Goal: Task Accomplishment & Management: Manage account settings

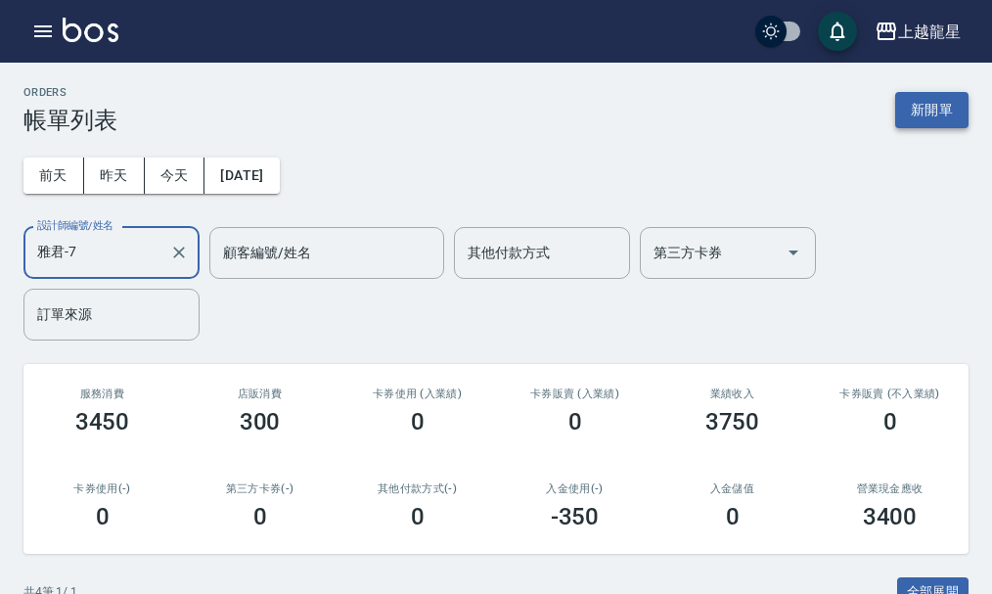
type input "雅君-7"
click at [961, 107] on button "新開單" at bounding box center [931, 110] width 73 height 36
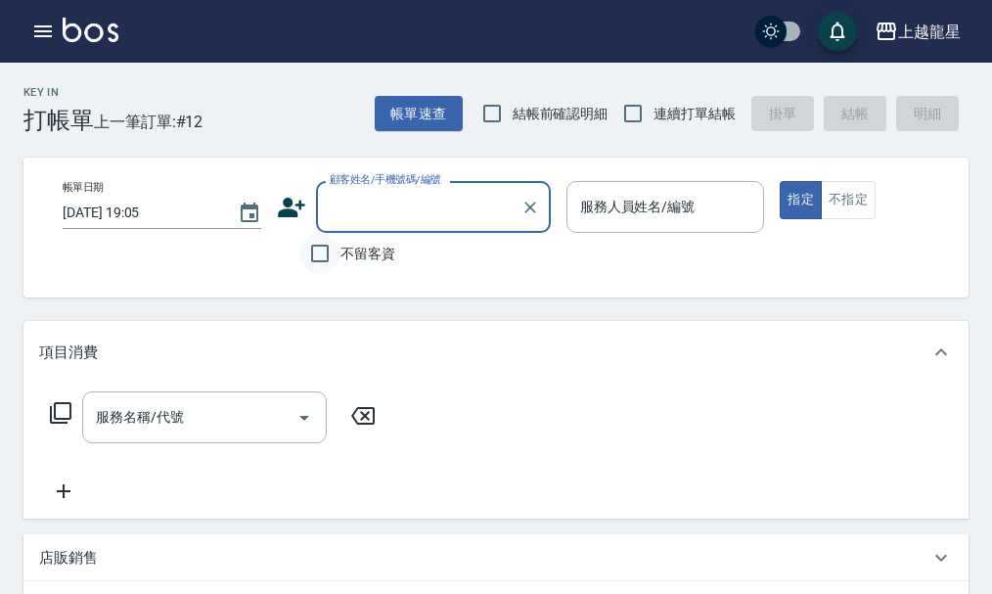
type input "ㄗ"
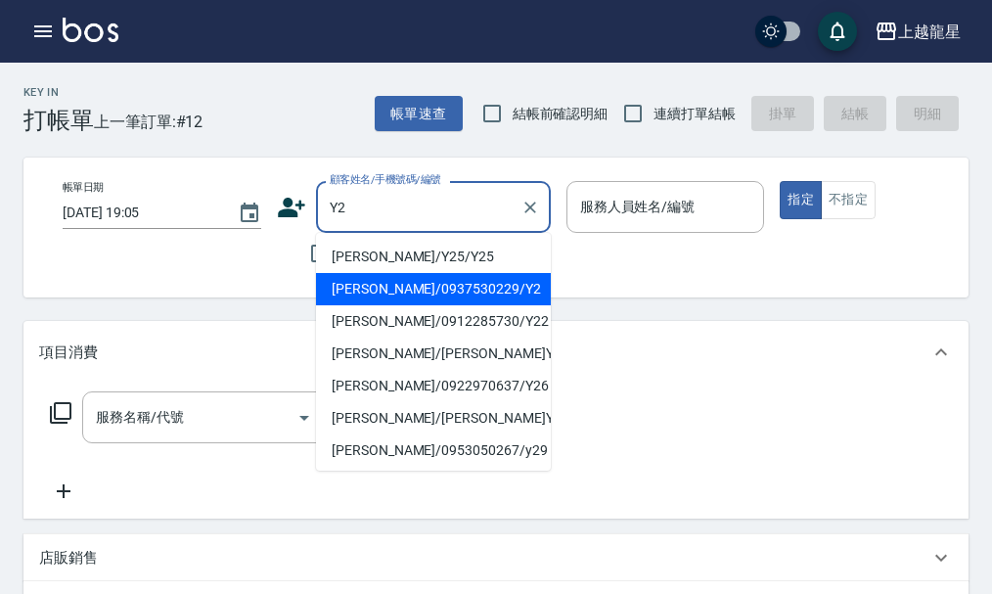
click at [476, 283] on li "[PERSON_NAME]/0937530229/Y2" at bounding box center [433, 289] width 235 height 32
type input "[PERSON_NAME]/0937530229/Y2"
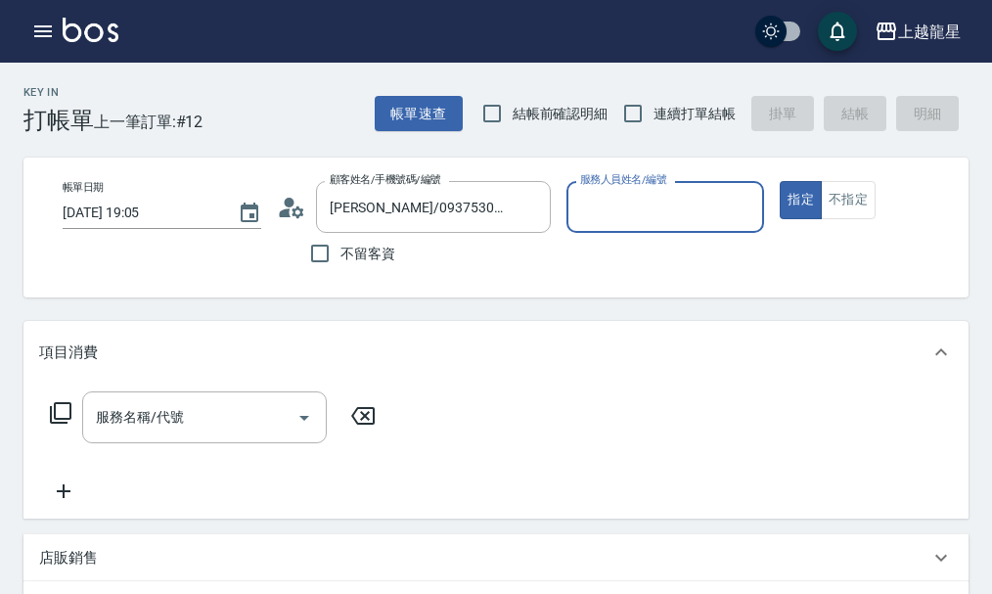
type input "淑雲-25"
click at [174, 433] on input "服務名稱/代號" at bounding box center [190, 417] width 198 height 34
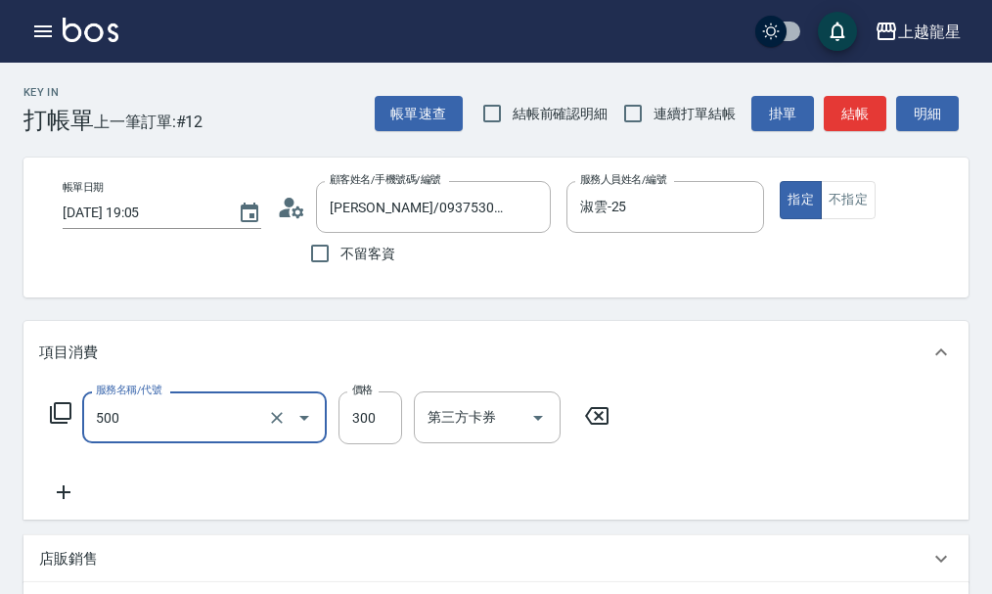
type input "一般洗髮(500)"
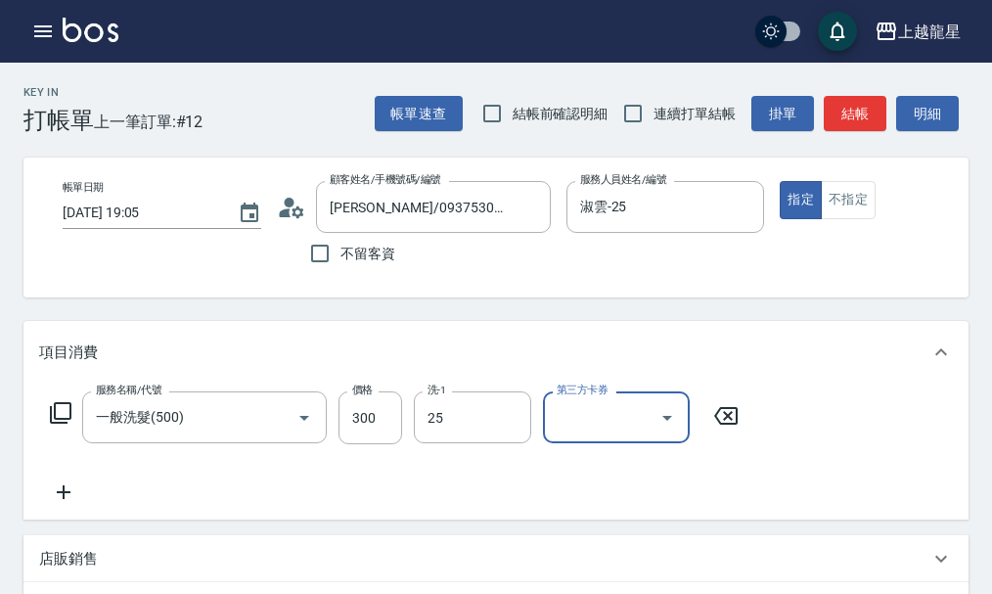
type input "淑雲-25"
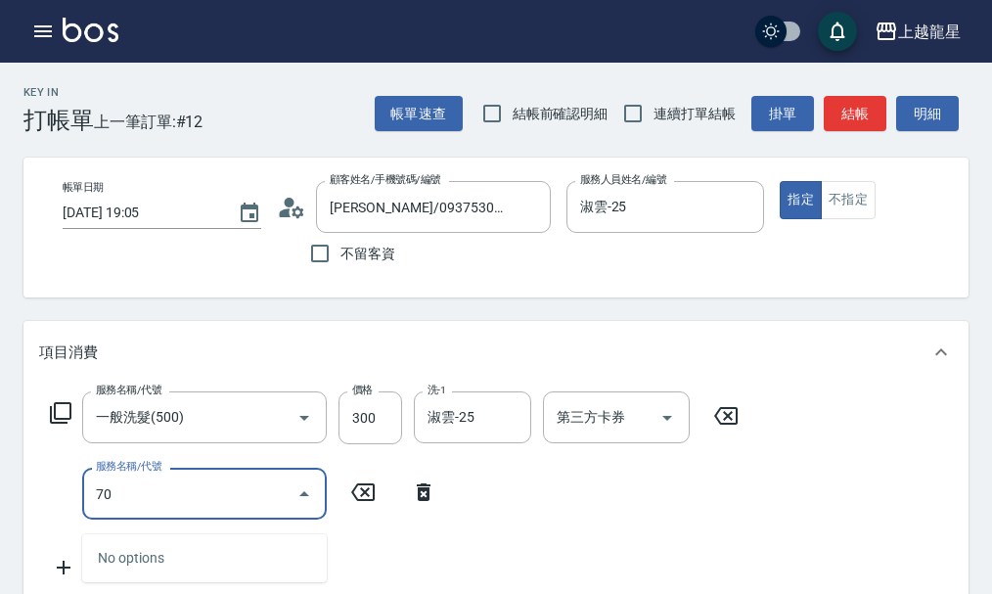
type input "708"
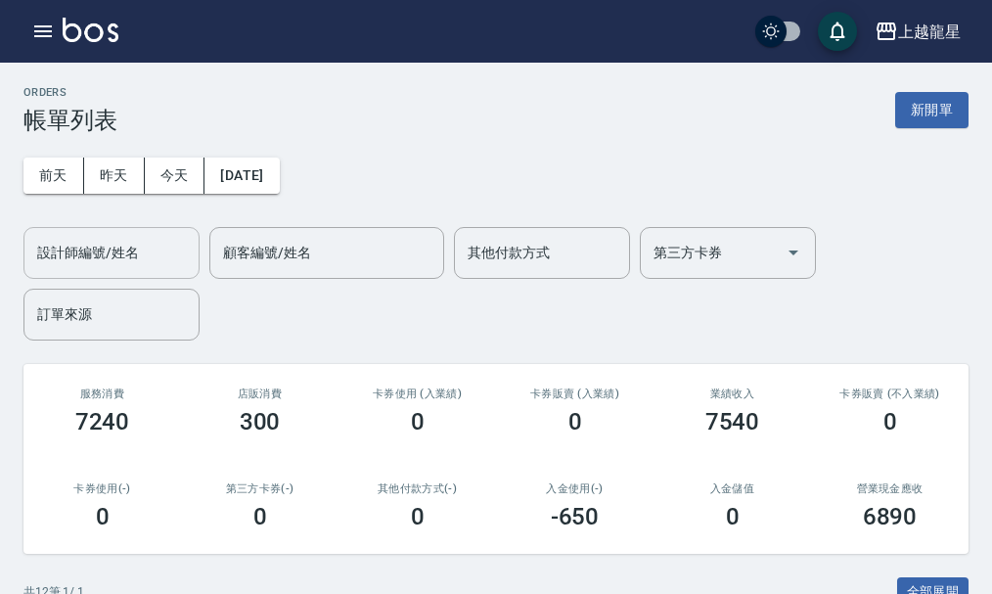
click at [127, 237] on input "設計師編號/姓名" at bounding box center [111, 253] width 158 height 34
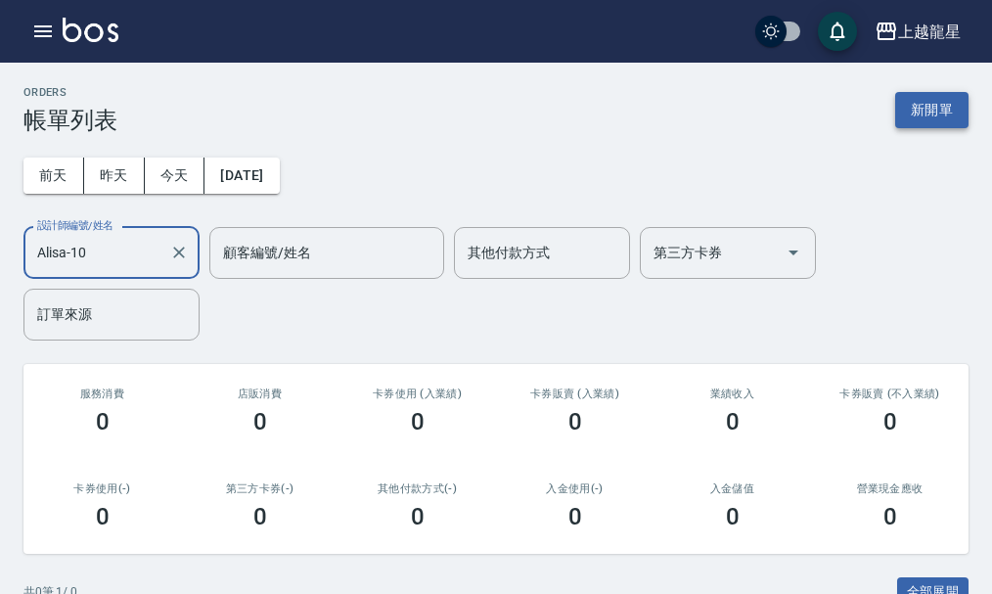
type input "Alisa-10"
click at [920, 96] on button "新開單" at bounding box center [931, 110] width 73 height 36
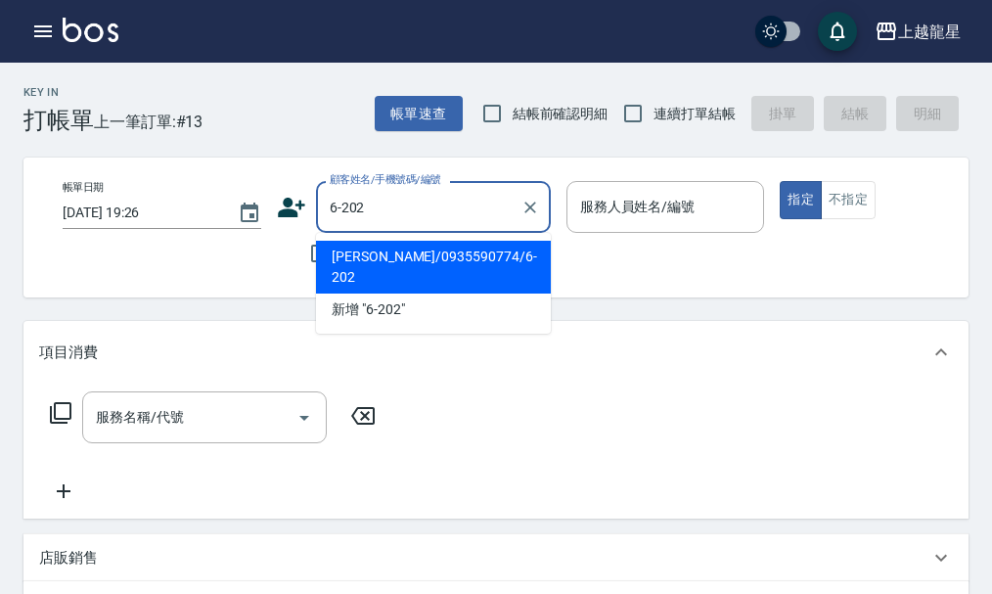
type input "[PERSON_NAME]/0935590774/6-202"
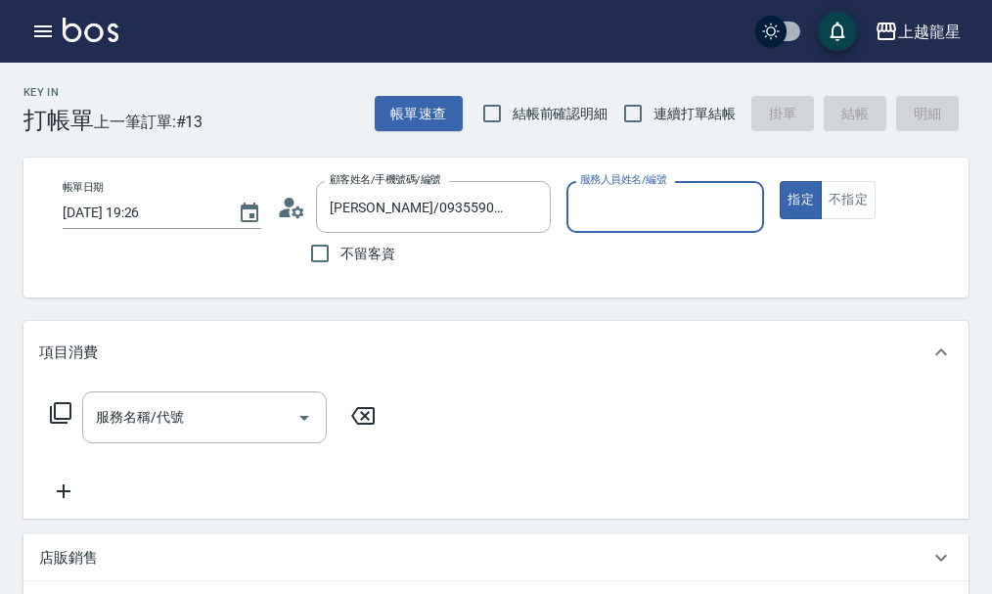
type input "Alisa-10"
click at [229, 434] on input "服務名稱/代號" at bounding box center [190, 417] width 198 height 34
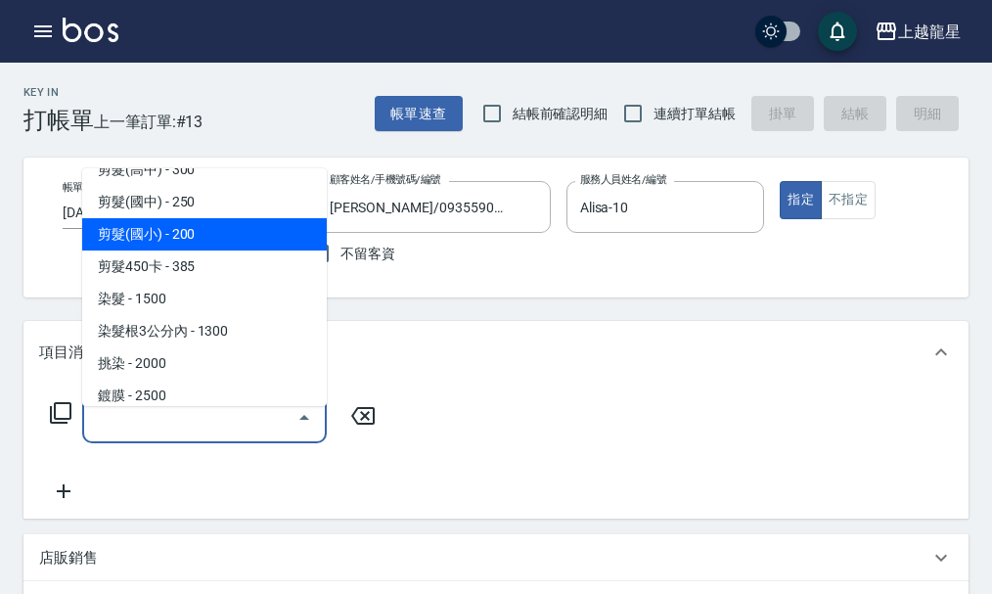
scroll to position [489, 0]
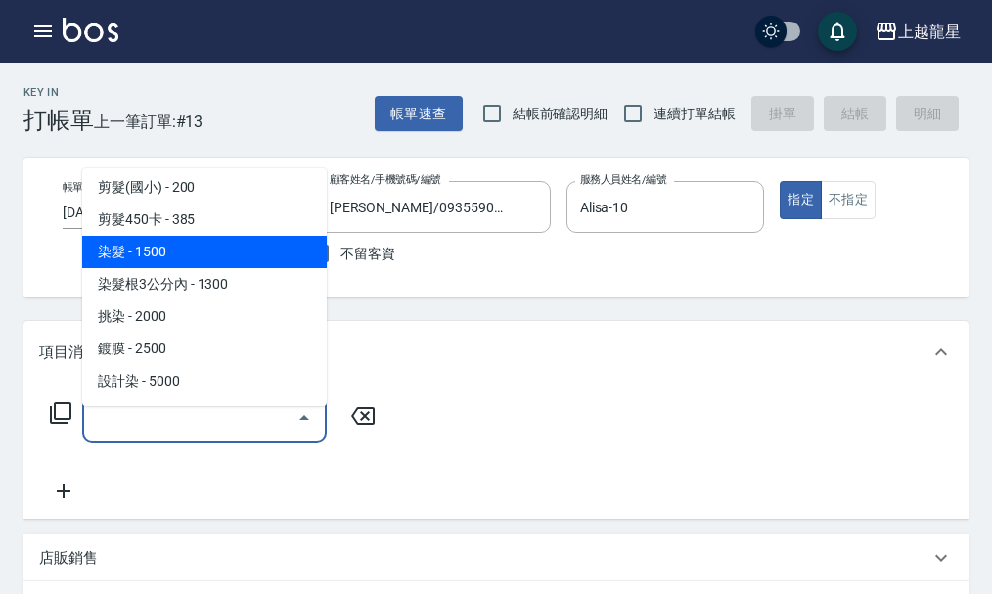
click at [243, 263] on span "染髮 - 1500" at bounding box center [204, 252] width 244 height 32
type input "染髮(400)"
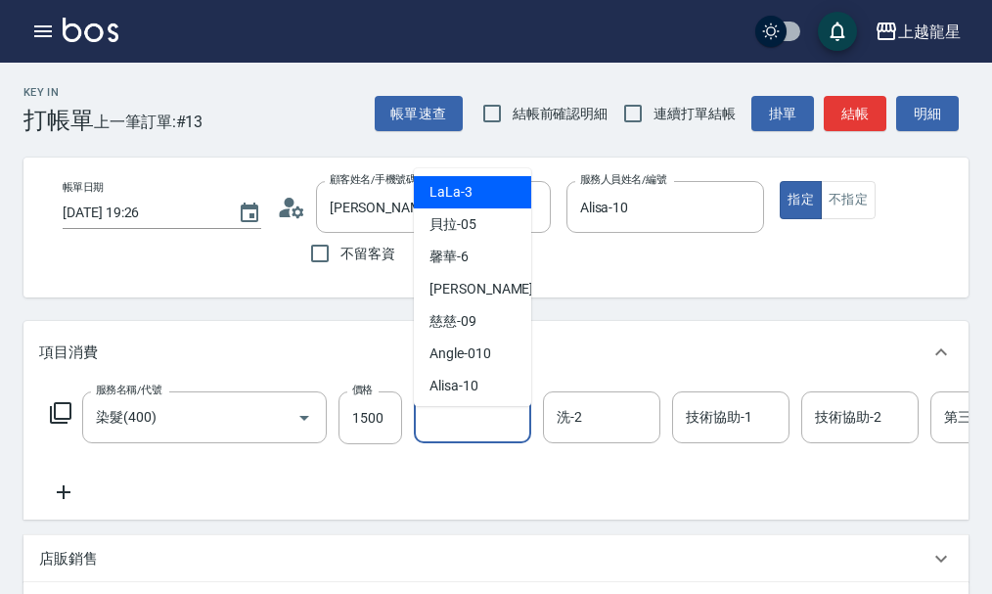
click at [501, 434] on input "洗-1" at bounding box center [472, 417] width 100 height 34
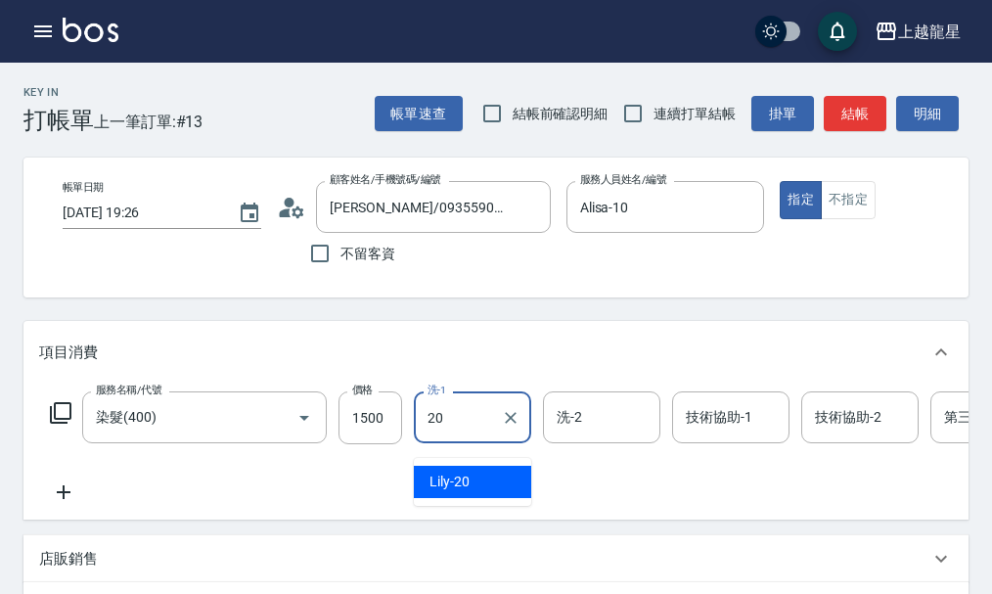
type input "Lily-20"
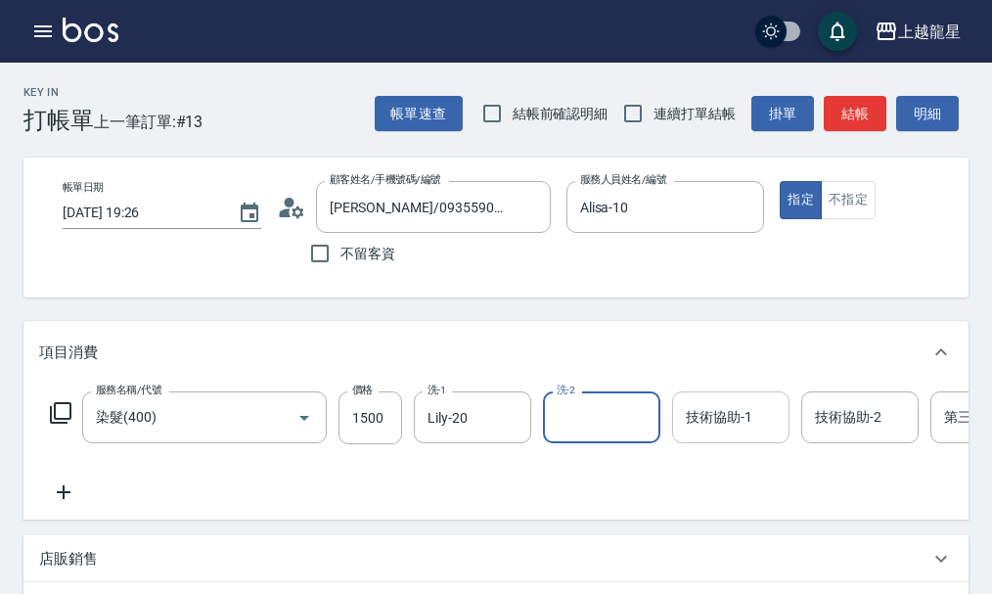
click at [720, 438] on div "技術協助-1 技術協助-1" at bounding box center [730, 417] width 117 height 52
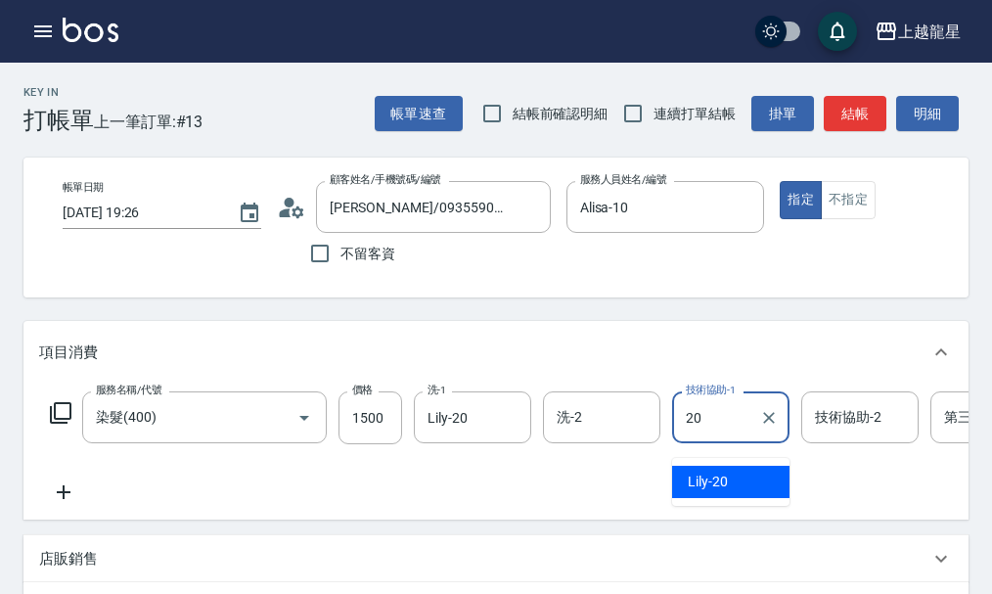
type input "Lily-20"
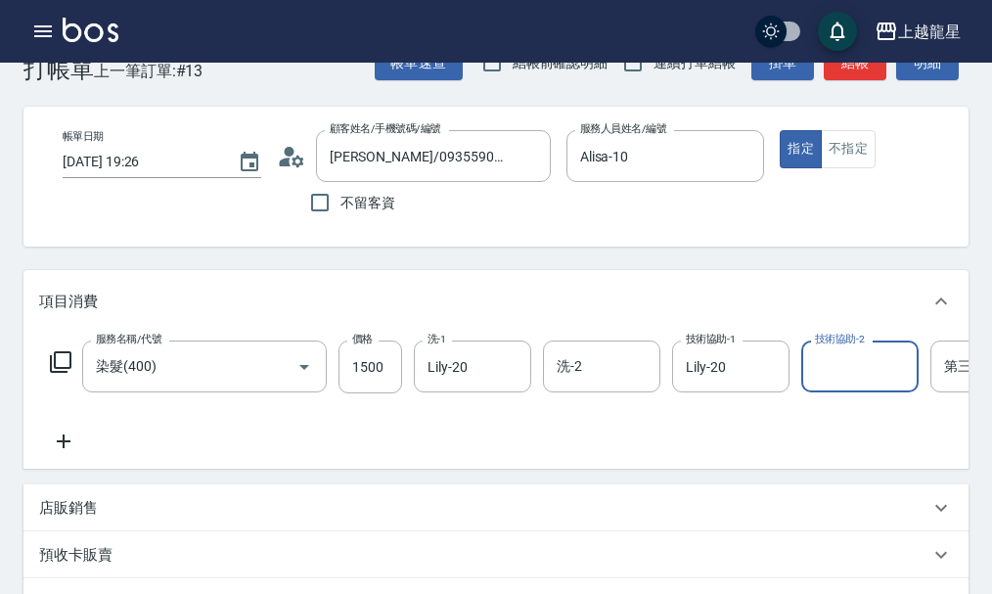
scroll to position [98, 0]
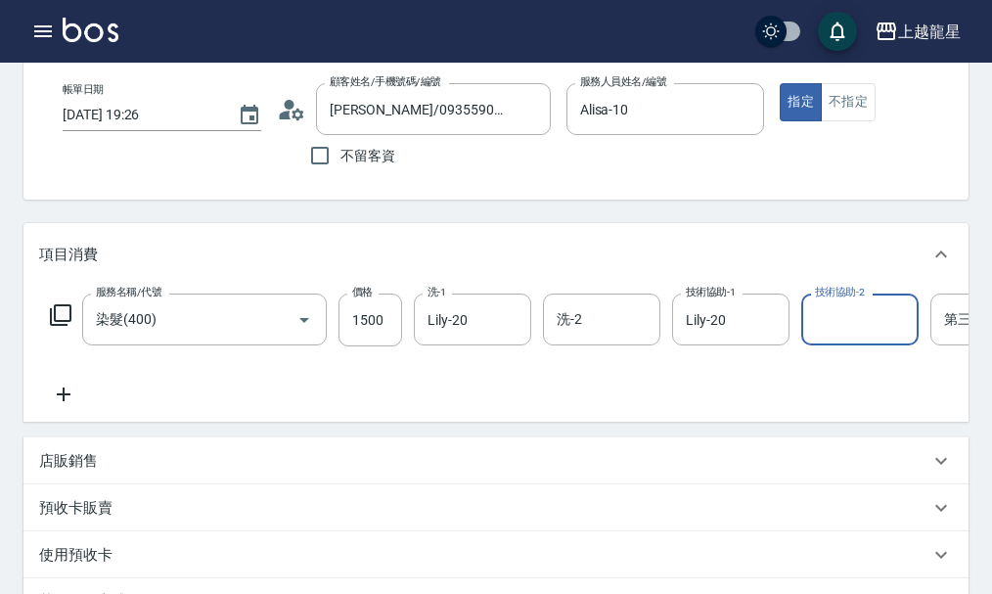
click at [61, 406] on icon at bounding box center [63, 393] width 49 height 23
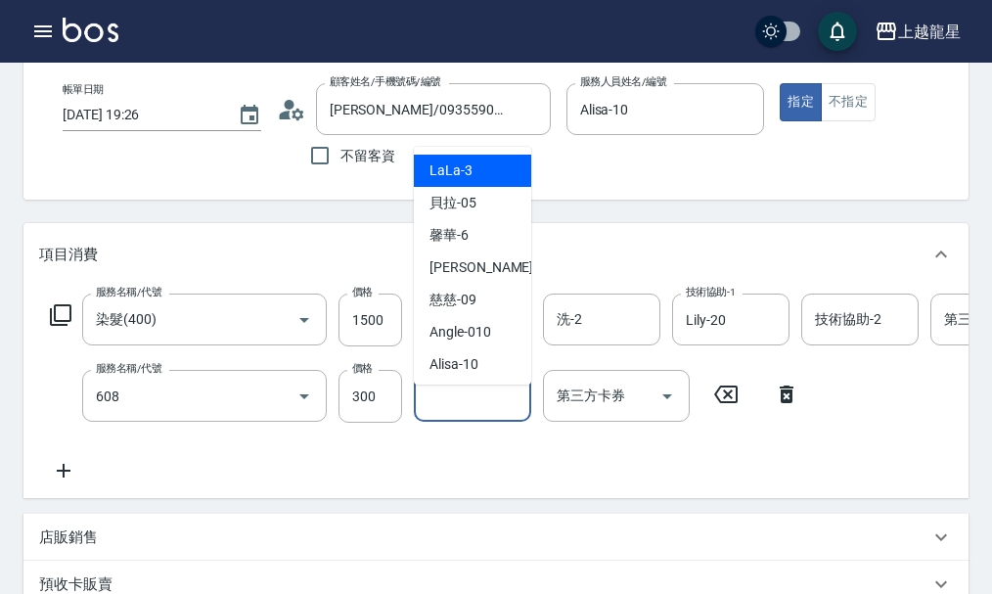
type input "頭皮隔離(608)"
click at [472, 413] on input "技術協助-1" at bounding box center [472, 395] width 100 height 34
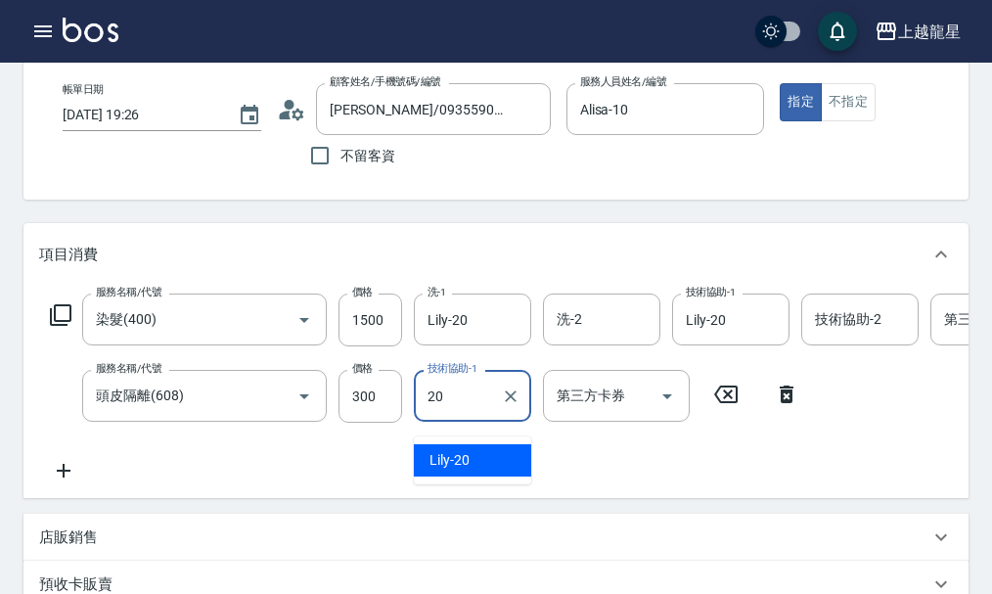
type input "Lily-20"
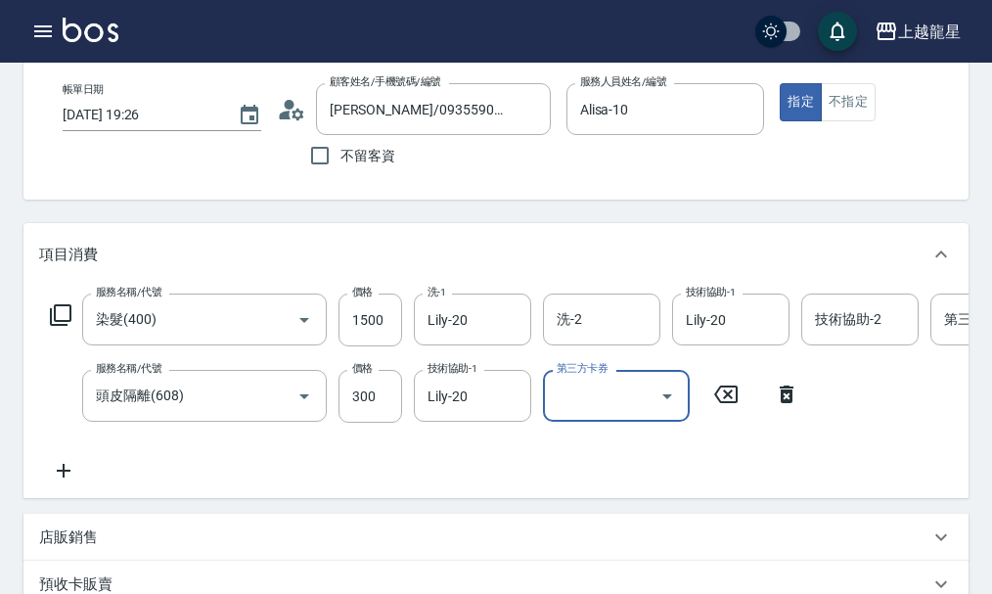
scroll to position [196, 0]
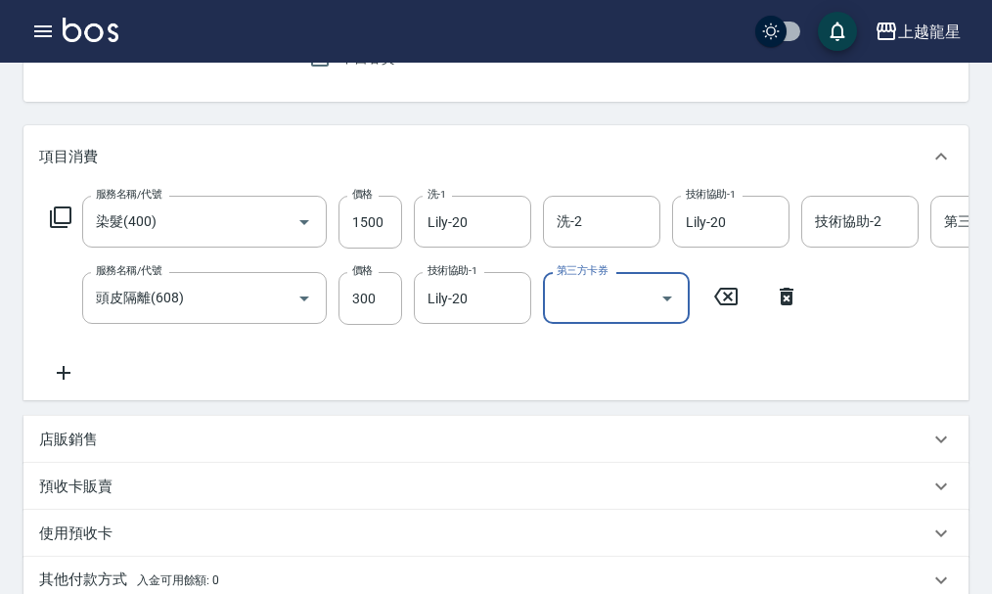
click at [61, 384] on icon at bounding box center [63, 372] width 49 height 23
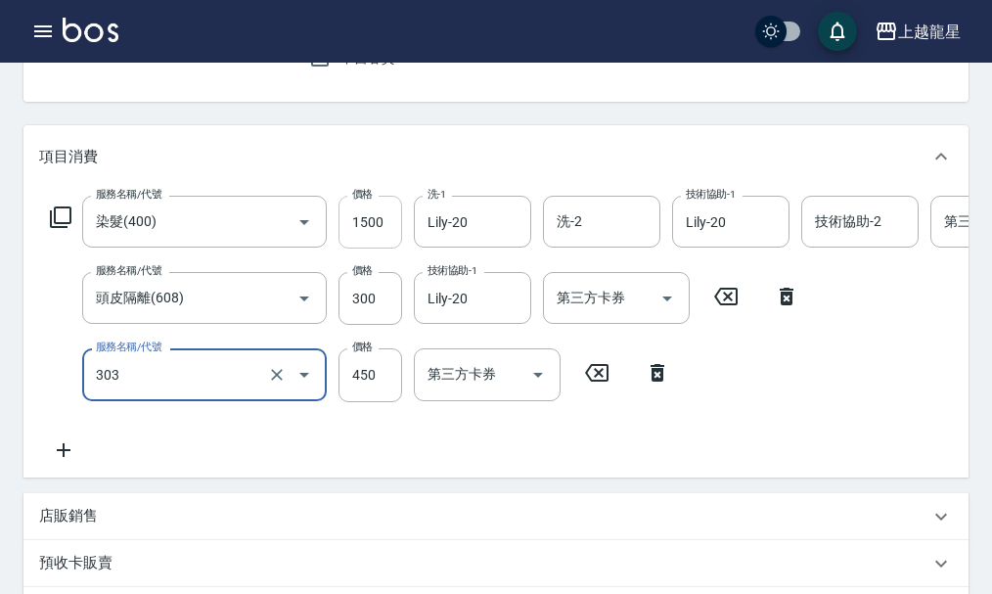
click at [376, 225] on input "1500" at bounding box center [370, 222] width 64 height 53
type input "剪髮(303)"
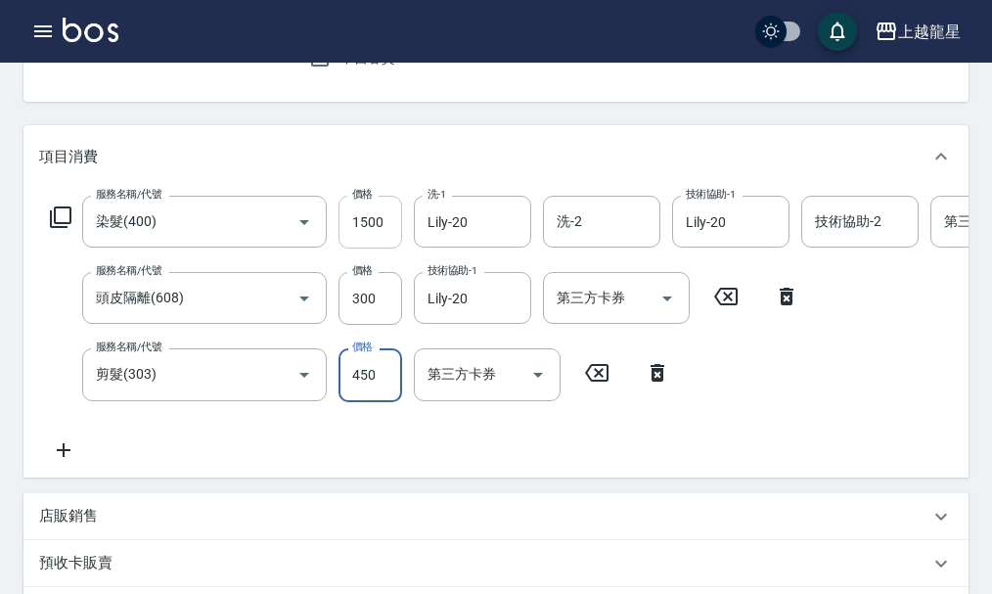
click at [378, 230] on input "1500" at bounding box center [370, 222] width 64 height 53
type input "2100"
click at [459, 459] on div "服務名稱/代號 染髮(400) 服務名稱/代號 價格 2100 價格 洗-1 Lily-20 洗-1 洗-2 洗-2 技術協助-1 Lily-20 技術協助-…" at bounding box center [588, 328] width 1098 height 265
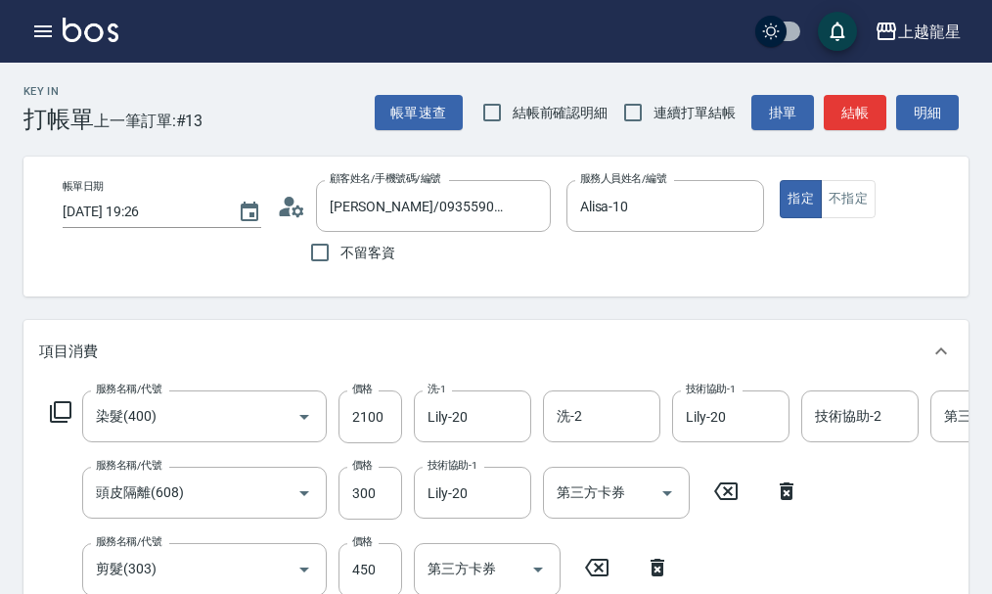
scroll to position [0, 0]
click at [873, 102] on button "結帳" at bounding box center [854, 114] width 63 height 36
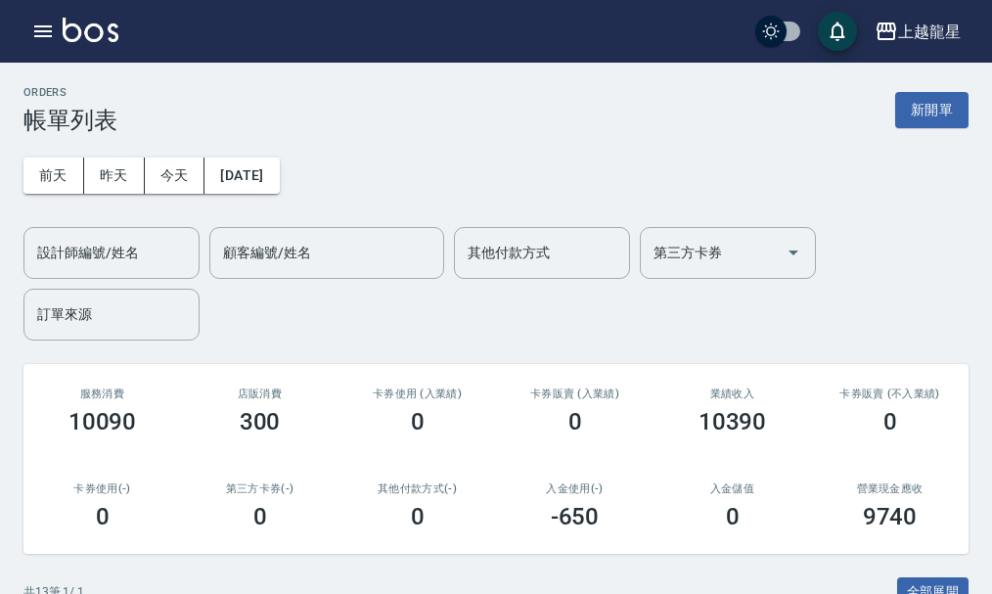
click at [80, 36] on img at bounding box center [91, 30] width 56 height 24
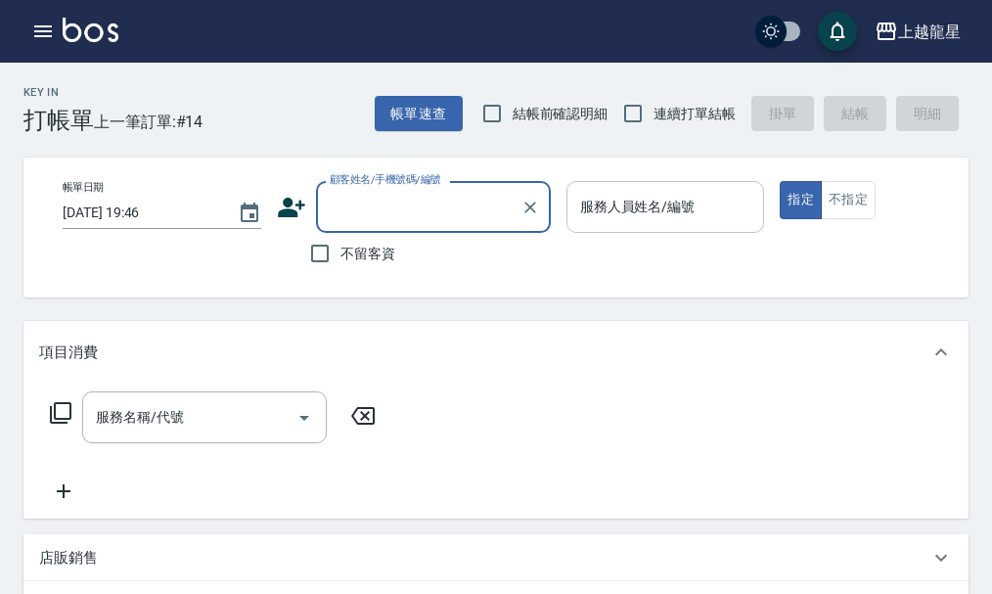
click at [624, 225] on div "服務人員姓名/編號" at bounding box center [665, 207] width 199 height 52
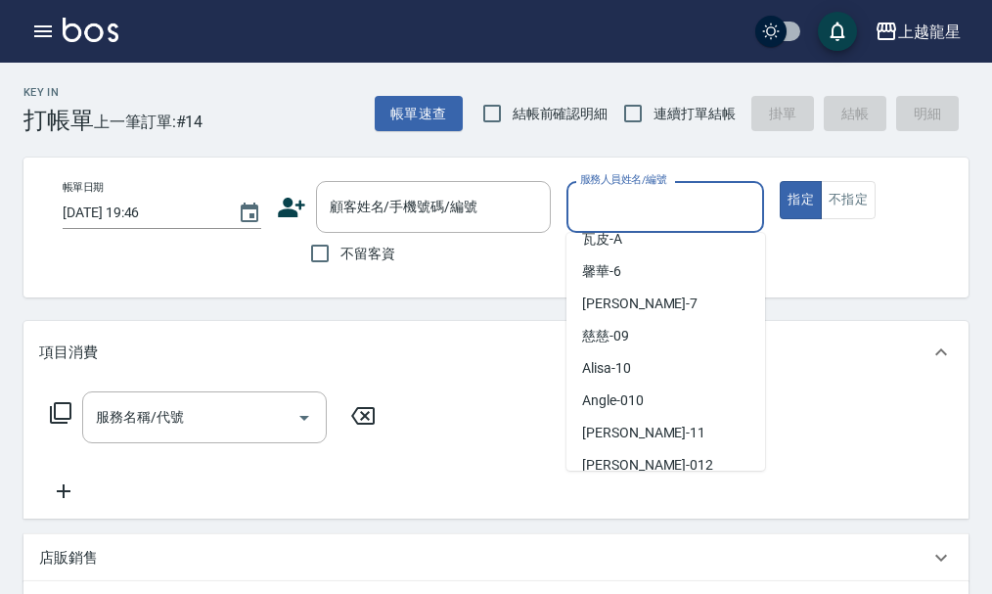
scroll to position [293, 0]
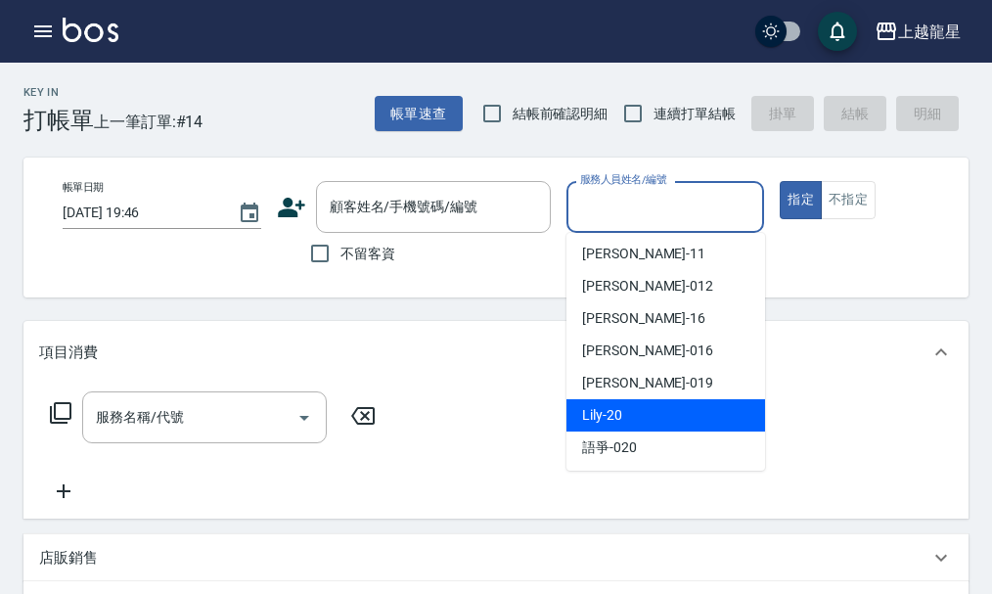
click at [632, 414] on div "Lily -20" at bounding box center [665, 415] width 199 height 32
type input "Lily-20"
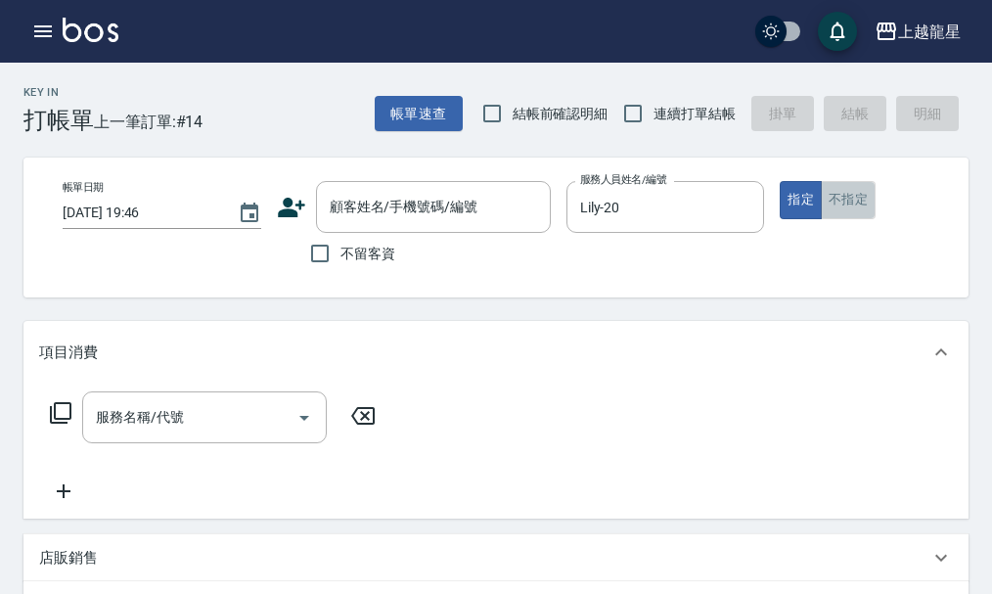
drag, startPoint x: 849, startPoint y: 206, endPoint x: 549, endPoint y: 256, distance: 304.3
click at [849, 205] on button "不指定" at bounding box center [847, 200] width 55 height 38
click at [433, 219] on input "顧客姓名/手機號碼/編號" at bounding box center [419, 207] width 188 height 34
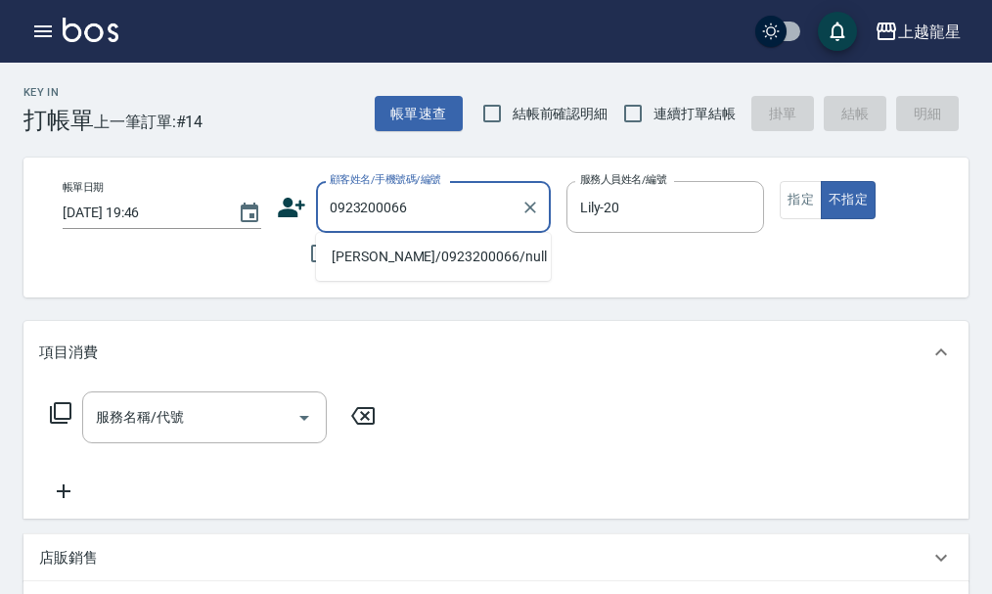
click at [426, 244] on li "[PERSON_NAME]/0923200066/null" at bounding box center [433, 257] width 235 height 32
type input "[PERSON_NAME]/0923200066/null"
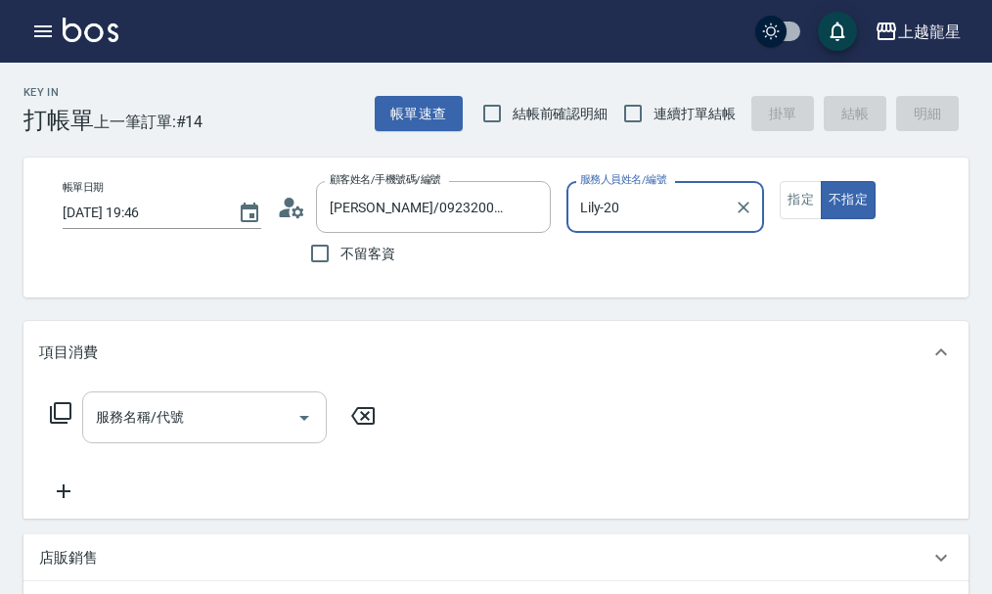
click at [173, 434] on input "服務名稱/代號" at bounding box center [190, 417] width 198 height 34
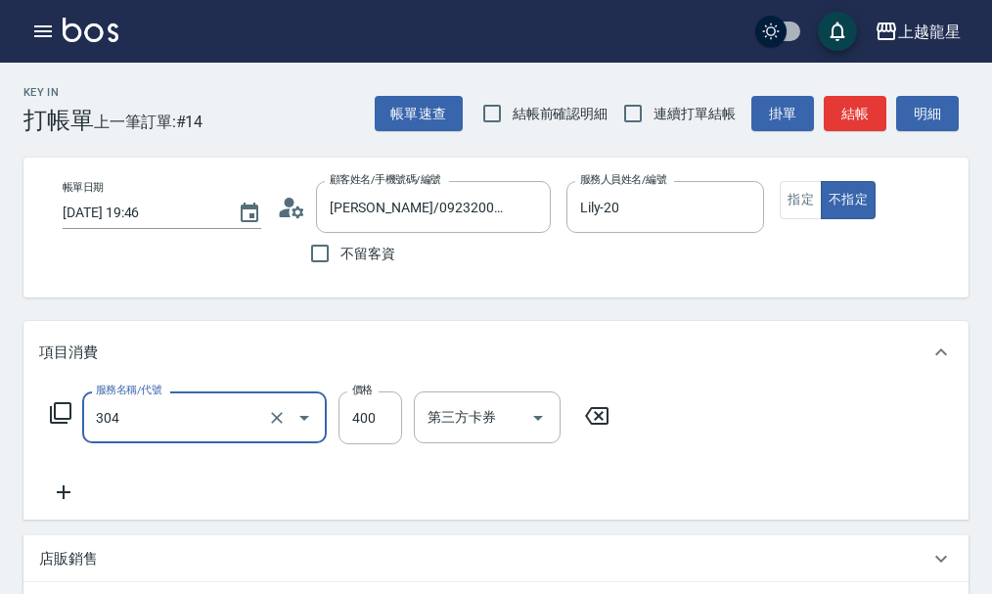
type input "剪髮(304)"
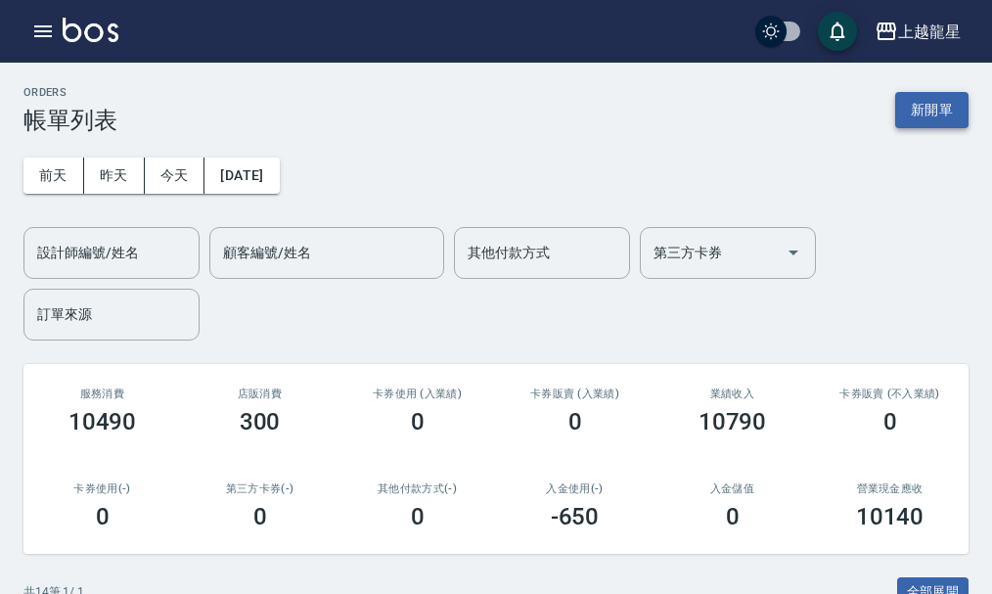
click at [913, 115] on button "新開單" at bounding box center [931, 110] width 73 height 36
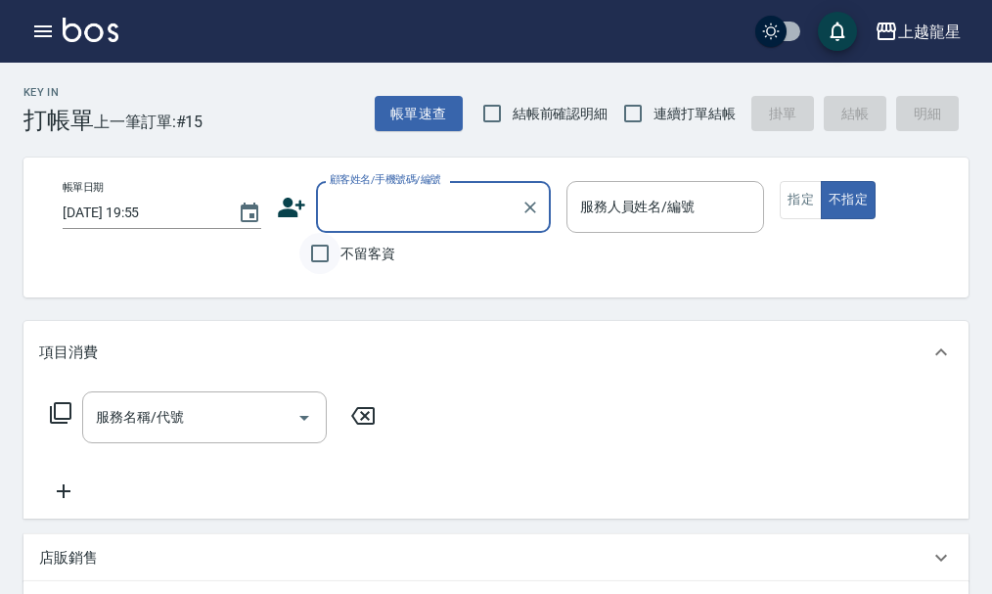
click at [312, 245] on input "不留客資" at bounding box center [319, 253] width 41 height 41
checkbox input "true"
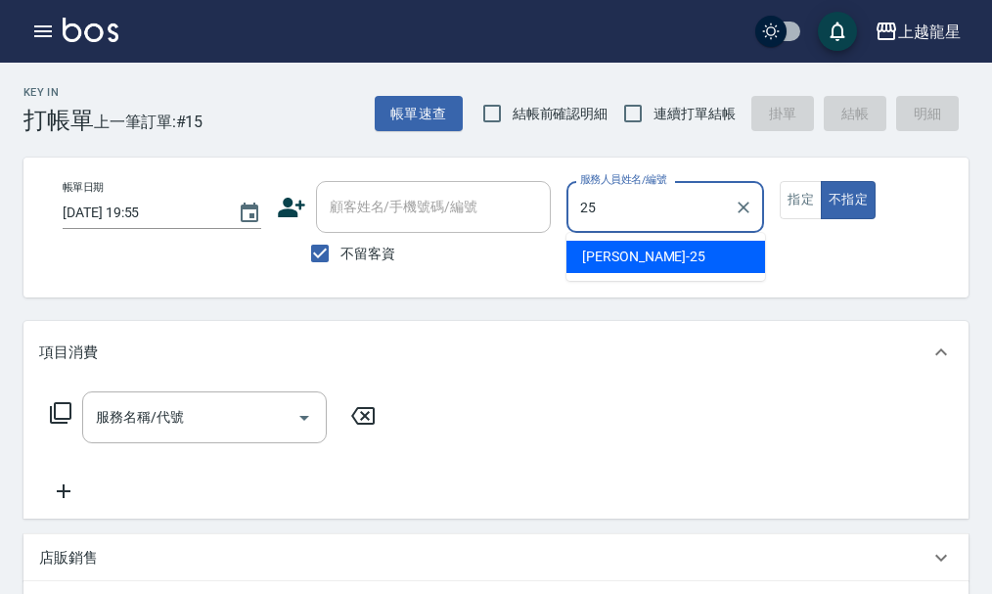
click at [662, 262] on div "淑雲 -25" at bounding box center [665, 257] width 199 height 32
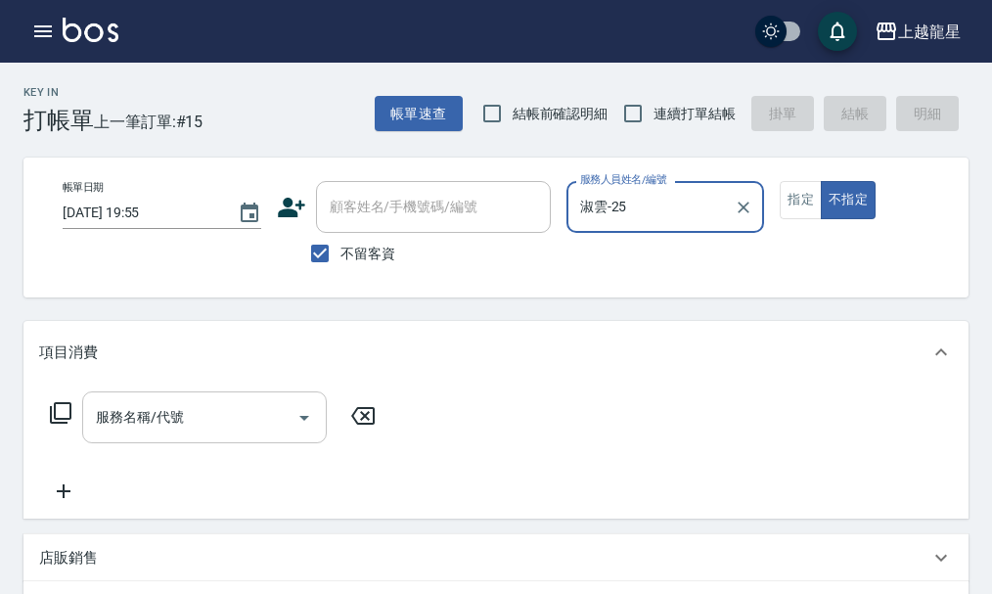
type input "淑雲-25"
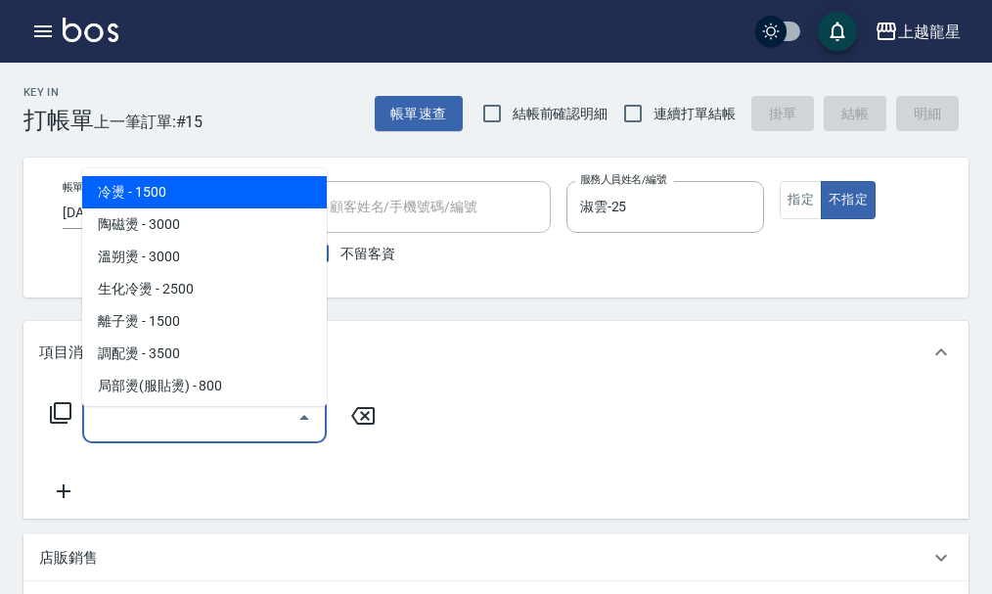
click at [151, 423] on input "服務名稱/代號" at bounding box center [190, 417] width 198 height 34
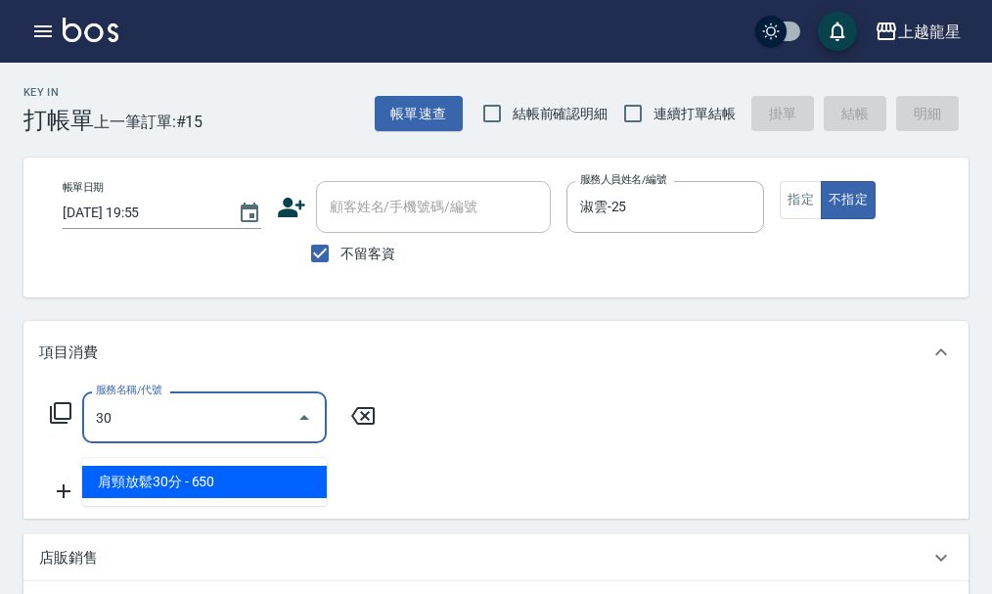
type input "304"
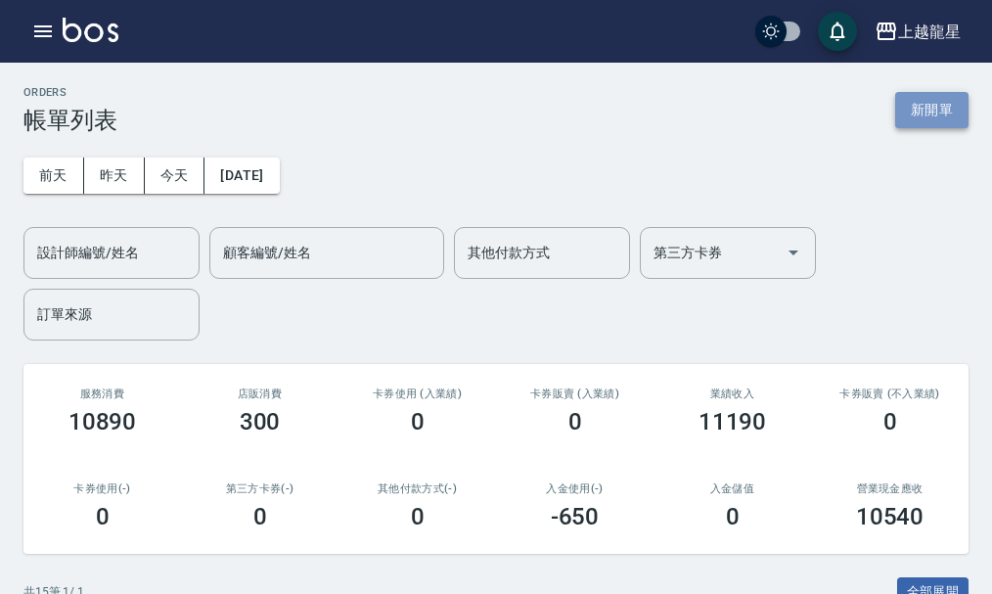
click at [912, 102] on button "新開單" at bounding box center [931, 110] width 73 height 36
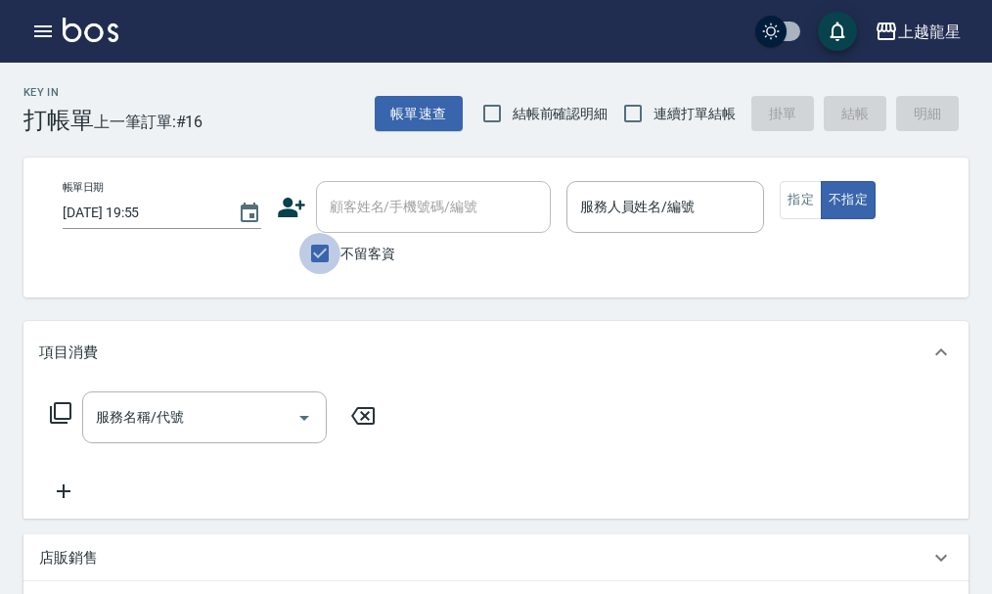
click at [311, 260] on input "不留客資" at bounding box center [319, 253] width 41 height 41
checkbox input "false"
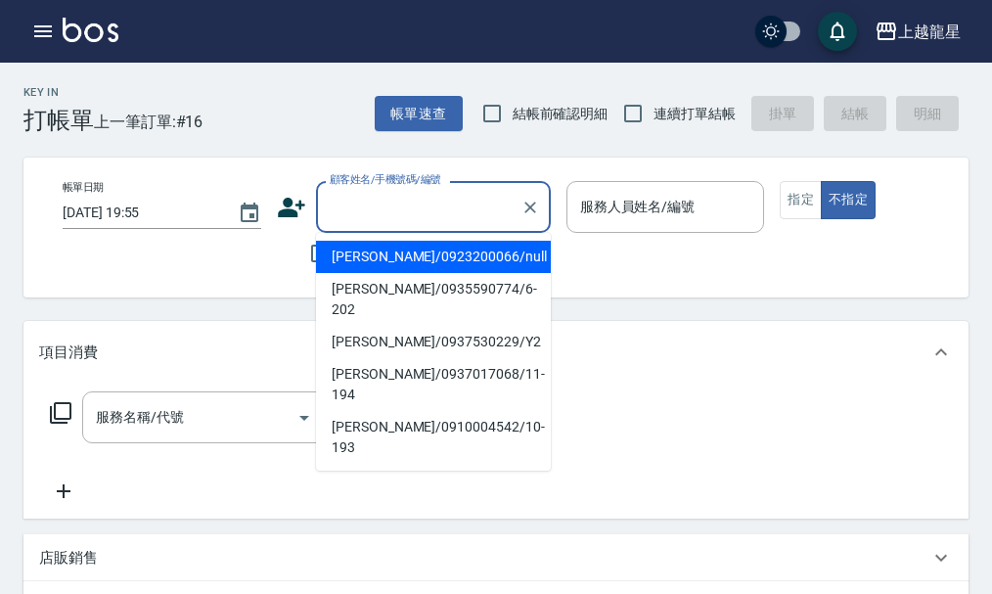
click at [389, 206] on input "顧客姓名/手機號碼/編號" at bounding box center [419, 207] width 188 height 34
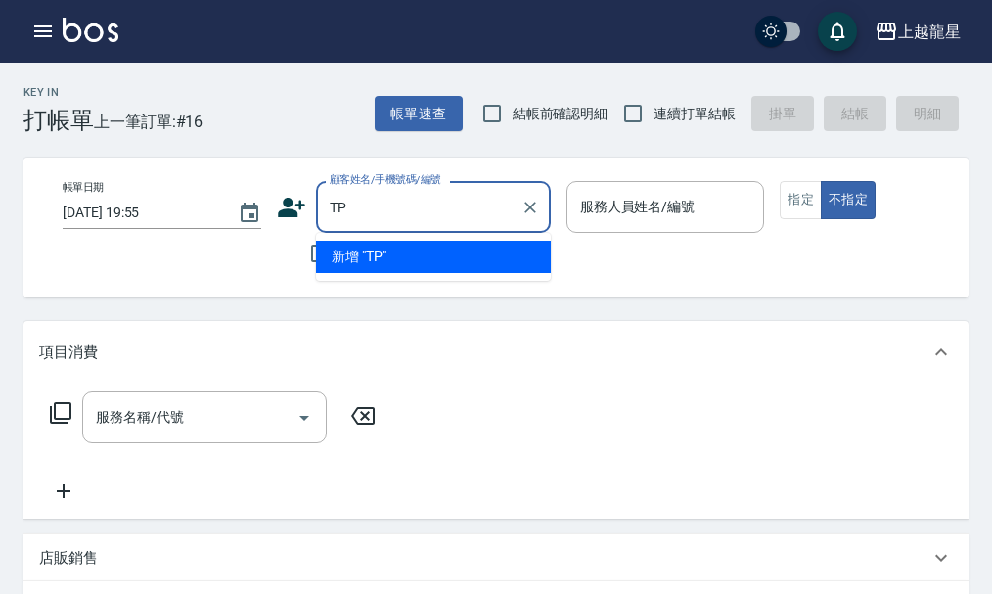
type input "T"
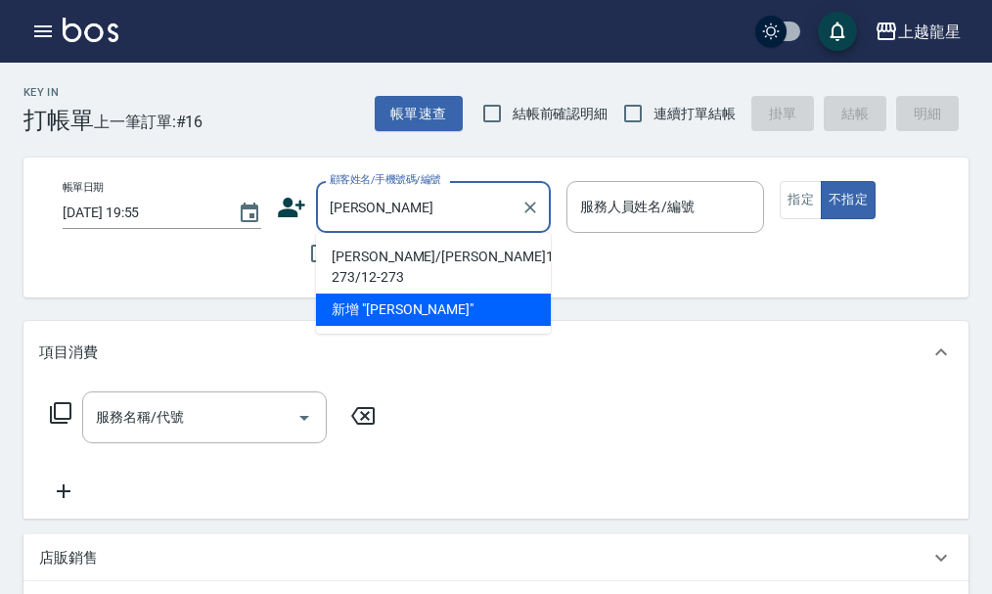
click at [417, 252] on li "[PERSON_NAME]/[PERSON_NAME]12-273/12-273" at bounding box center [433, 267] width 235 height 53
type input "[PERSON_NAME]/[PERSON_NAME]12-273/12-273"
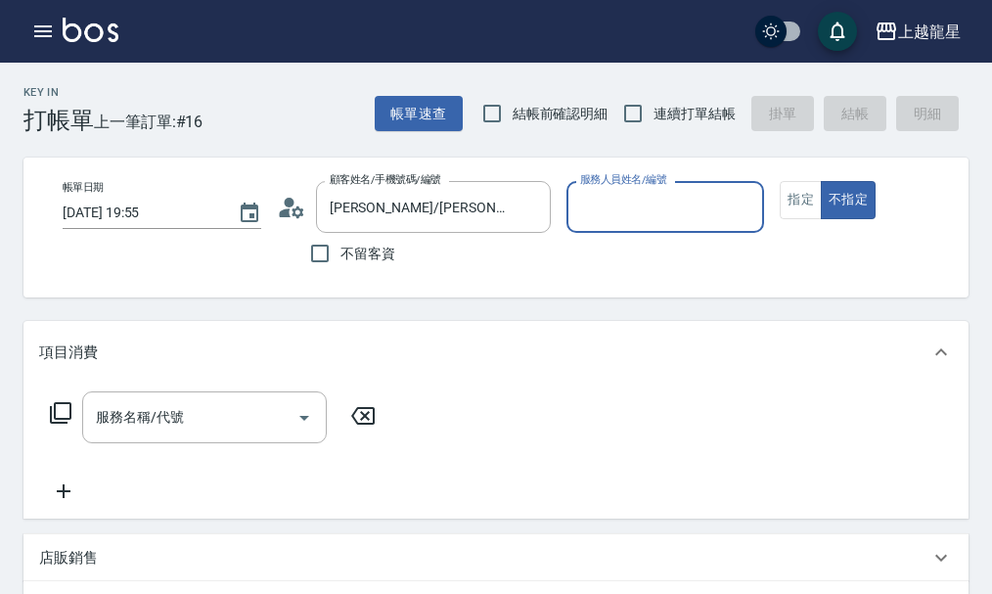
type input "雅君-7"
click at [777, 193] on div "帳單日期 [DATE] 19:55 顧客姓名/手機號碼/編號 [PERSON_NAME]/[PERSON_NAME]12-273/12-273 顧客姓名/手機…" at bounding box center [512, 227] width 931 height 93
click at [807, 204] on button "指定" at bounding box center [800, 200] width 42 height 38
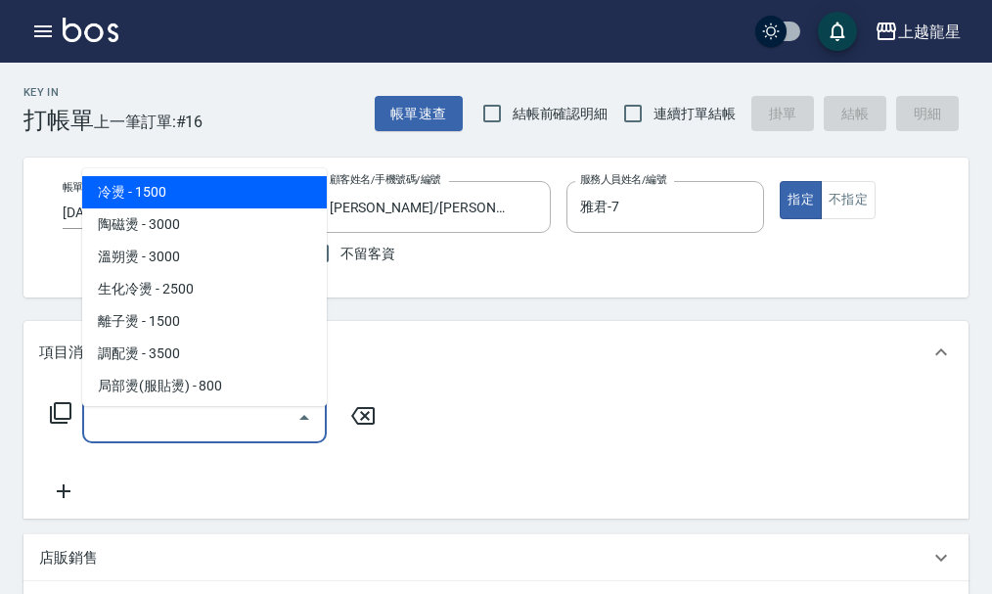
click at [185, 434] on input "服務名稱/代號" at bounding box center [190, 417] width 198 height 34
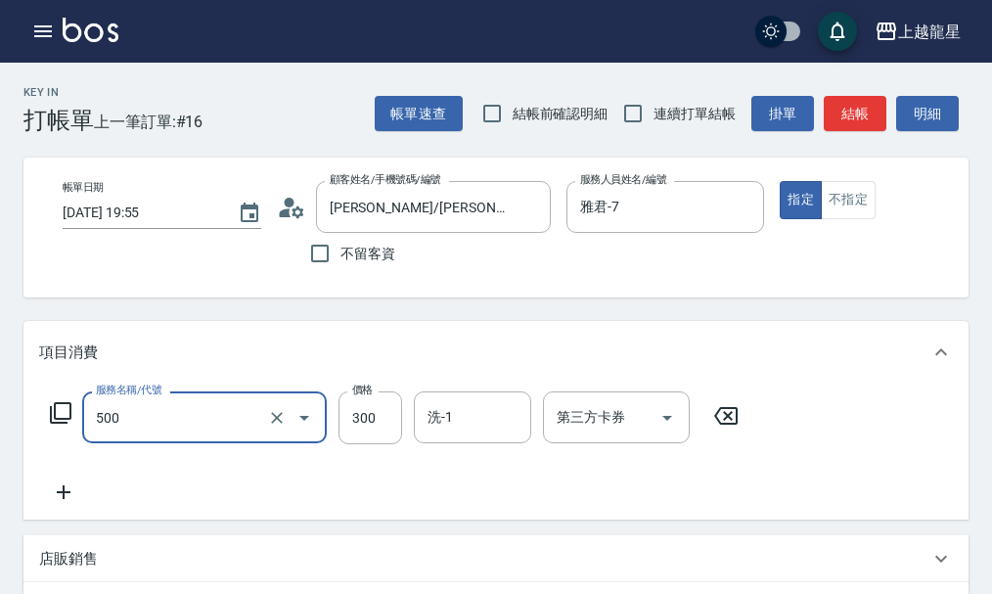
type input "一般洗髮(500)"
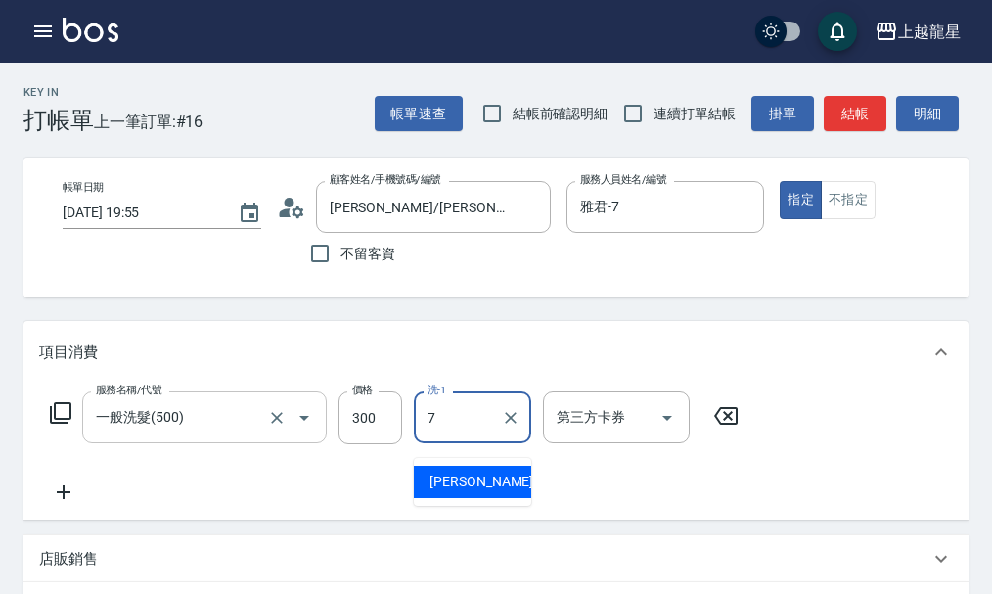
type input "雅君-7"
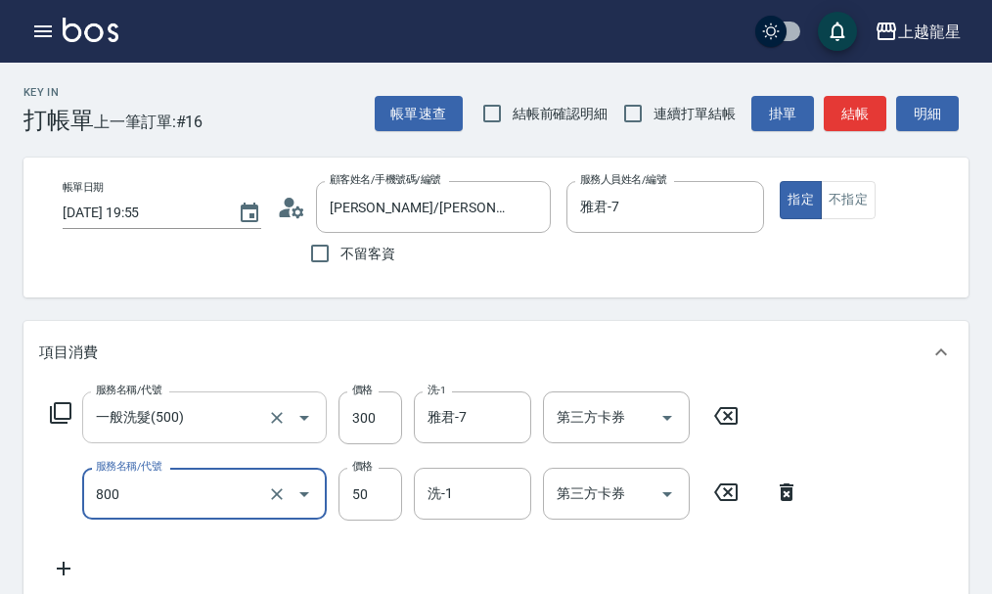
type input "快速修護(800)"
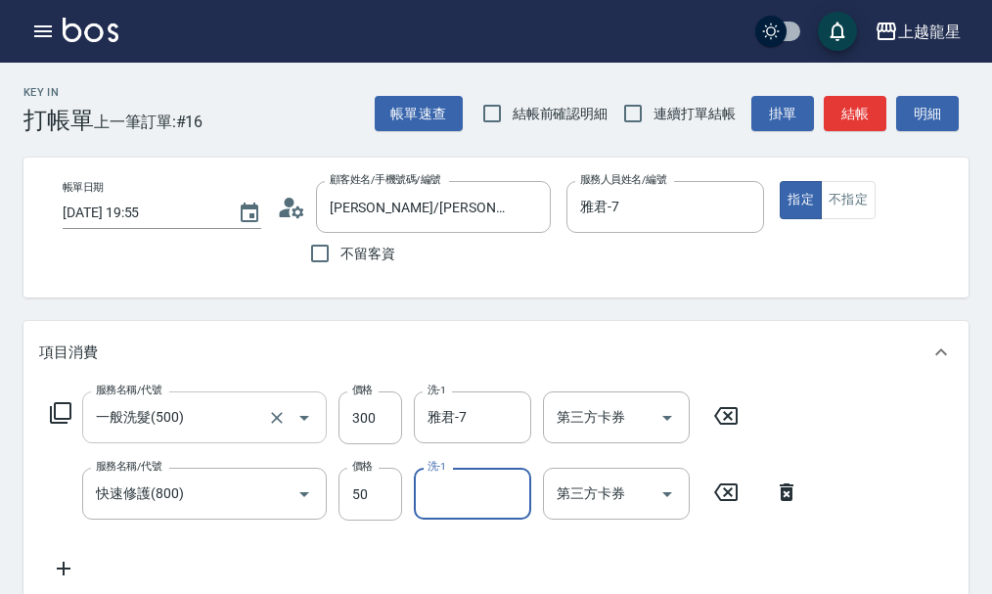
type input "7"
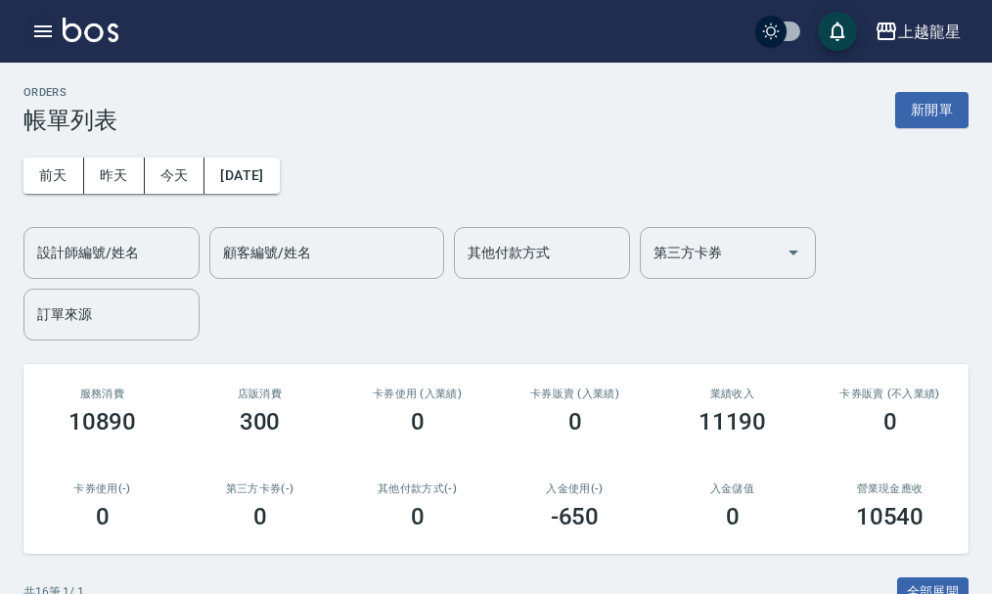
click at [39, 27] on icon "button" at bounding box center [43, 31] width 18 height 12
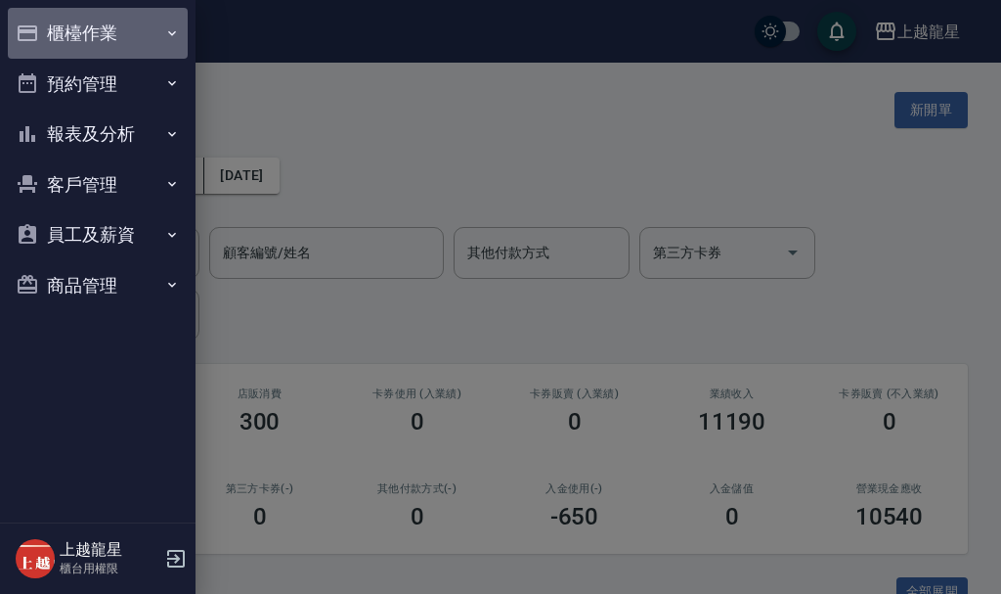
click at [64, 29] on button "櫃檯作業" at bounding box center [98, 33] width 180 height 51
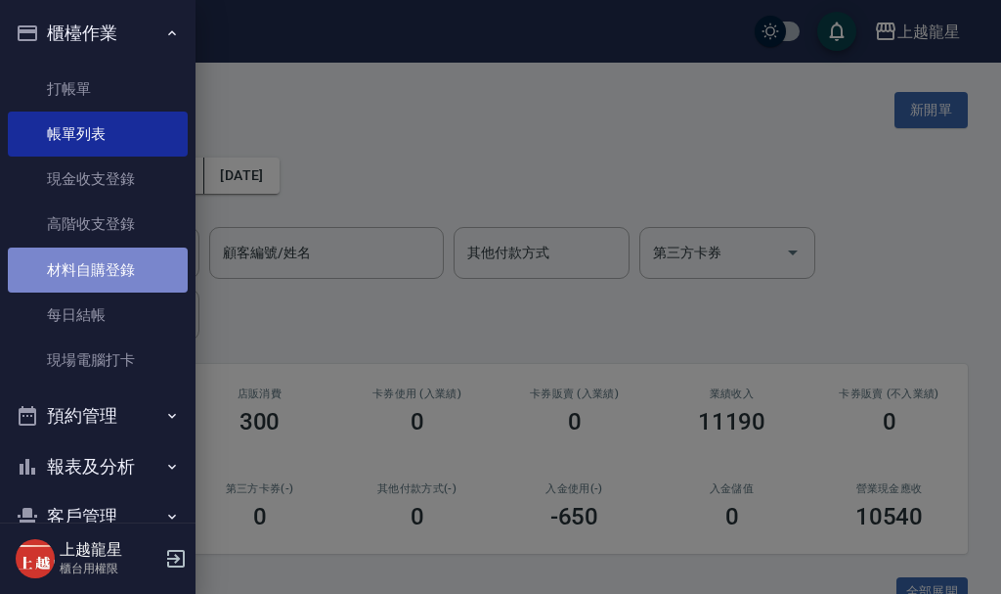
click at [141, 284] on link "材料自購登錄" at bounding box center [98, 269] width 180 height 45
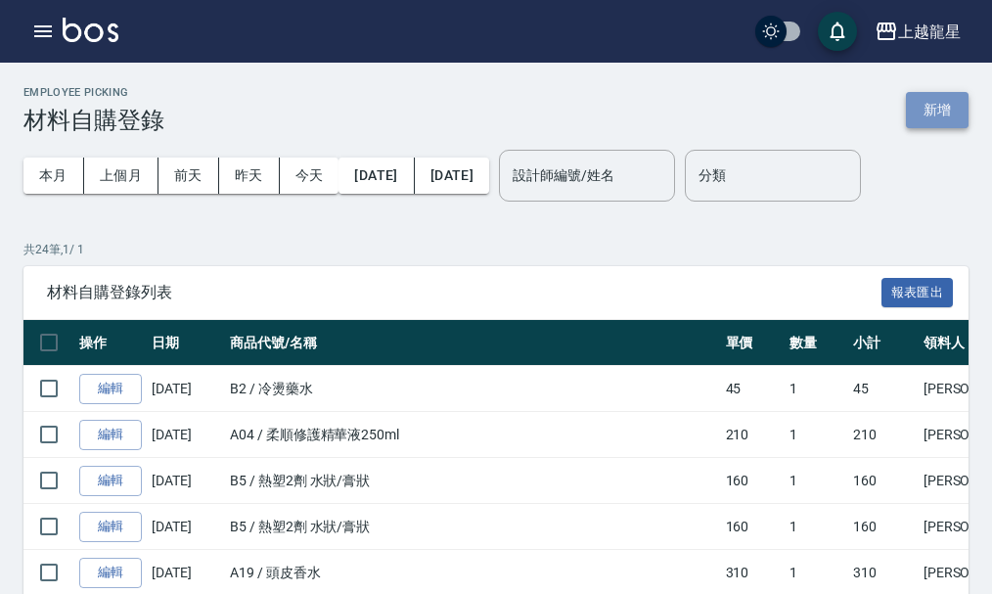
click at [946, 111] on button "新增" at bounding box center [937, 110] width 63 height 36
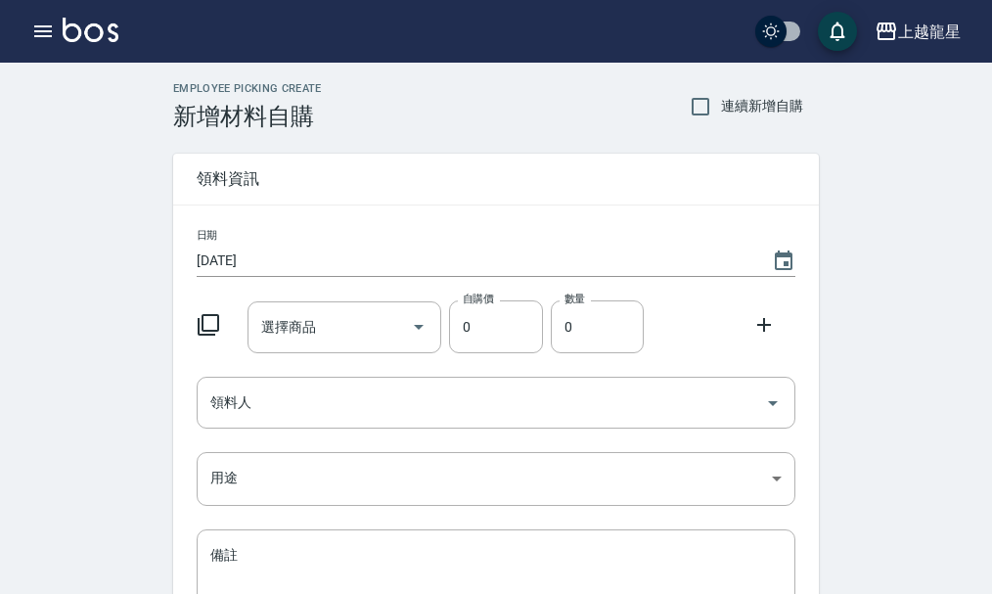
click at [213, 317] on icon at bounding box center [208, 324] width 23 height 23
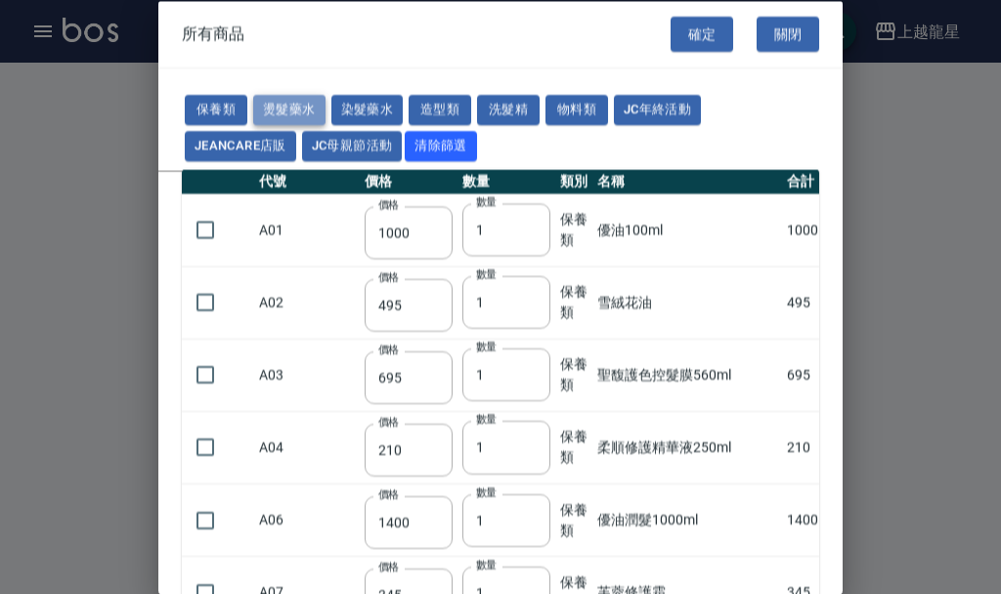
click at [271, 97] on button "燙髮藥水" at bounding box center [289, 110] width 72 height 30
type input "110"
type input "45"
type input "250"
type input "190"
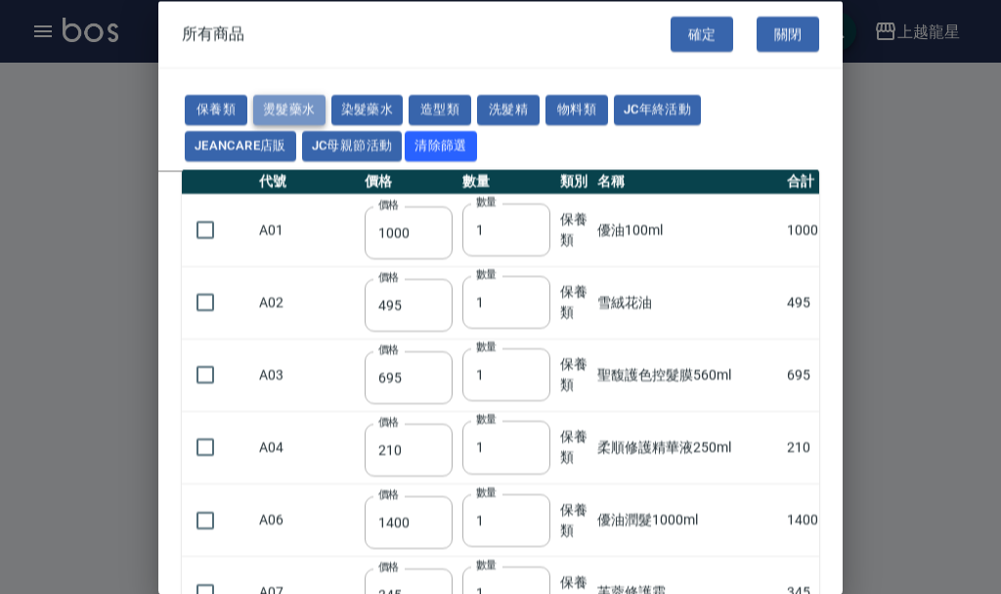
type input "160"
type input "360"
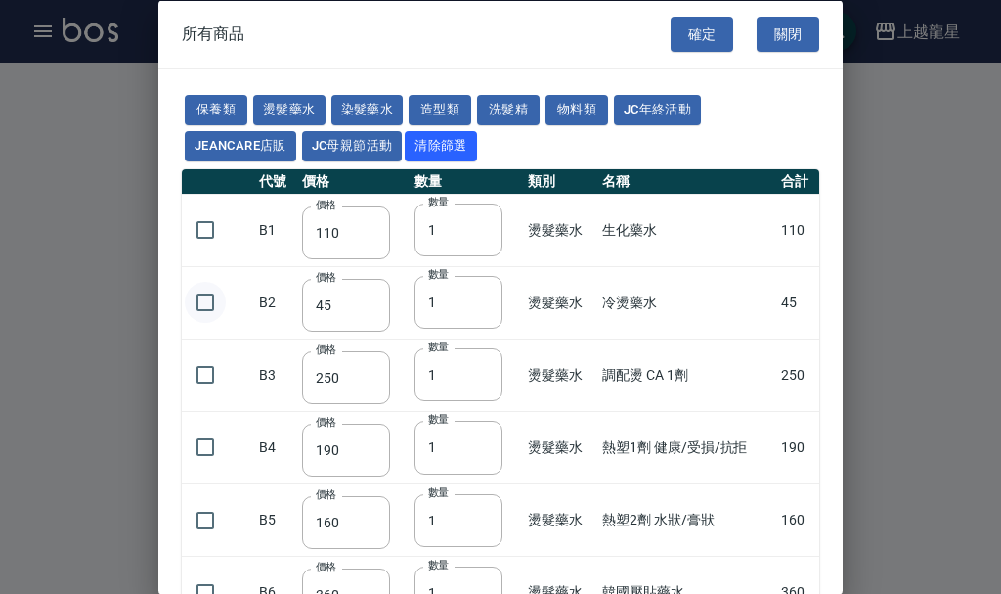
click at [201, 302] on input "checkbox" at bounding box center [205, 302] width 41 height 41
checkbox input "true"
click at [695, 28] on button "確定" at bounding box center [702, 34] width 63 height 36
type input "冷燙藥水"
type input "45"
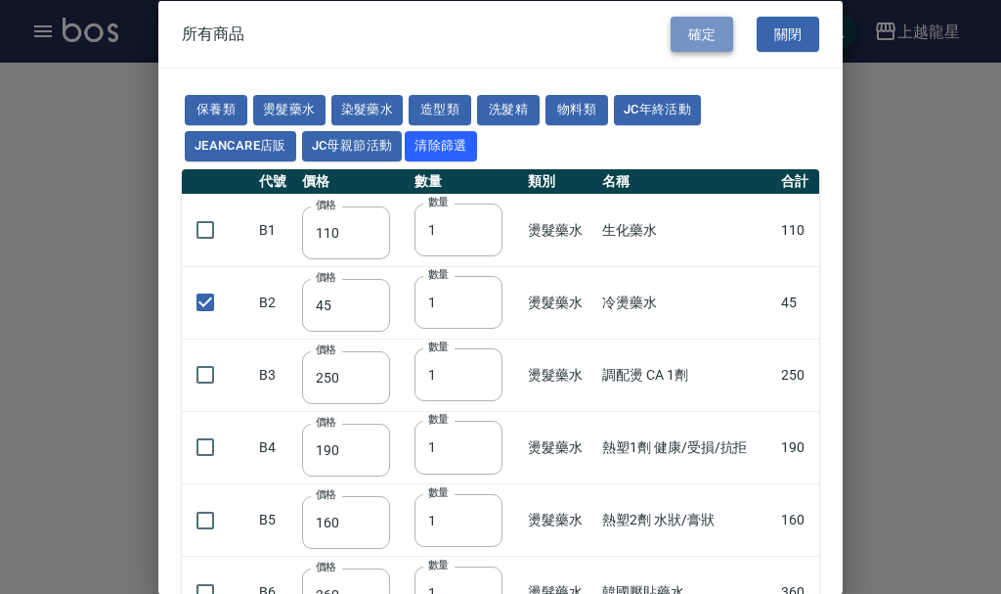
type input "1"
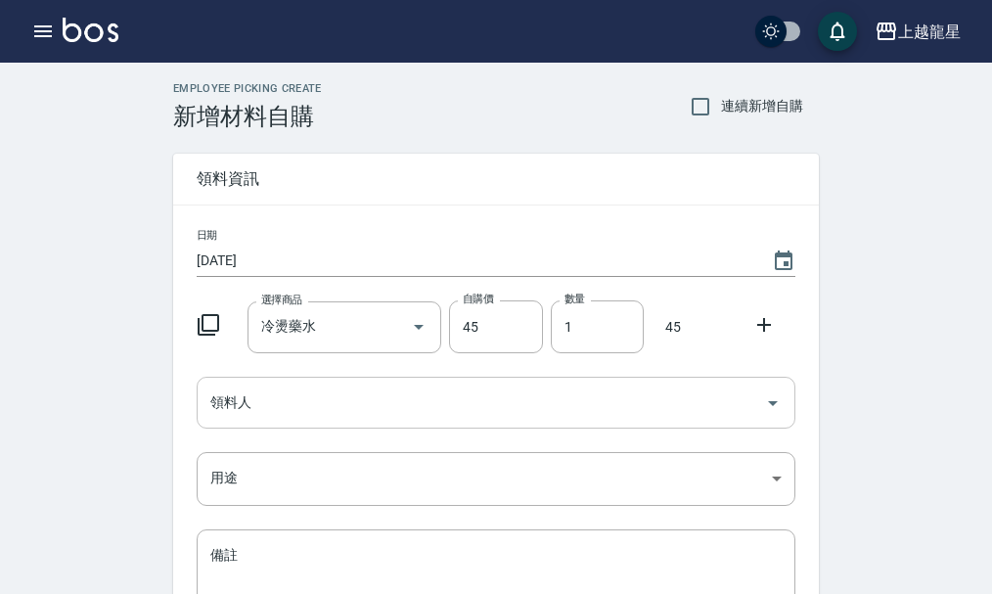
click at [774, 397] on icon "Open" at bounding box center [772, 402] width 23 height 23
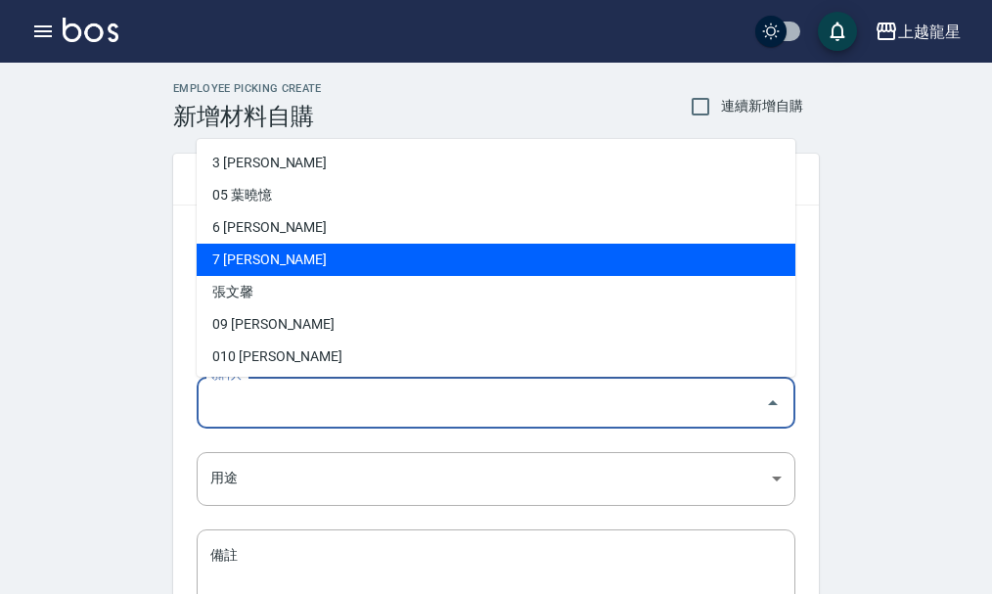
click at [270, 267] on li "7 [PERSON_NAME]" at bounding box center [496, 259] width 598 height 32
type input "[PERSON_NAME]"
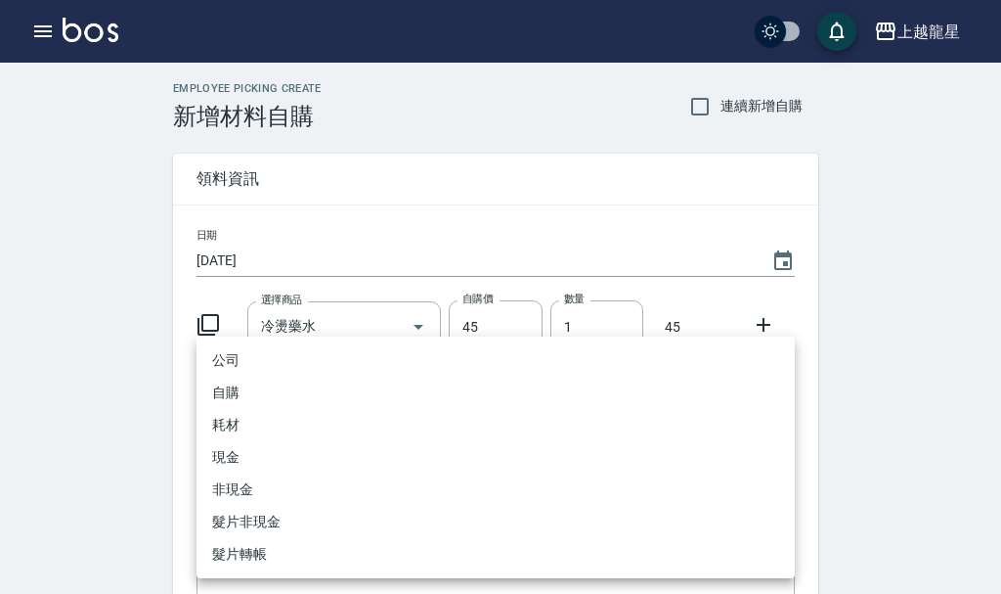
click at [770, 470] on body "上越龍星 登出 櫃檯作業 打帳單 帳單列表 現金收支登錄 高階收支登錄 材料自購登錄 每日結帳 現場電腦打卡 預約管理 預約管理 單日預約紀錄 單週預約紀錄 …" at bounding box center [500, 403] width 1001 height 806
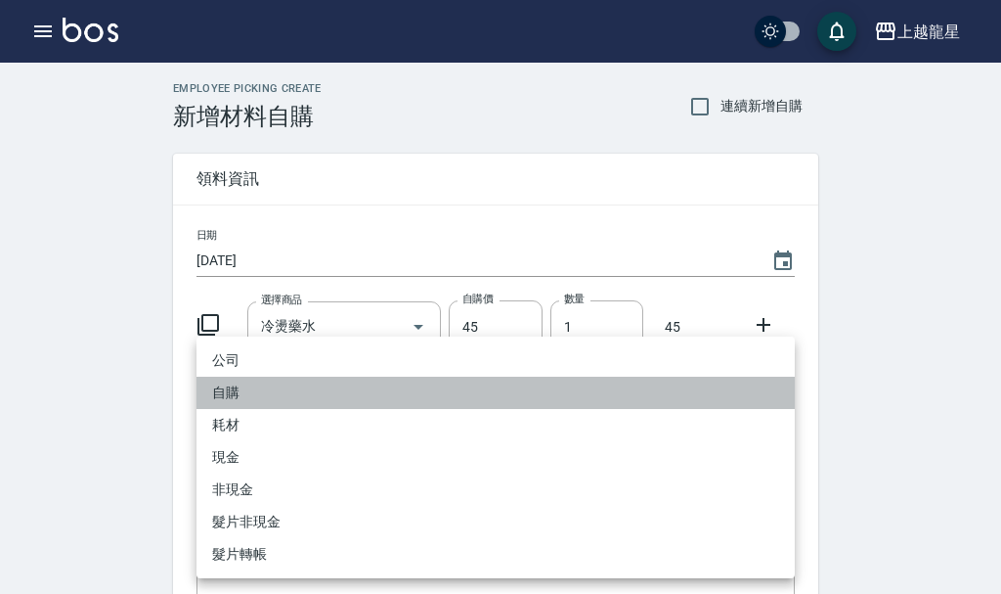
click at [326, 382] on li "自購" at bounding box center [496, 392] width 598 height 32
type input "自購"
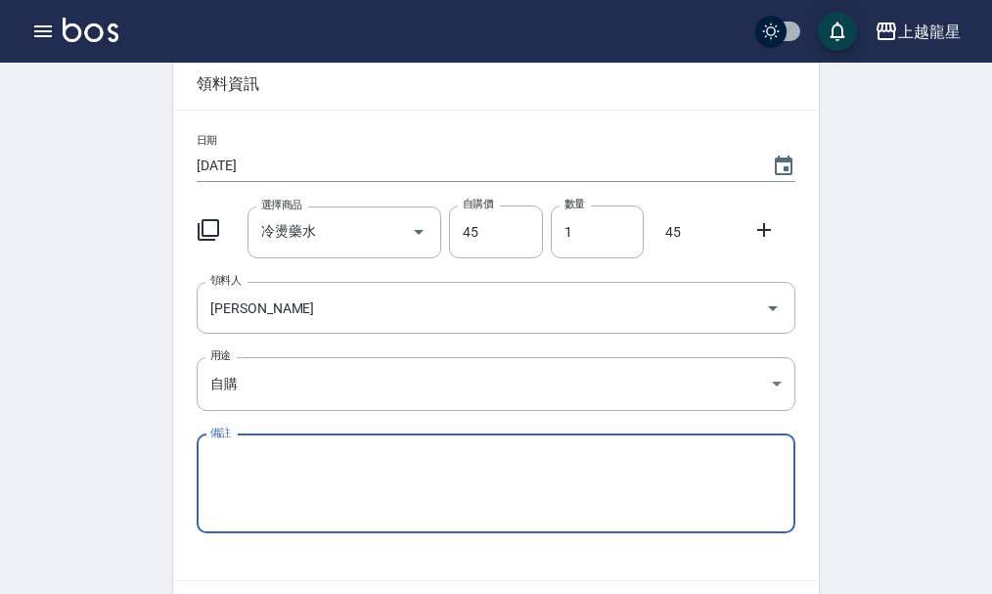
scroll to position [215, 0]
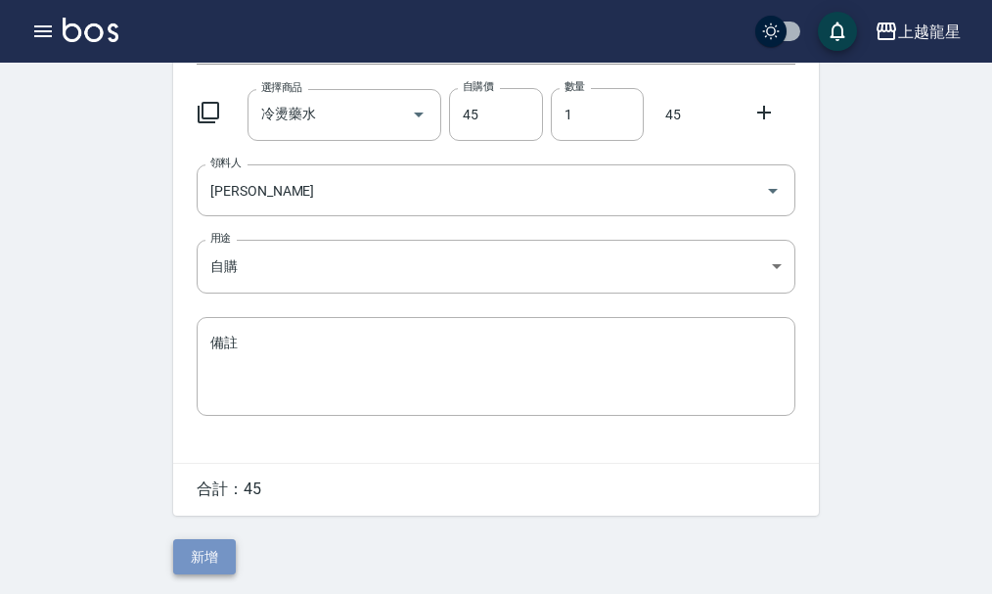
click at [224, 560] on button "新增" at bounding box center [204, 557] width 63 height 36
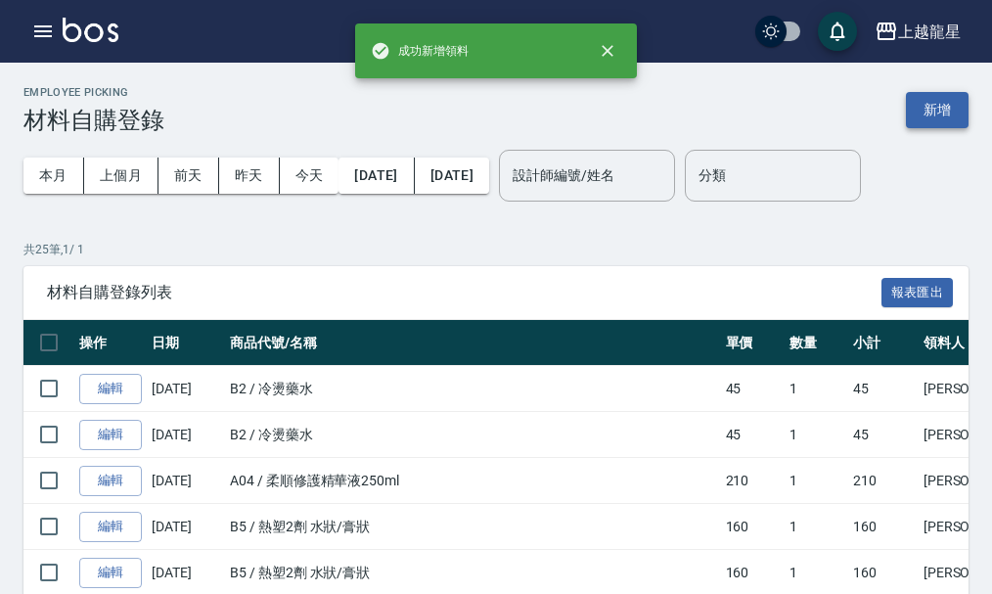
click at [915, 100] on button "新增" at bounding box center [937, 110] width 63 height 36
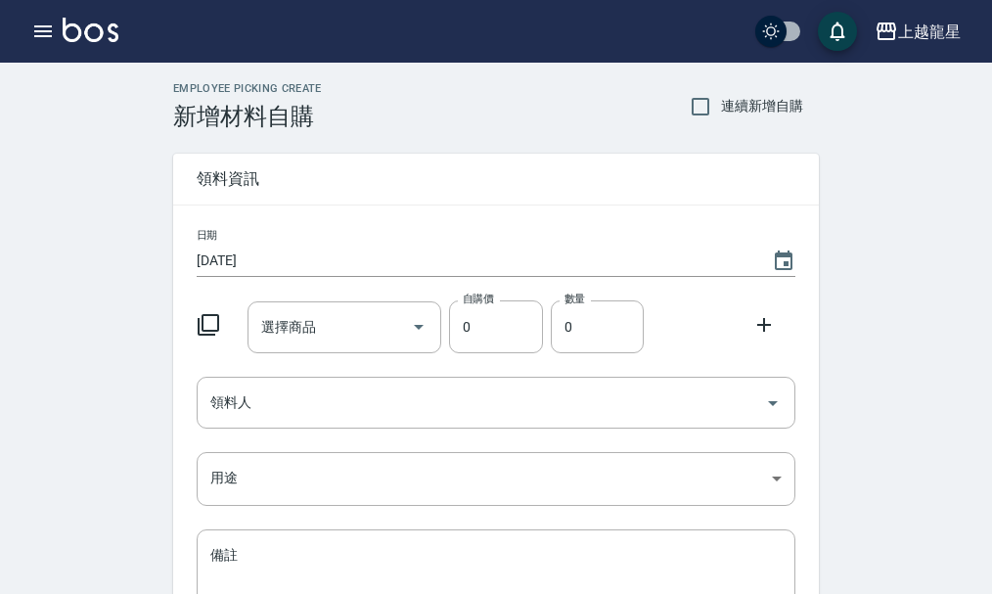
click at [203, 324] on icon at bounding box center [209, 325] width 22 height 22
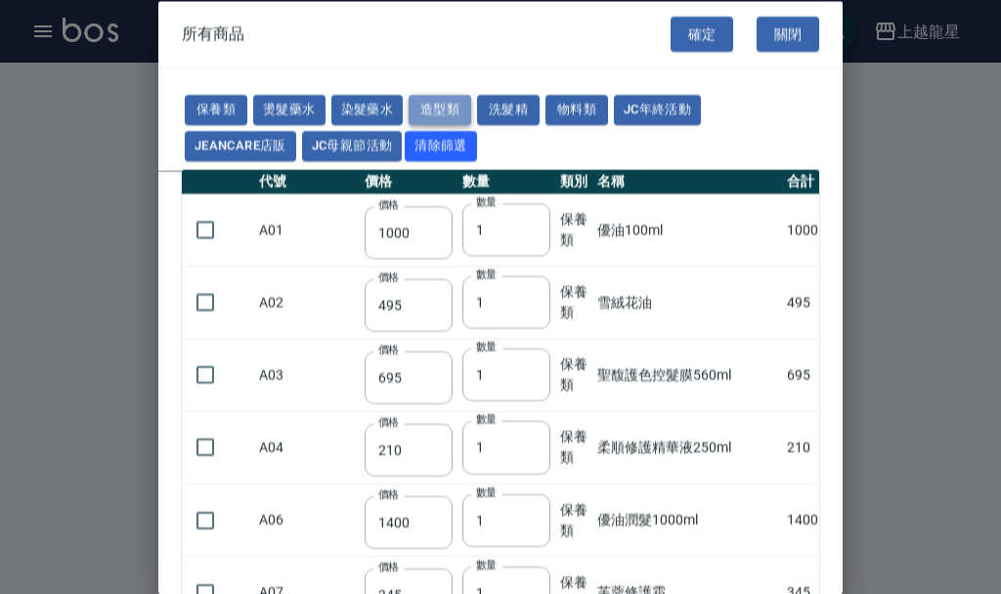
click at [415, 101] on button "造型類" at bounding box center [440, 110] width 63 height 30
type input "100"
type input "140"
type input "90"
type input "150"
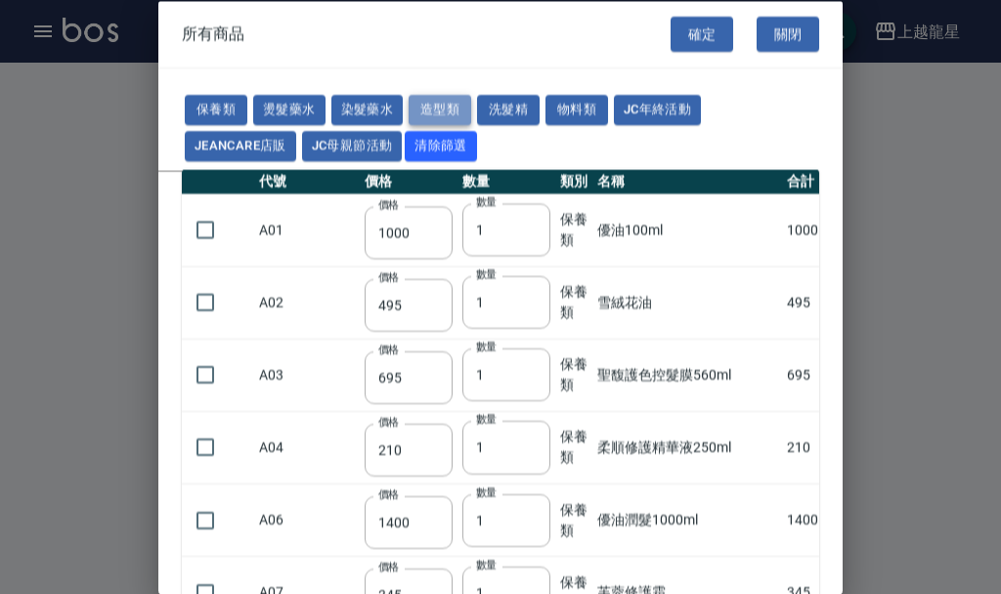
type input "200"
type input "150"
type input "65"
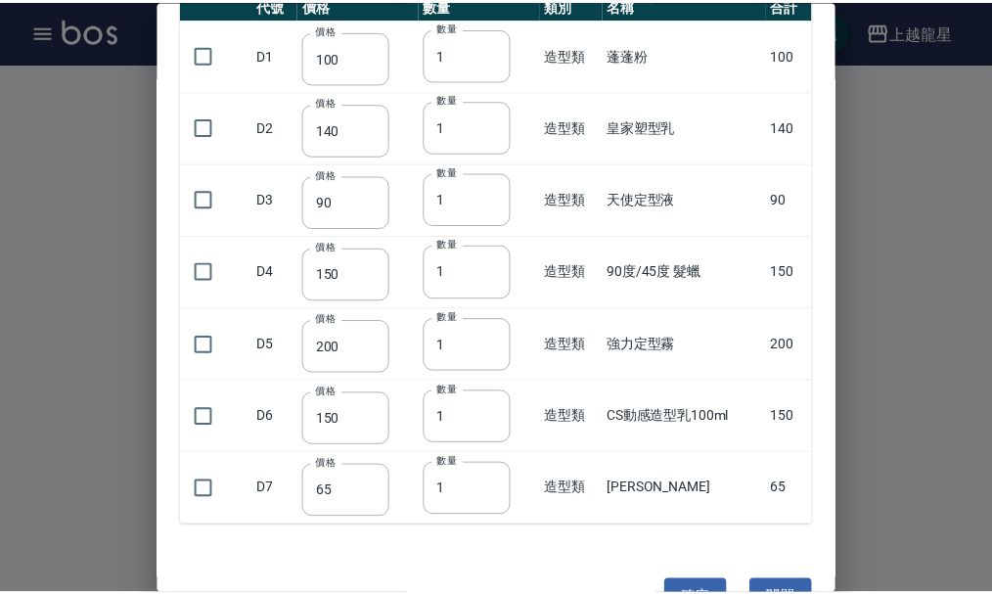
scroll to position [196, 0]
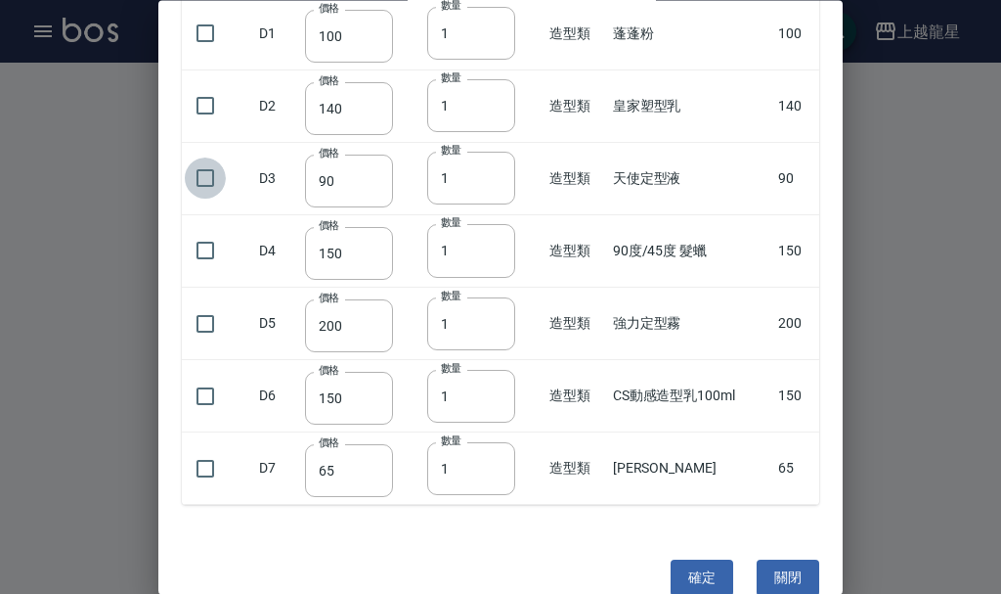
click at [204, 178] on input "checkbox" at bounding box center [205, 178] width 41 height 41
checkbox input "true"
click at [685, 574] on button "確定" at bounding box center [702, 578] width 63 height 36
type input "天使定型液"
type input "90"
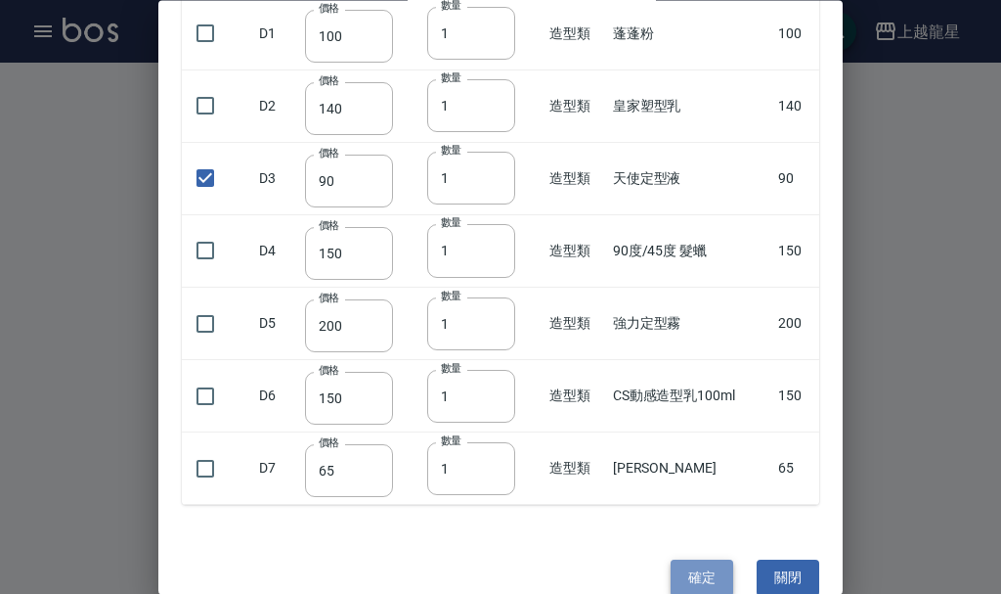
type input "1"
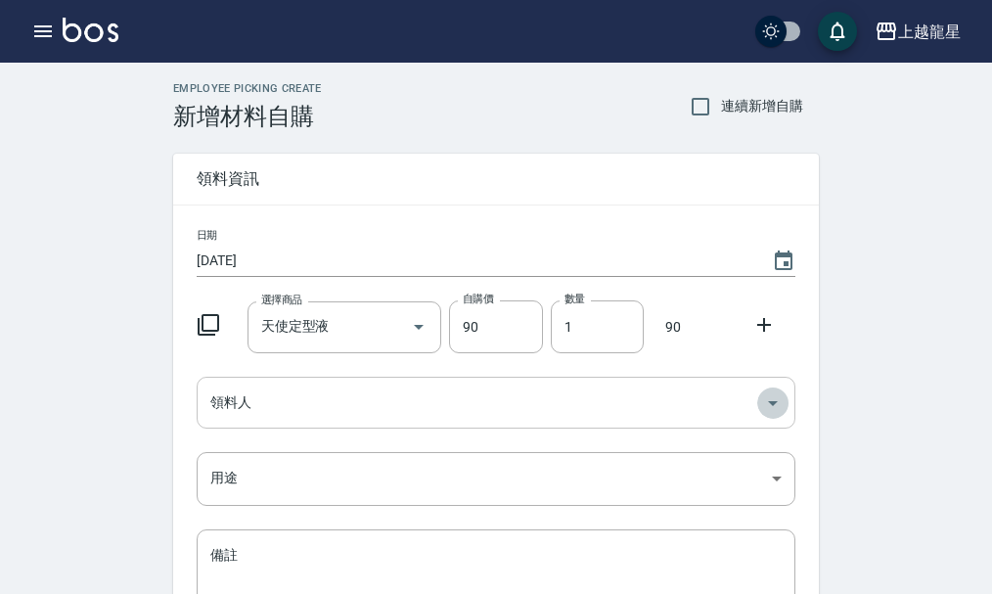
click at [770, 401] on icon "Open" at bounding box center [773, 403] width 10 height 5
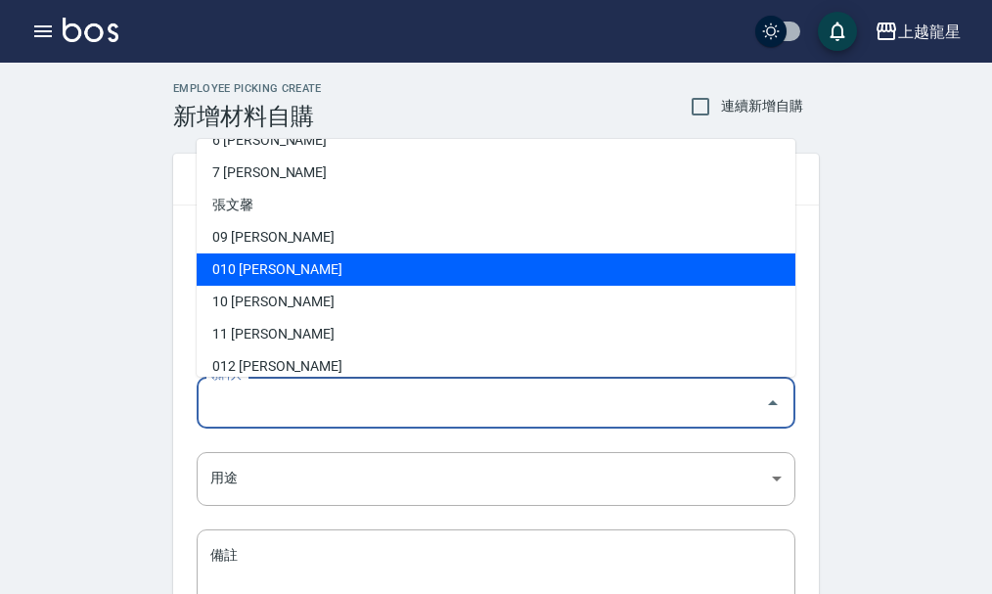
scroll to position [98, 0]
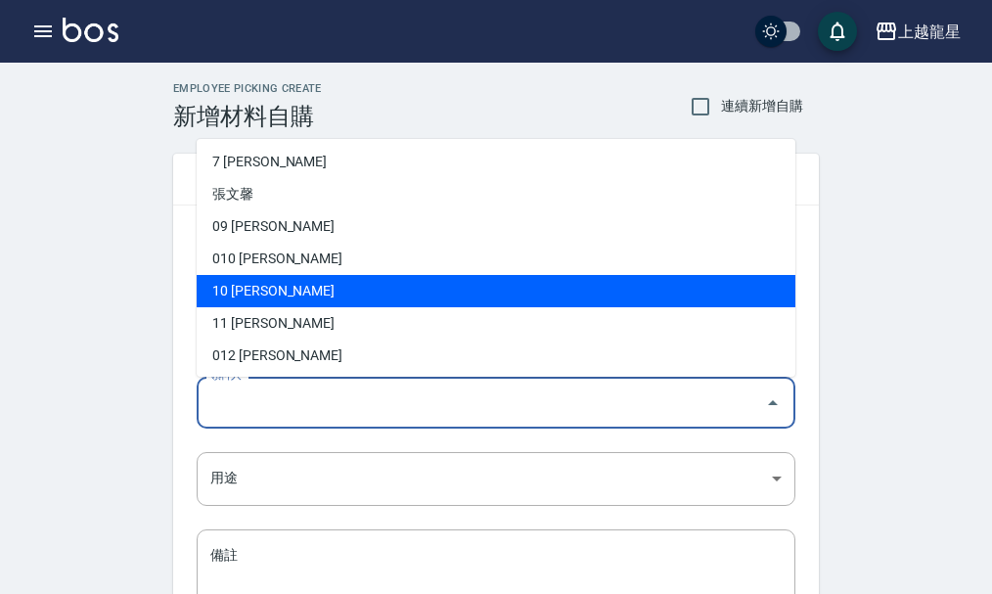
click at [246, 288] on li "10 [PERSON_NAME]" at bounding box center [496, 291] width 598 height 32
type input "[PERSON_NAME]"
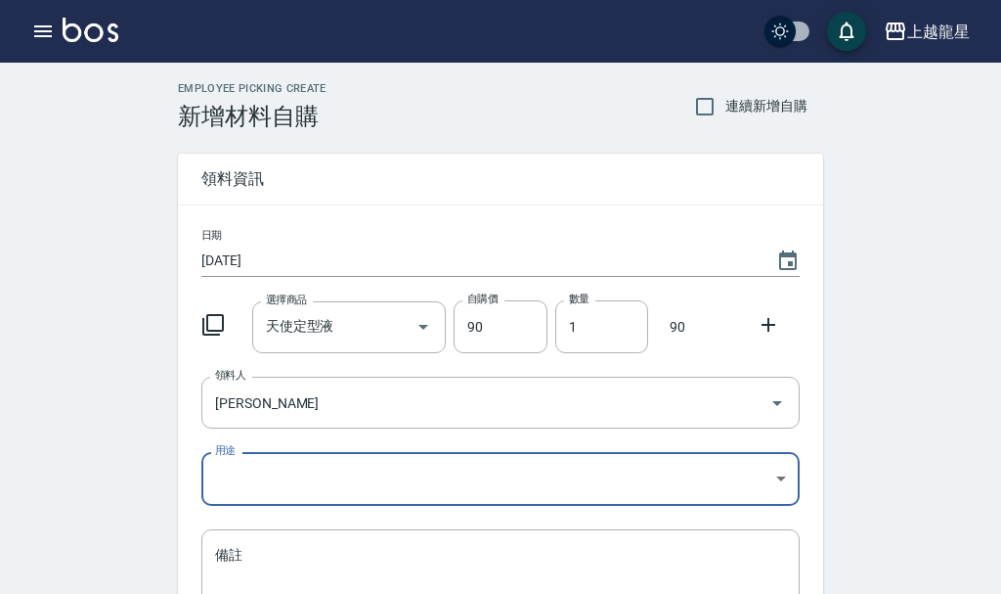
click at [776, 475] on body "上越龍星 登出 櫃檯作業 打帳單 帳單列表 現金收支登錄 高階收支登錄 材料自購登錄 每日結帳 現場電腦打卡 預約管理 預約管理 單日預約紀錄 單週預約紀錄 …" at bounding box center [500, 403] width 1001 height 806
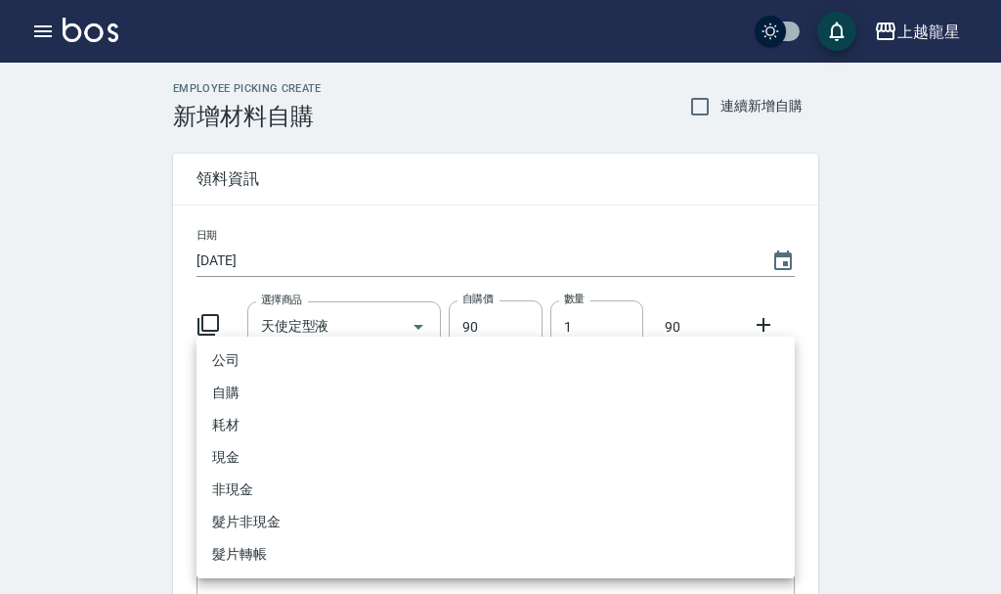
click at [244, 394] on li "自購" at bounding box center [496, 392] width 598 height 32
type input "自購"
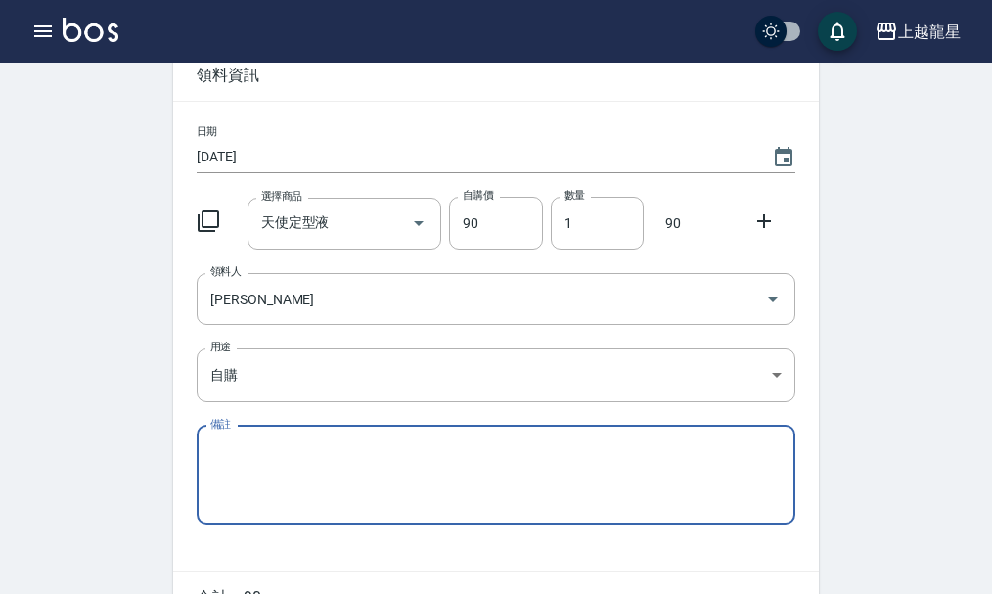
scroll to position [215, 0]
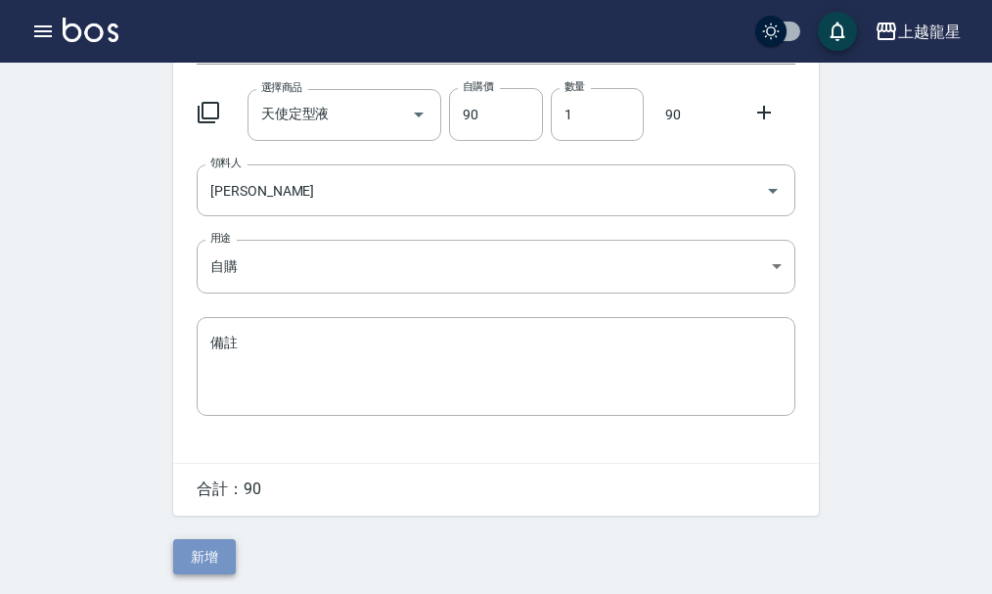
click at [209, 555] on button "新增" at bounding box center [204, 557] width 63 height 36
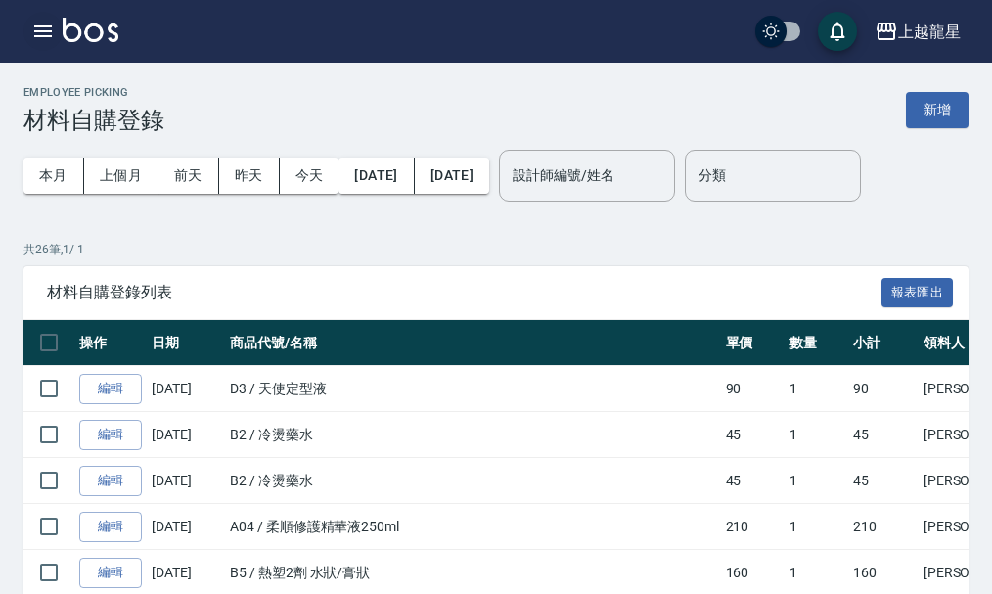
click at [39, 32] on icon "button" at bounding box center [43, 31] width 18 height 12
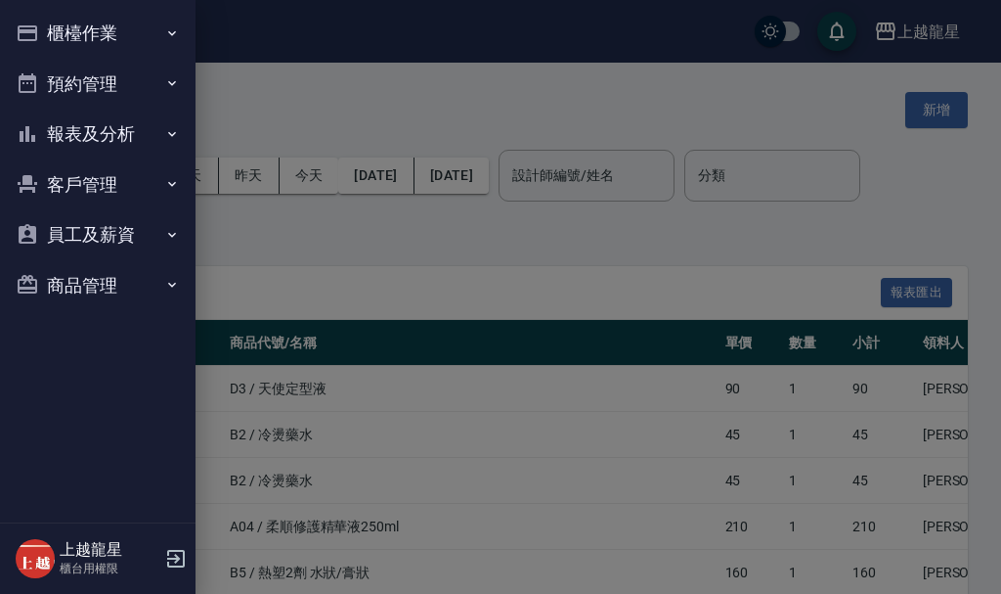
click at [118, 10] on button "櫃檯作業" at bounding box center [98, 33] width 180 height 51
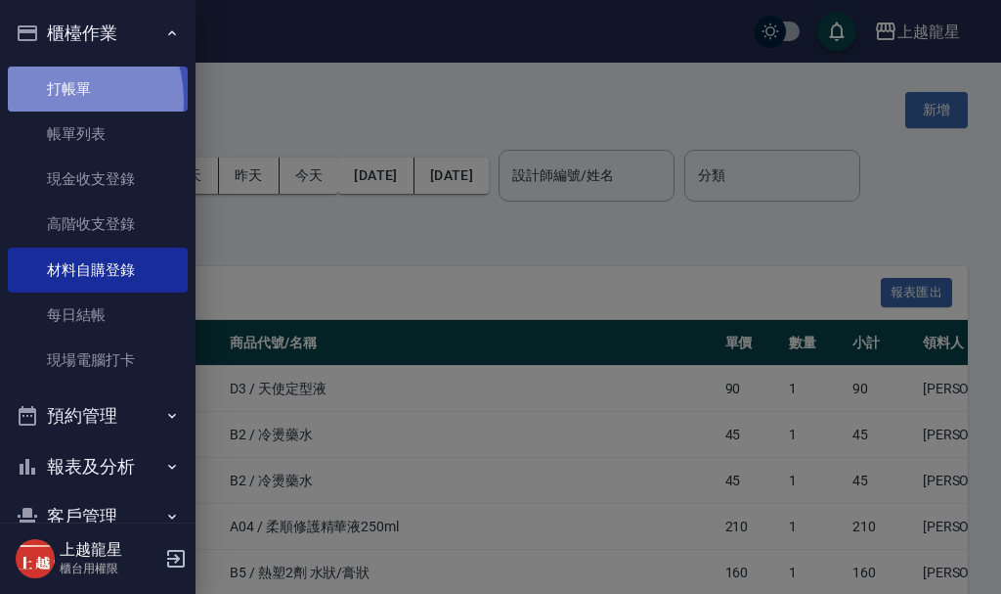
click at [58, 100] on link "打帳單" at bounding box center [98, 88] width 180 height 45
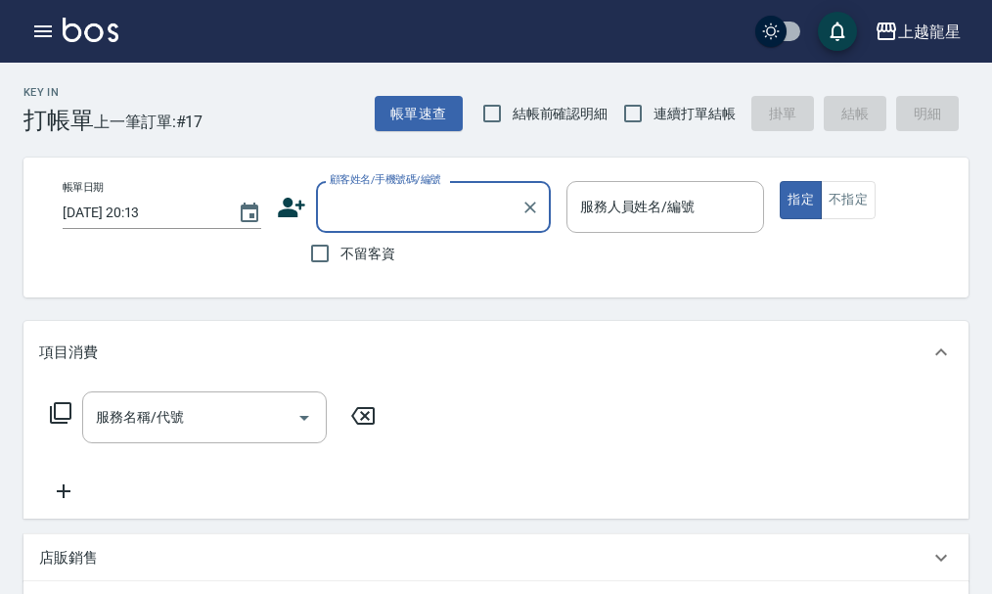
click at [362, 249] on span "不留客資" at bounding box center [367, 253] width 55 height 21
click at [340, 249] on input "不留客資" at bounding box center [319, 253] width 41 height 41
checkbox input "true"
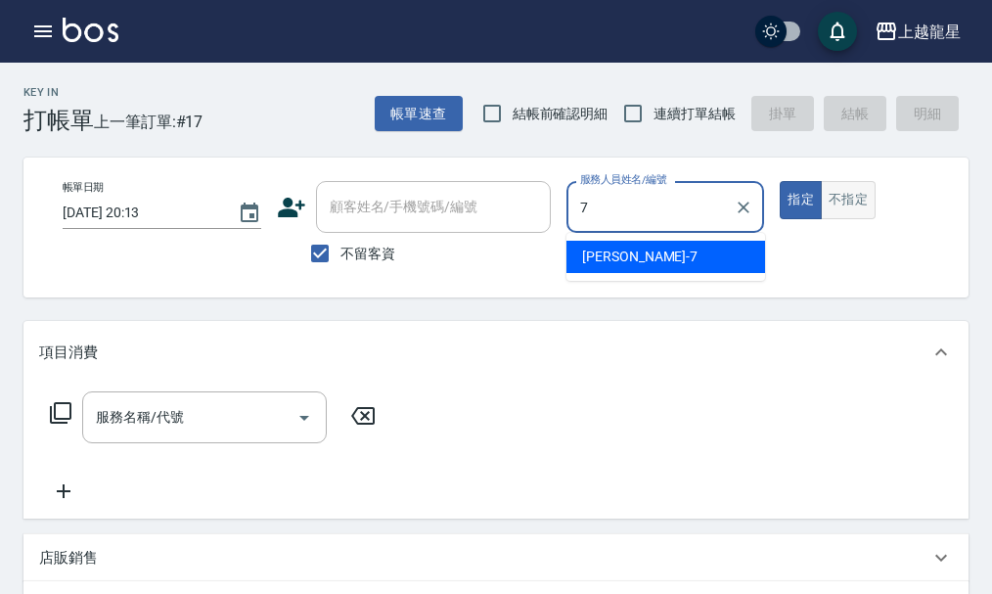
type input "雅君-7"
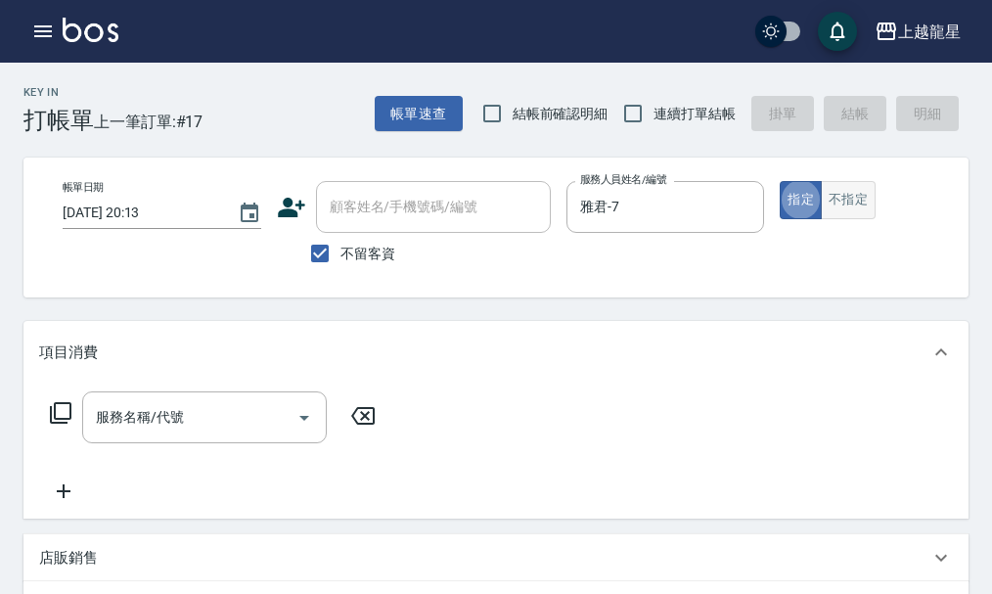
type button "true"
click at [866, 196] on button "不指定" at bounding box center [847, 200] width 55 height 38
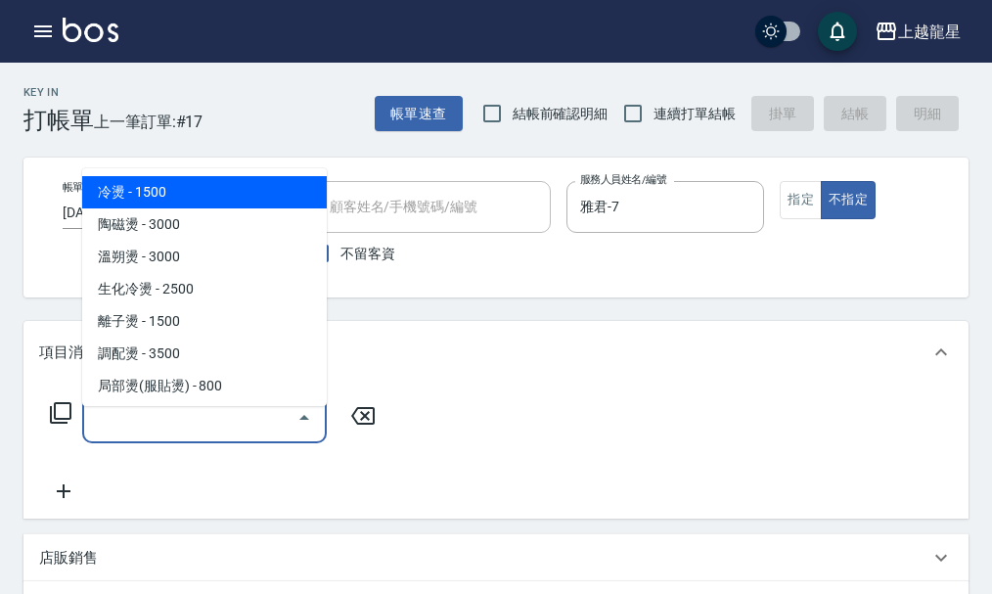
click at [152, 422] on div "服務名稱/代號 服務名稱/代號" at bounding box center [204, 417] width 244 height 52
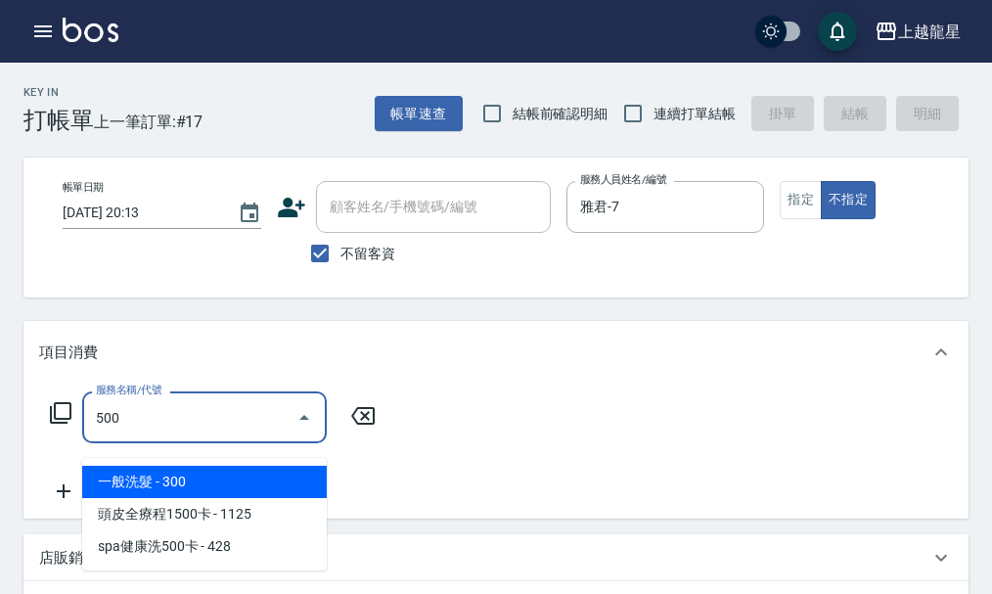
type input "一般洗髮(500)"
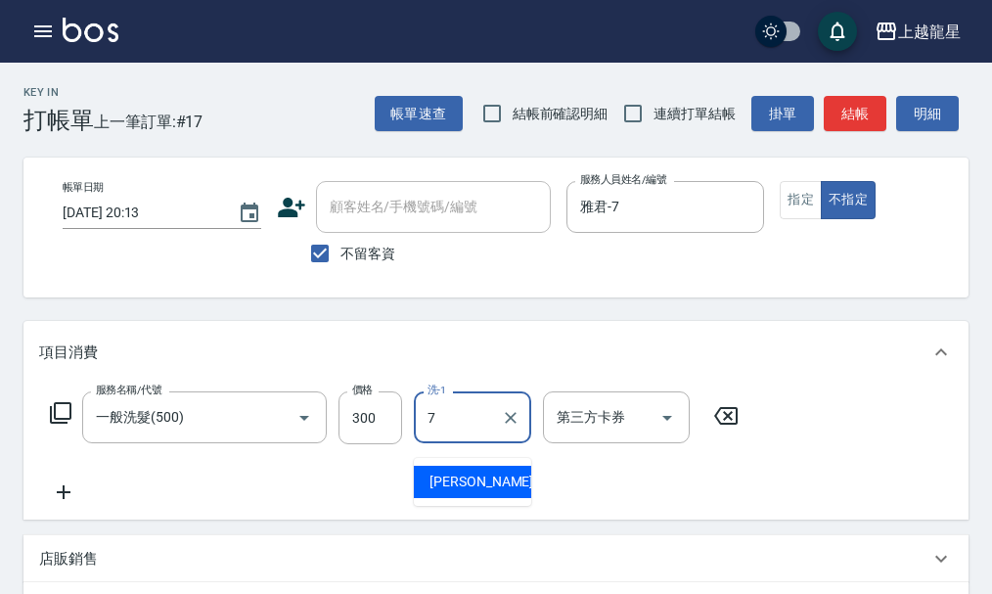
type input "雅君-7"
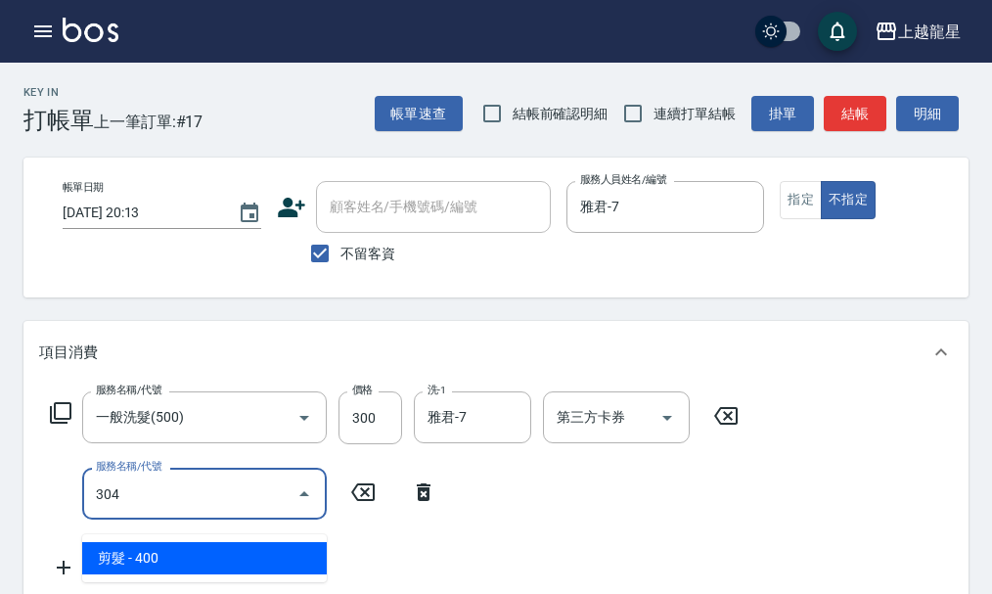
type input "剪髮(304)"
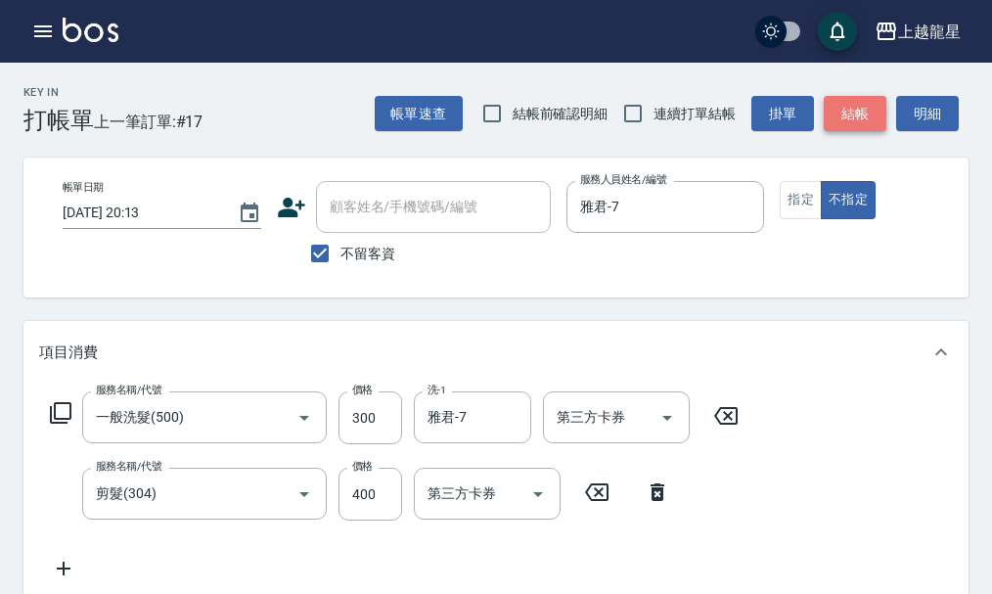
click at [858, 109] on button "結帳" at bounding box center [854, 114] width 63 height 36
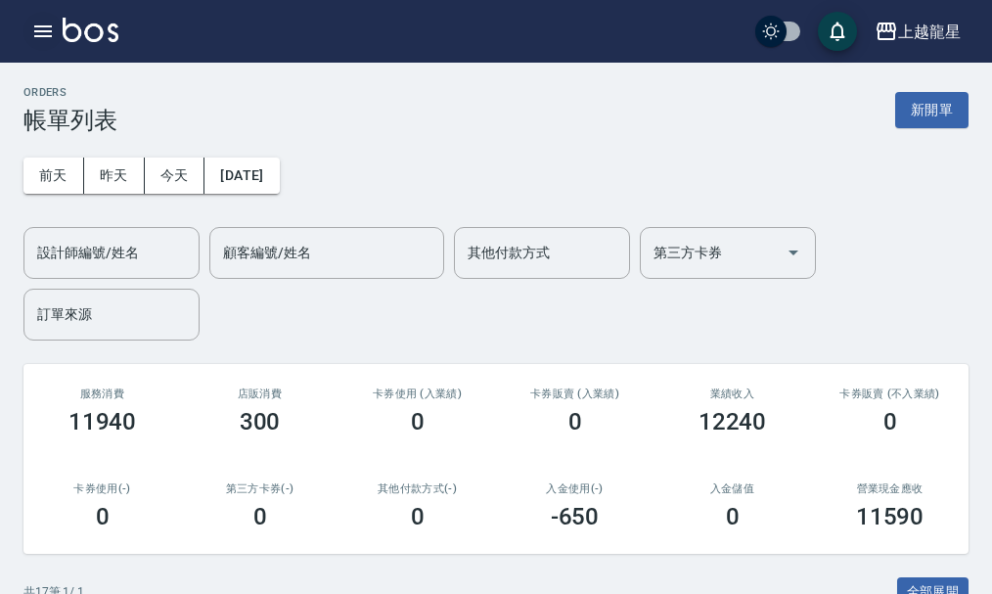
click at [36, 31] on icon "button" at bounding box center [43, 31] width 18 height 12
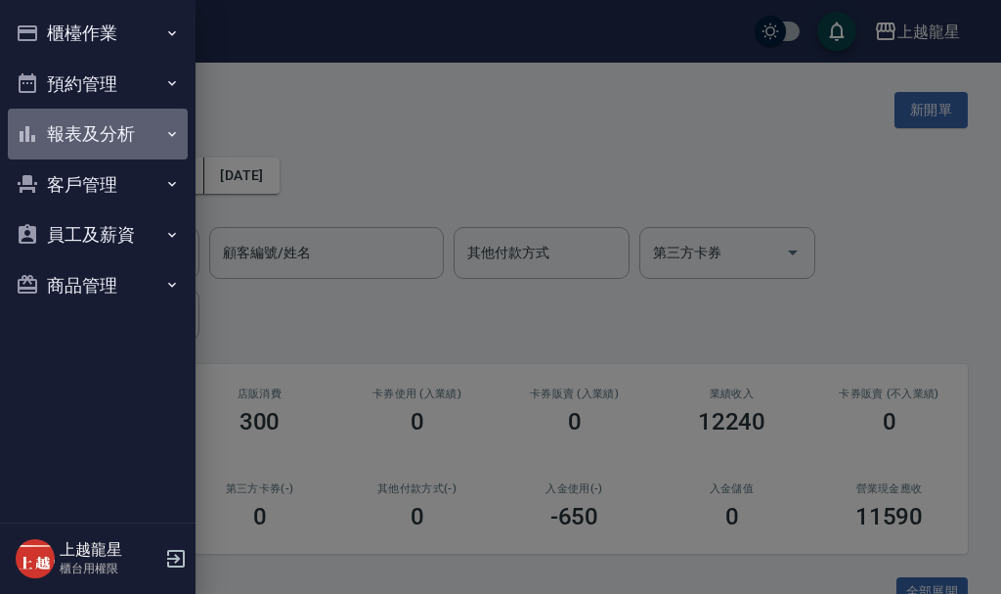
click at [129, 128] on button "報表及分析" at bounding box center [98, 134] width 180 height 51
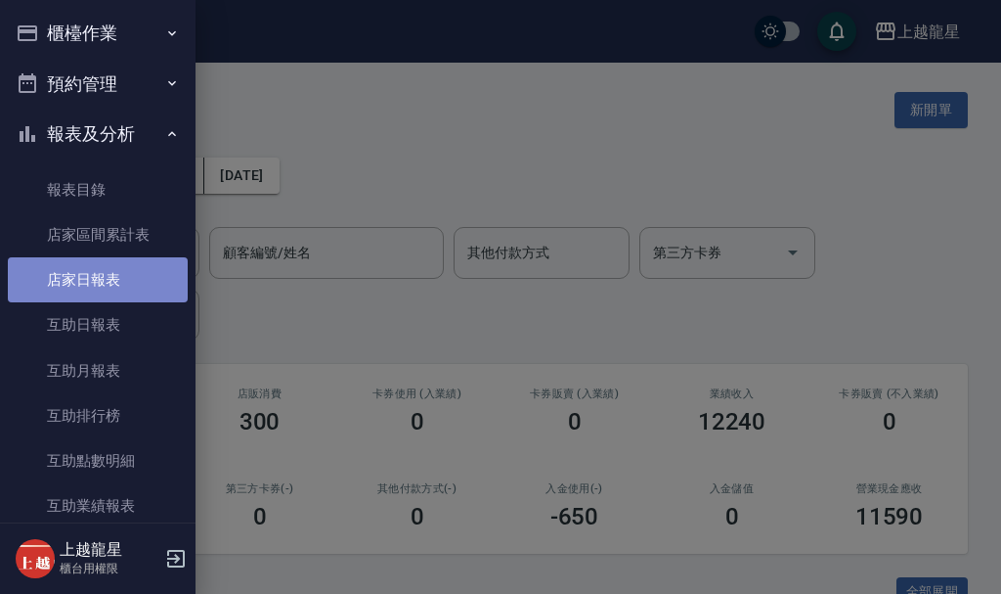
click at [132, 277] on link "店家日報表" at bounding box center [98, 279] width 180 height 45
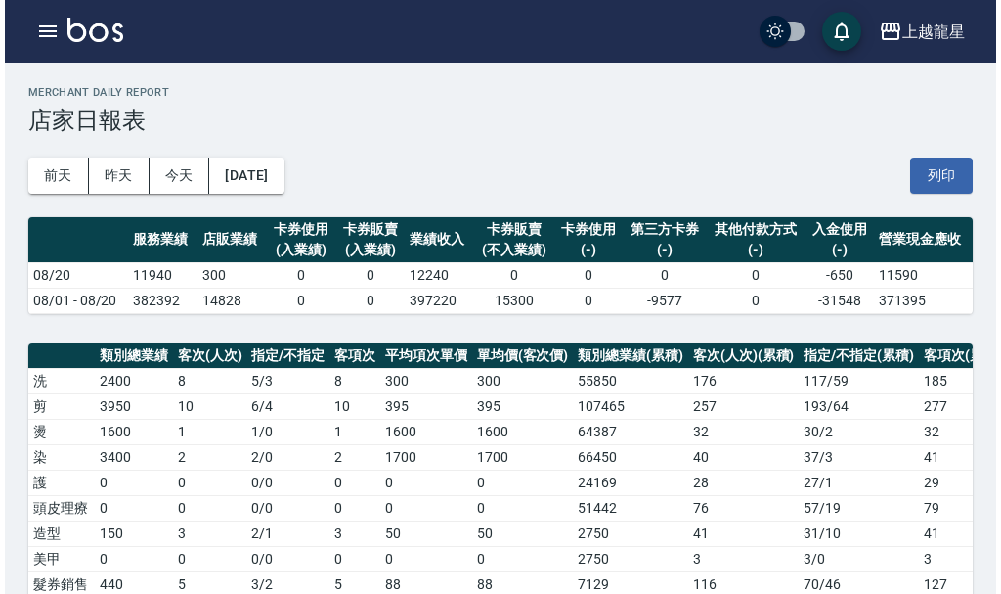
scroll to position [98, 0]
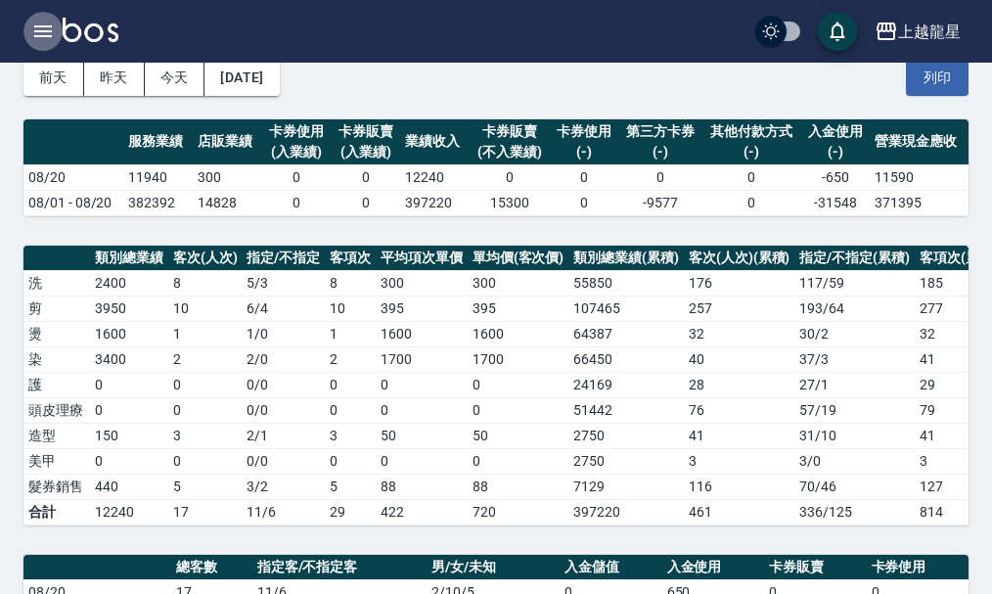
click at [39, 18] on button "button" at bounding box center [42, 31] width 39 height 39
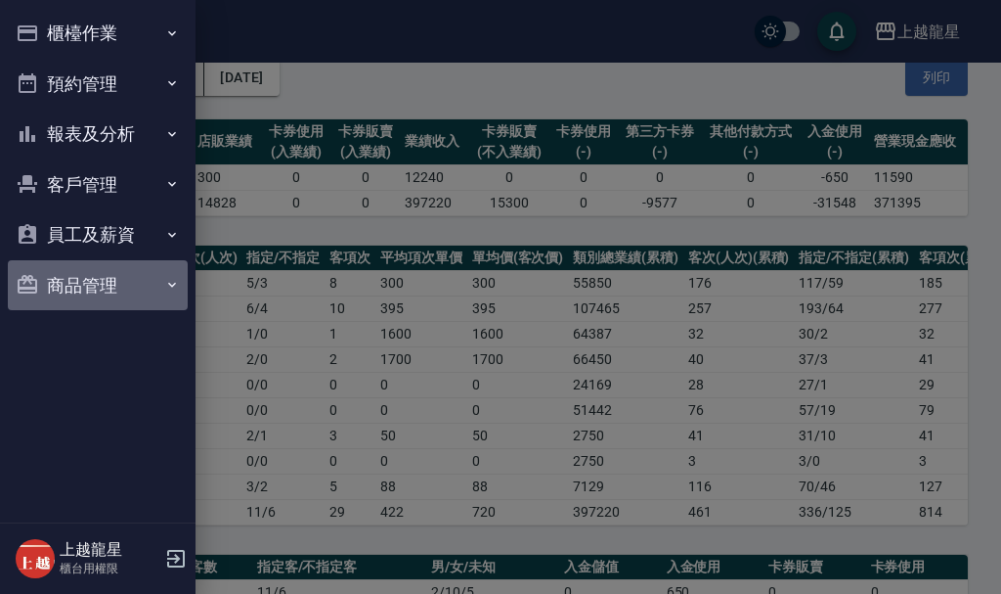
click at [100, 288] on button "商品管理" at bounding box center [98, 285] width 180 height 51
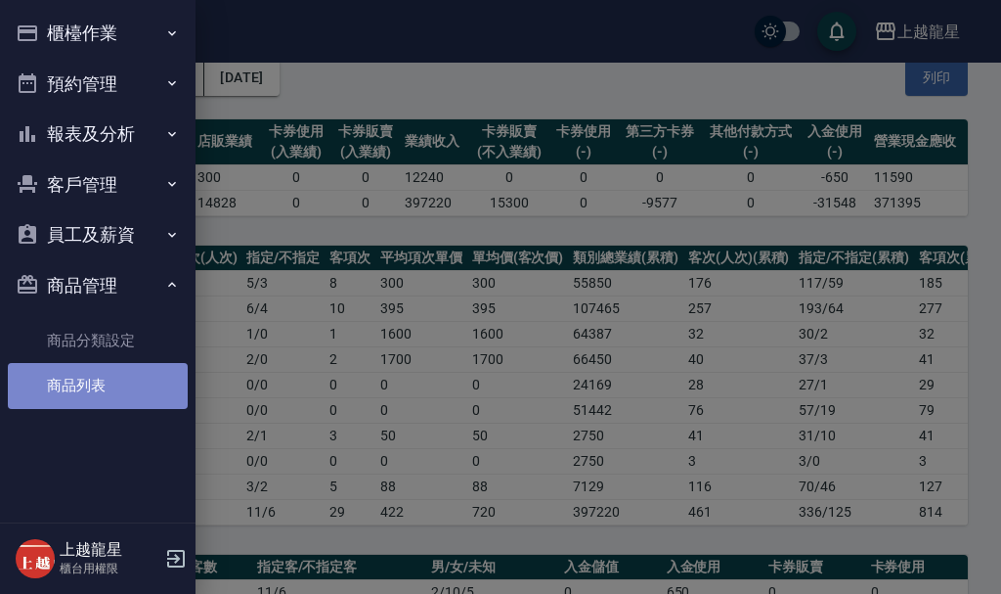
click at [104, 395] on link "商品列表" at bounding box center [98, 385] width 180 height 45
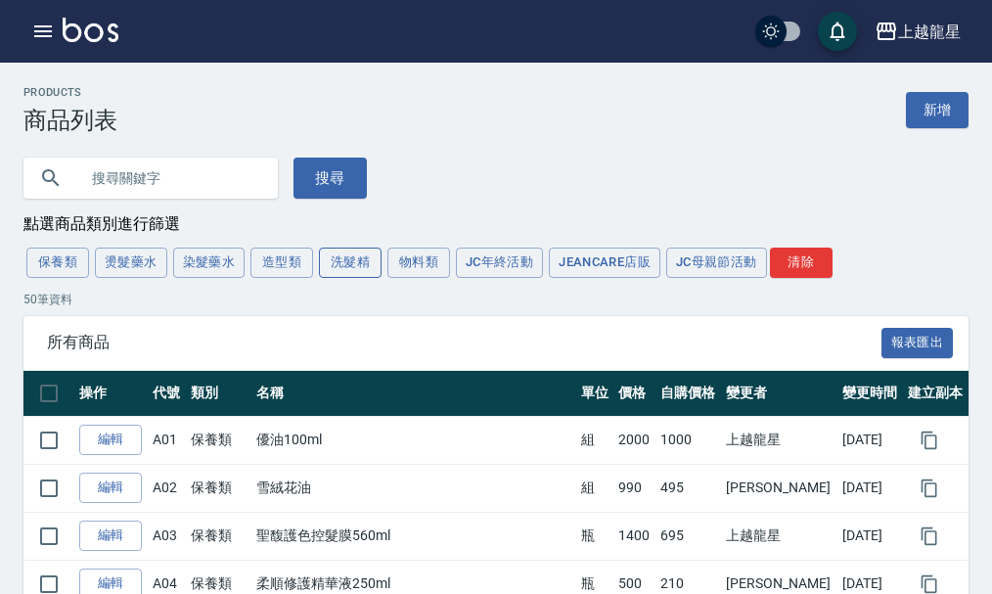
click at [367, 269] on button "洗髮精" at bounding box center [350, 262] width 63 height 30
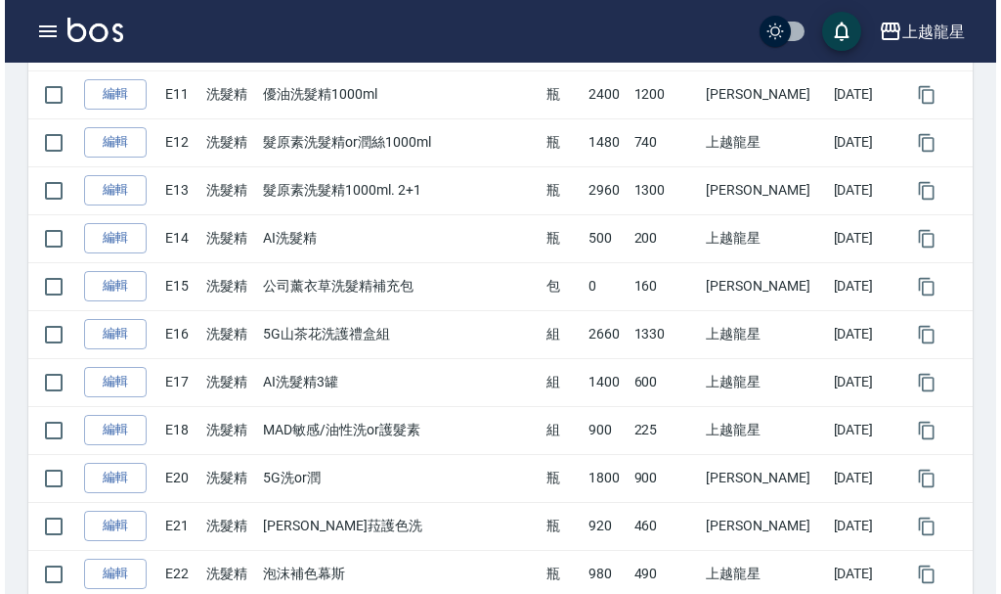
scroll to position [826, 0]
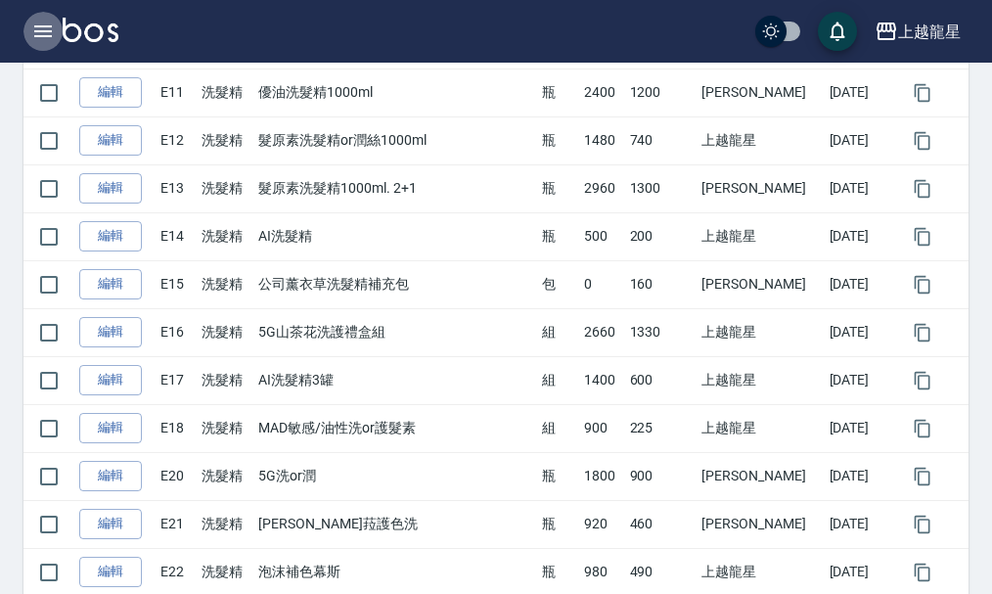
click at [49, 25] on icon "button" at bounding box center [43, 31] width 18 height 12
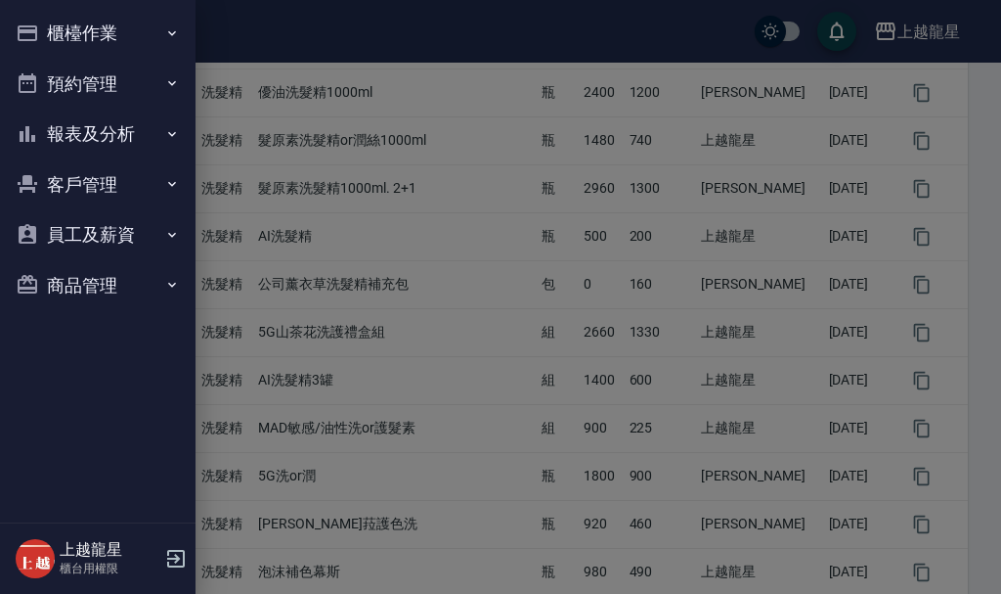
click at [121, 35] on button "櫃檯作業" at bounding box center [98, 33] width 180 height 51
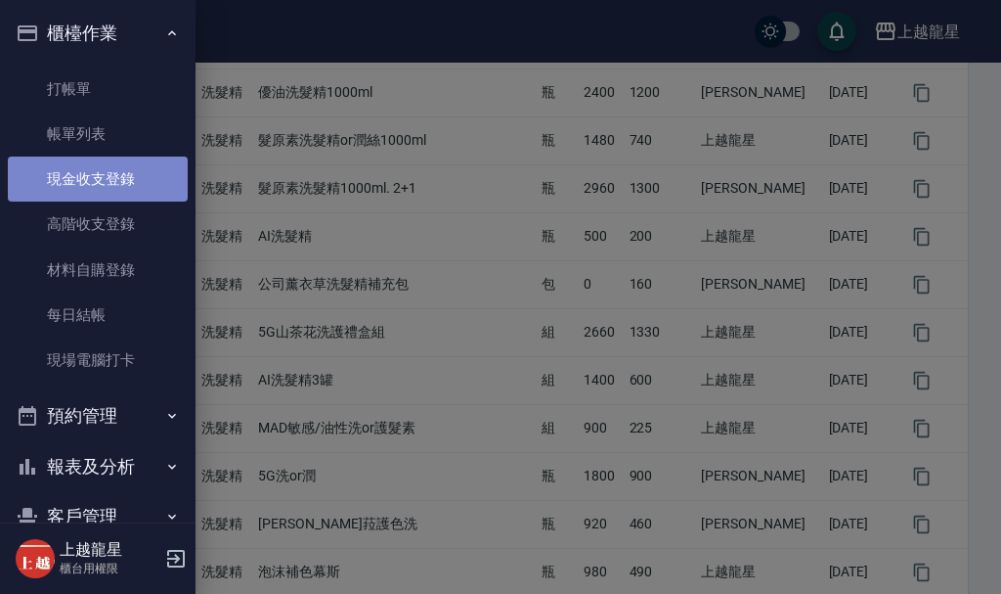
click at [153, 187] on link "現金收支登錄" at bounding box center [98, 178] width 180 height 45
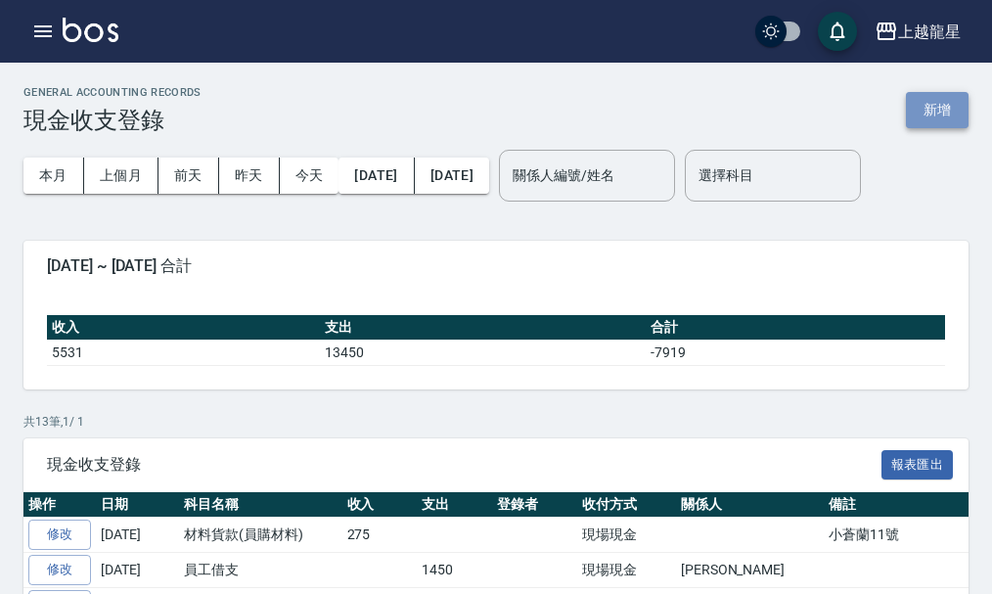
click at [923, 115] on button "新增" at bounding box center [937, 110] width 63 height 36
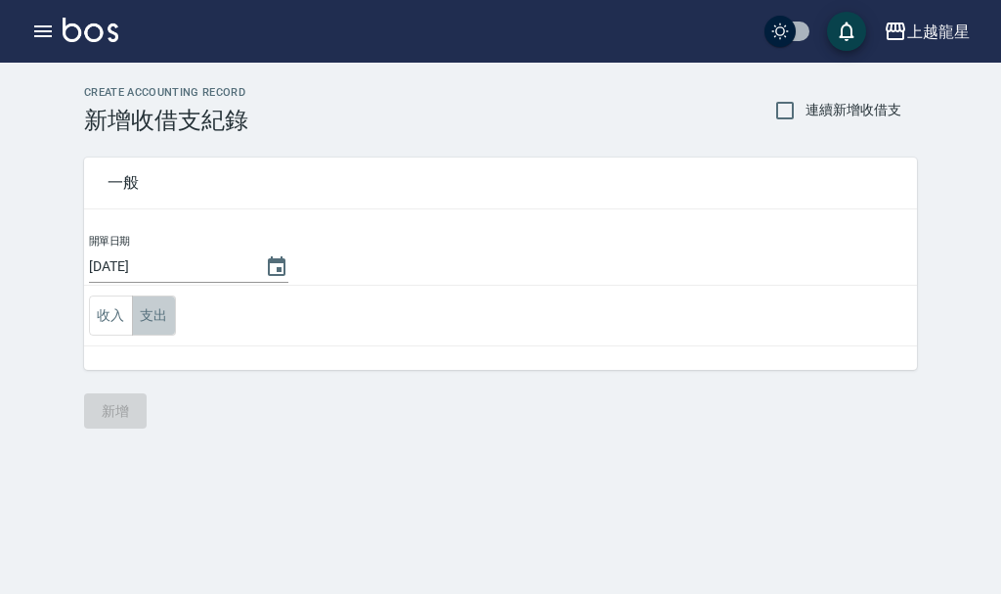
click at [152, 307] on button "支出" at bounding box center [154, 315] width 44 height 40
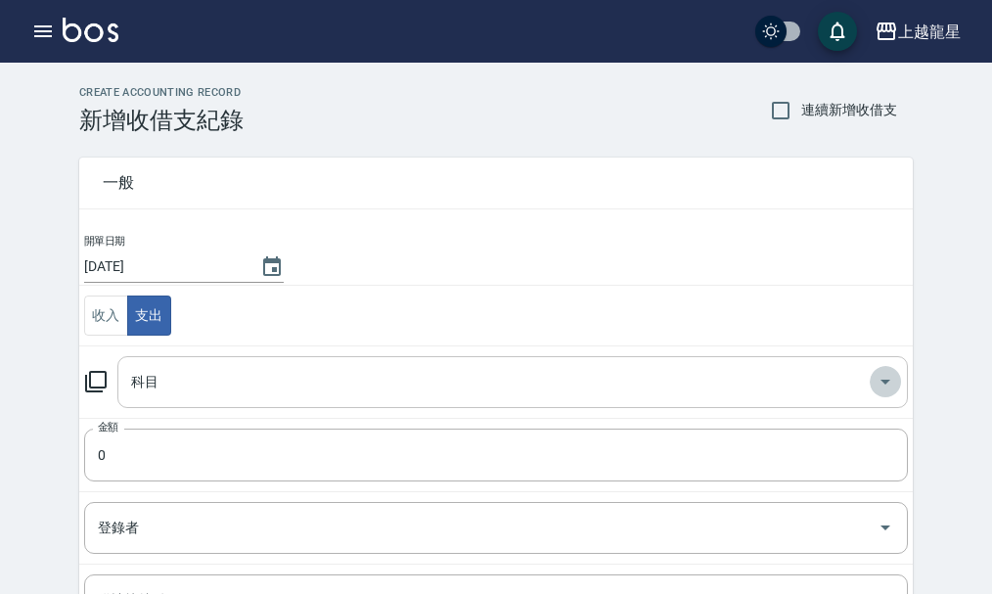
click at [888, 374] on icon "Open" at bounding box center [884, 381] width 23 height 23
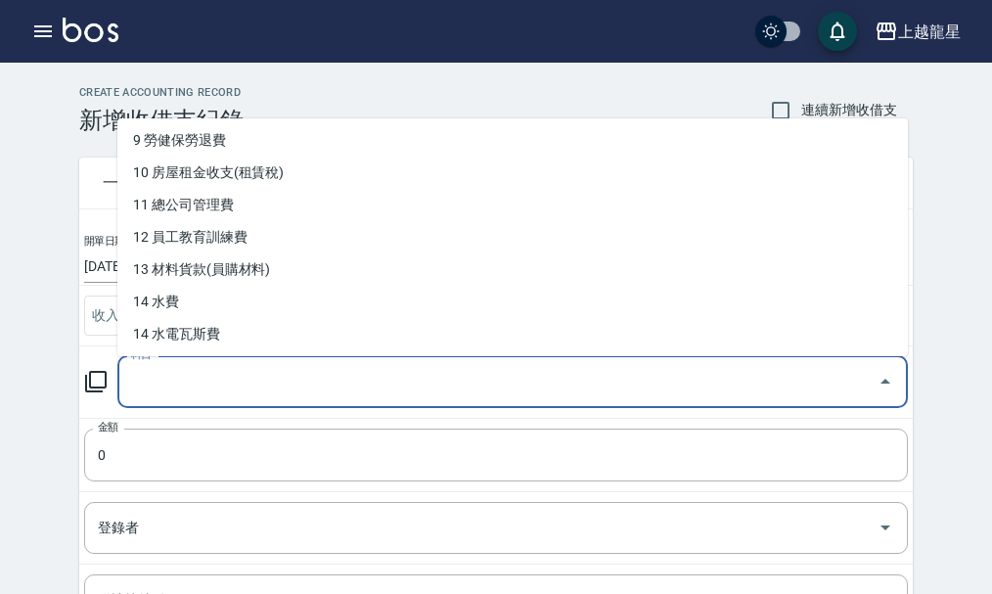
scroll to position [293, 0]
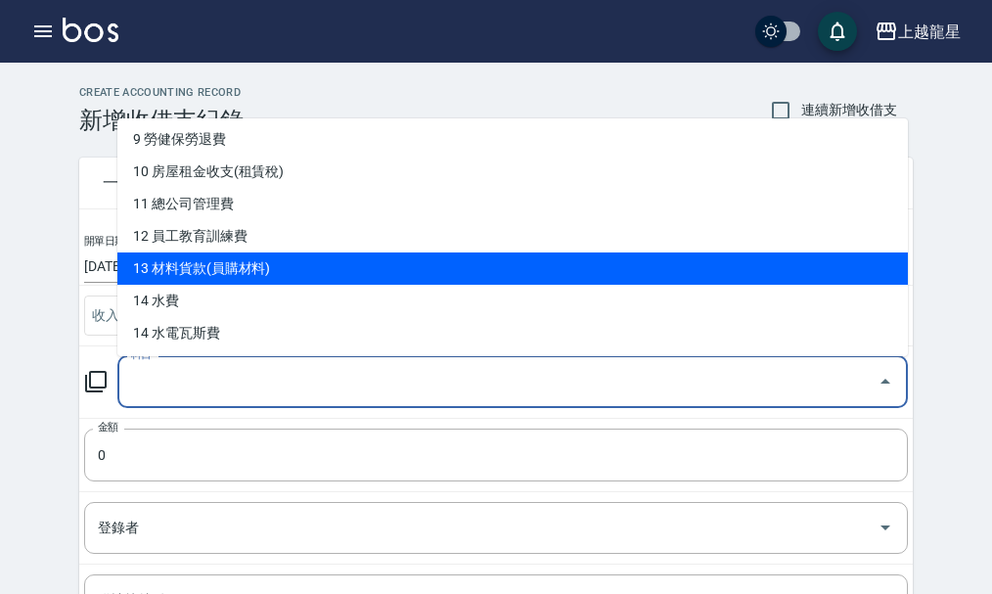
click at [288, 280] on li "13 材料貨款(員購材料)" at bounding box center [512, 268] width 790 height 32
type input "13 材料貨款(員購材料)"
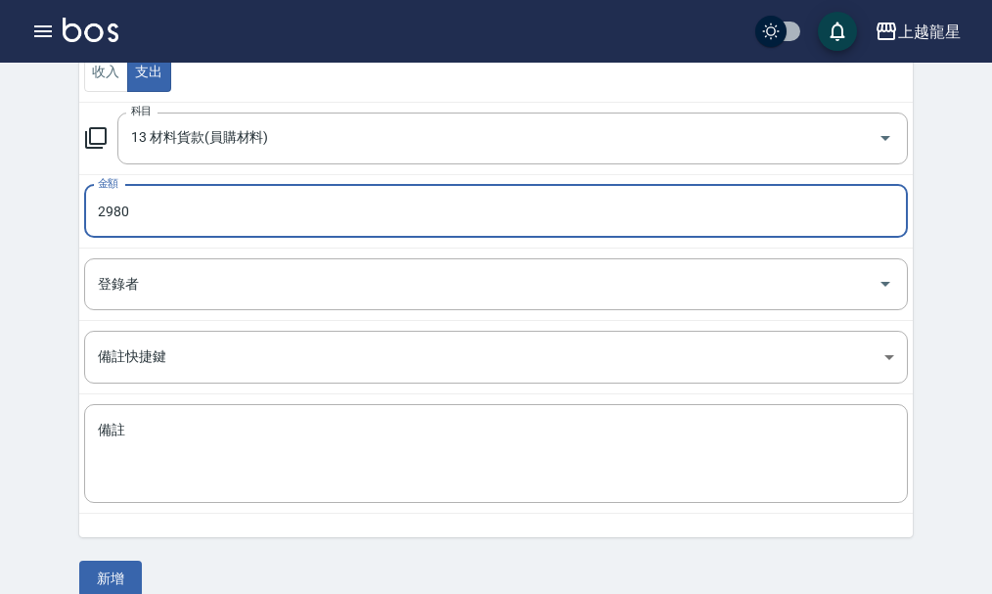
scroll to position [270, 0]
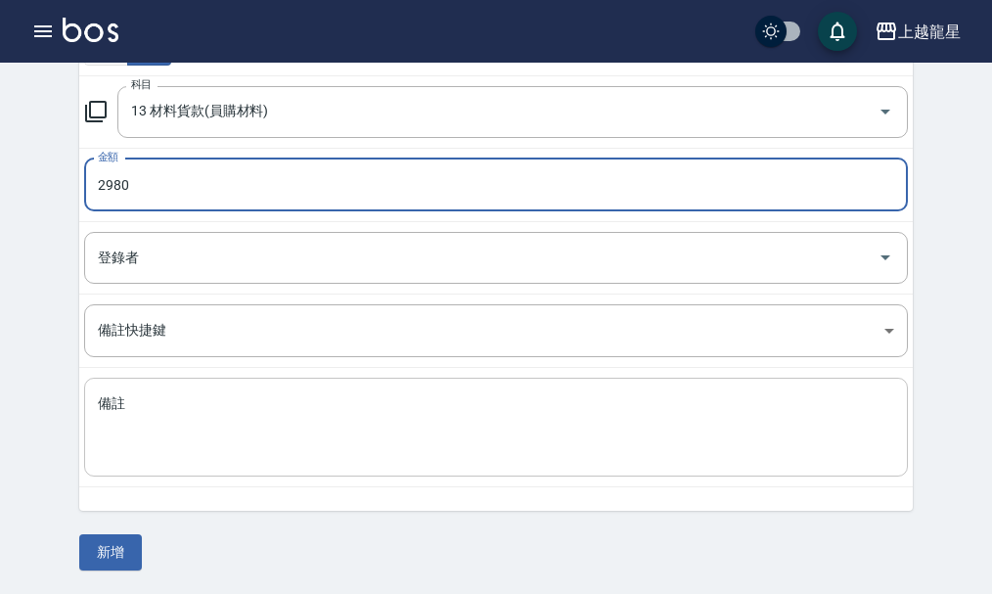
type input "2980"
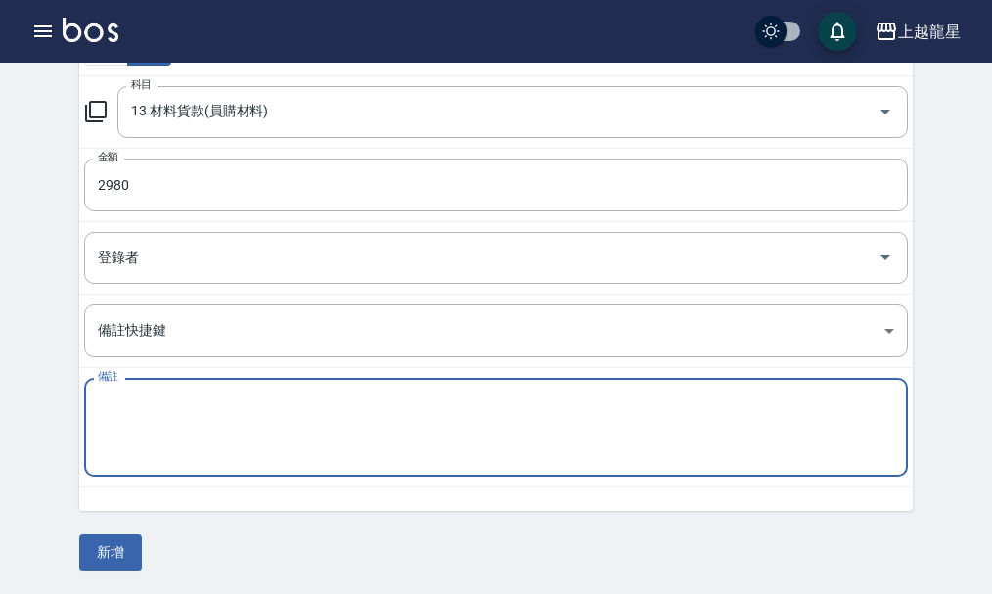
click at [269, 423] on textarea "備註" at bounding box center [496, 427] width 796 height 66
type textarea "V"
click at [208, 410] on textarea "洗護" at bounding box center [496, 427] width 796 height 66
type textarea "洗護 11號"
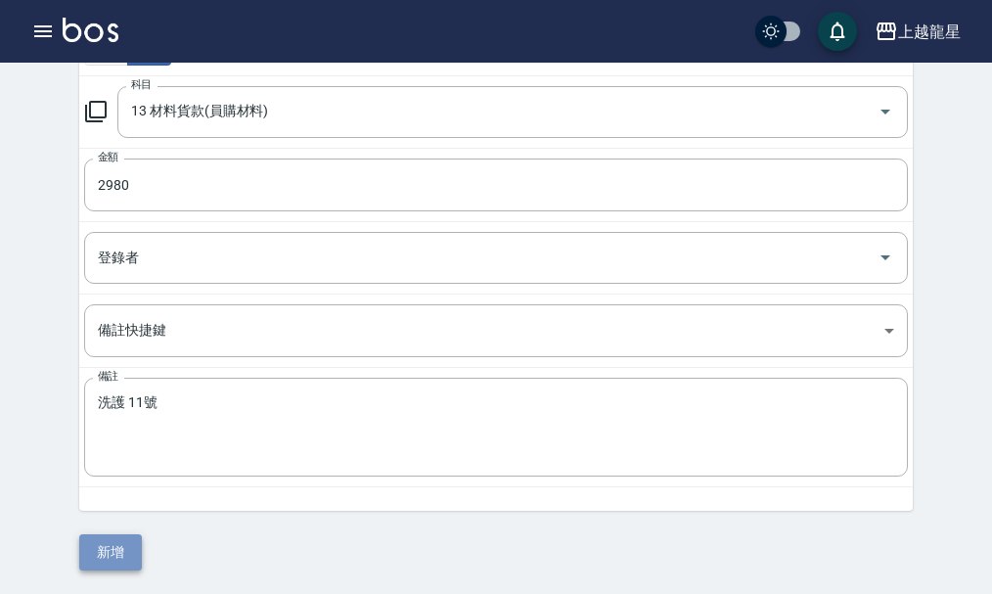
click at [129, 545] on button "新增" at bounding box center [110, 552] width 63 height 36
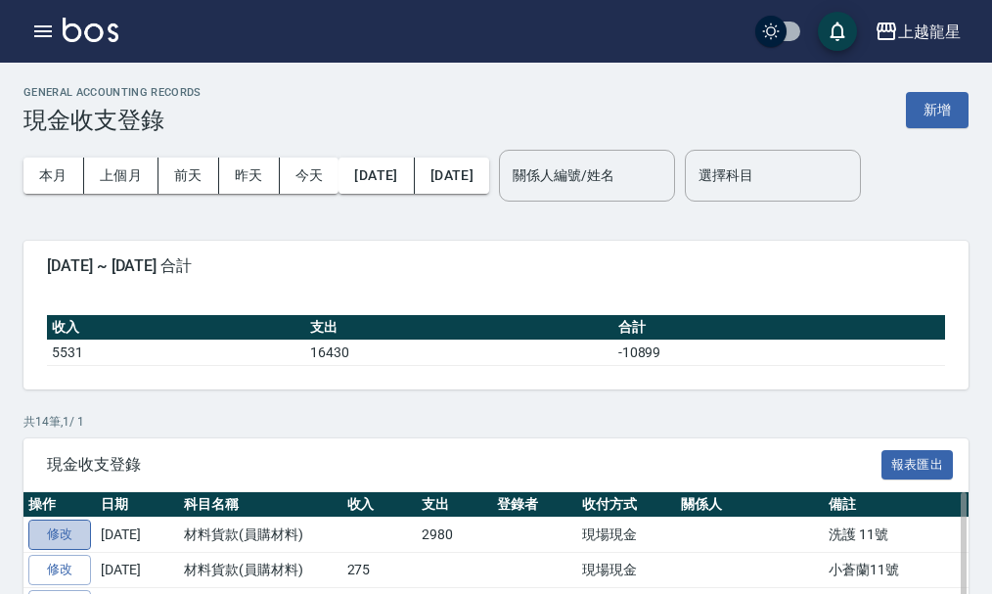
click at [85, 534] on link "修改" at bounding box center [59, 534] width 63 height 30
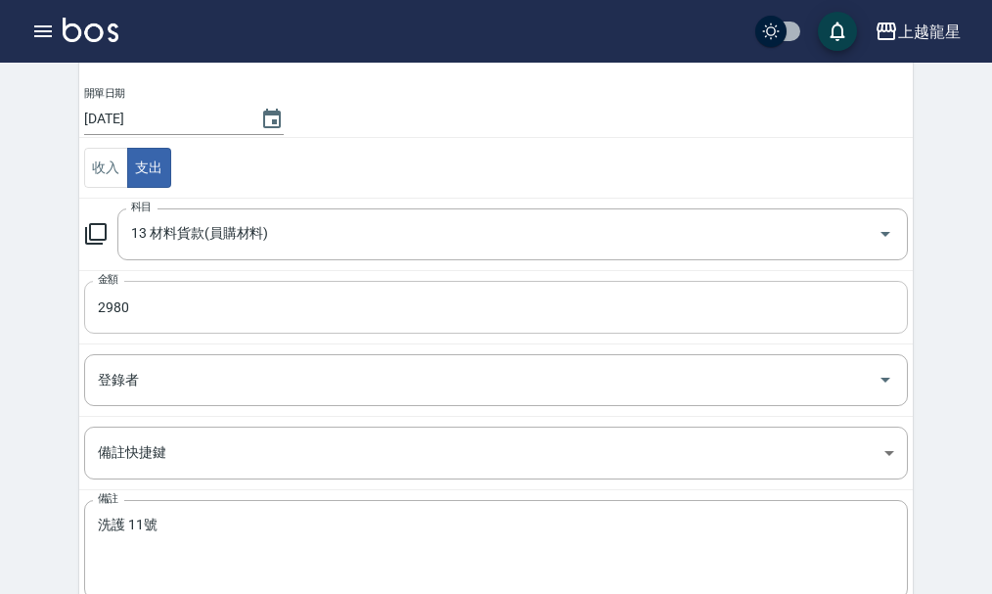
scroll to position [196, 0]
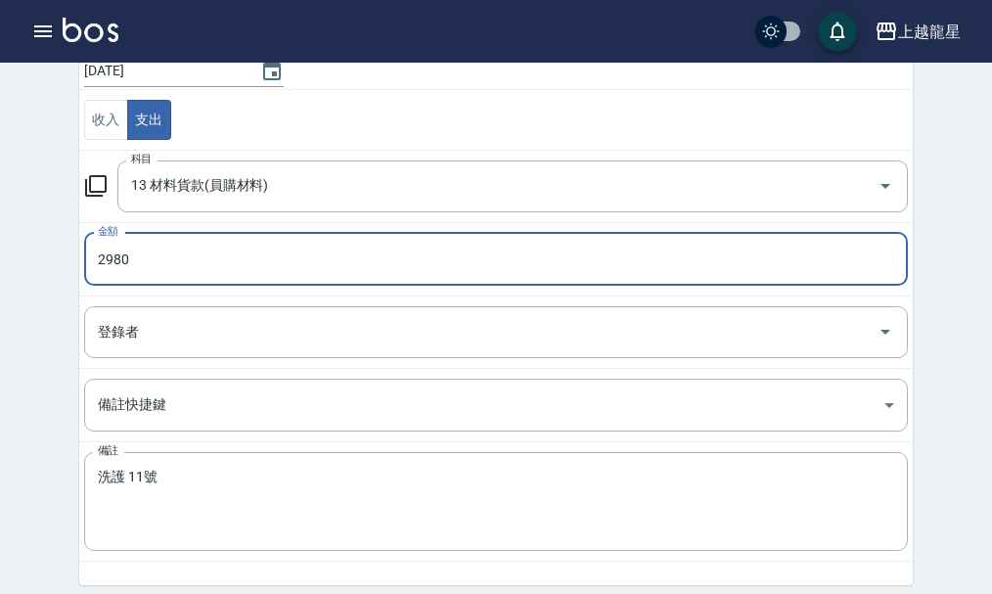
click at [166, 261] on input "2980" at bounding box center [495, 259] width 823 height 53
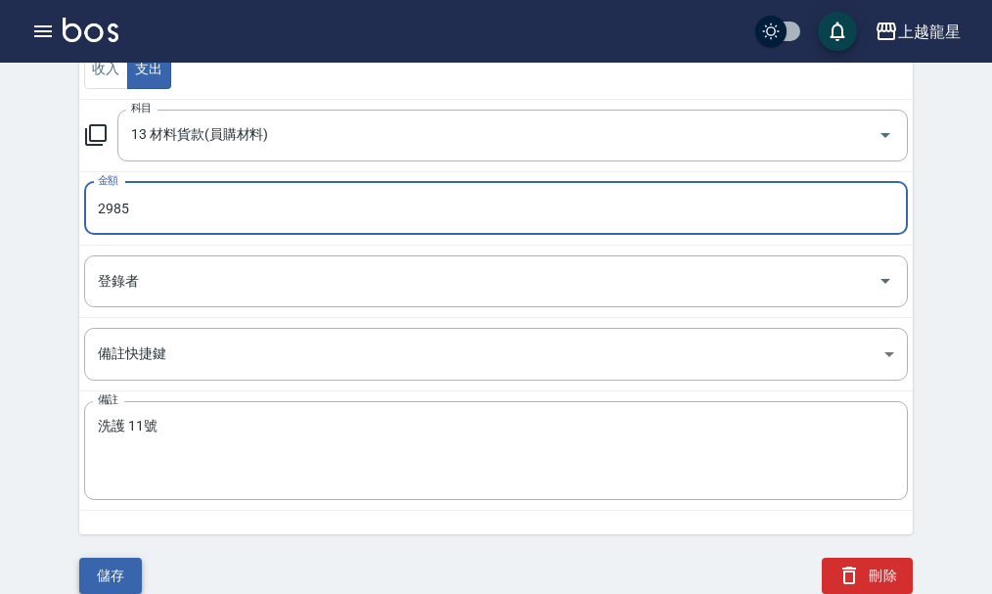
type input "2985"
click at [117, 568] on button "儲存" at bounding box center [110, 575] width 63 height 36
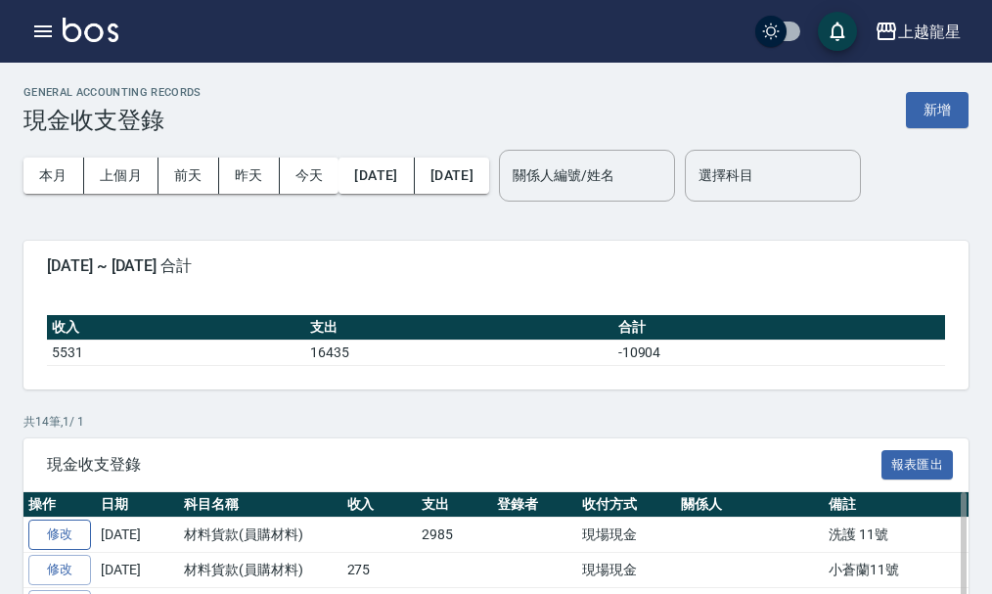
click at [63, 524] on link "修改" at bounding box center [59, 534] width 63 height 30
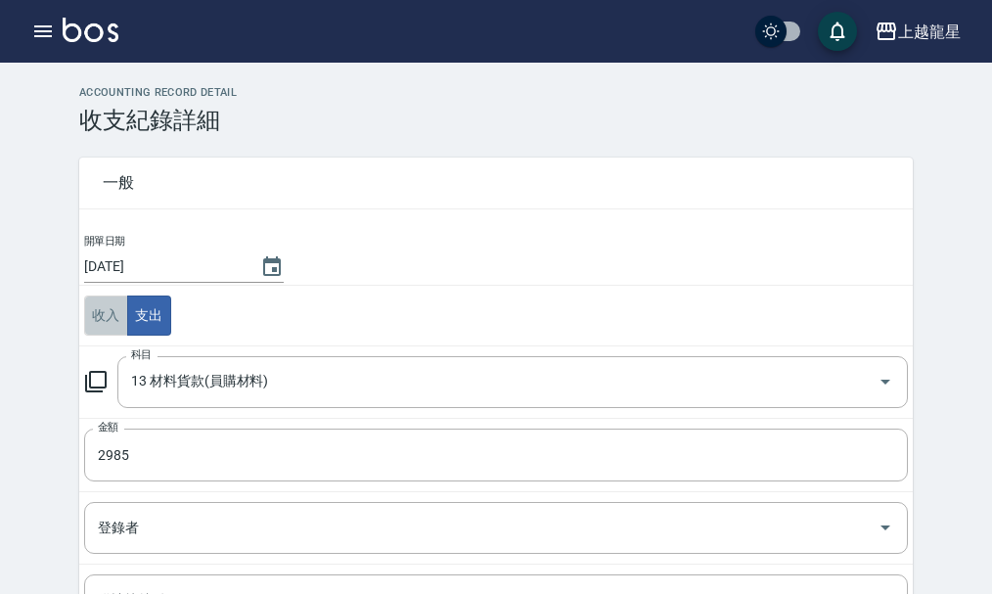
click at [85, 312] on button "收入" at bounding box center [106, 315] width 44 height 40
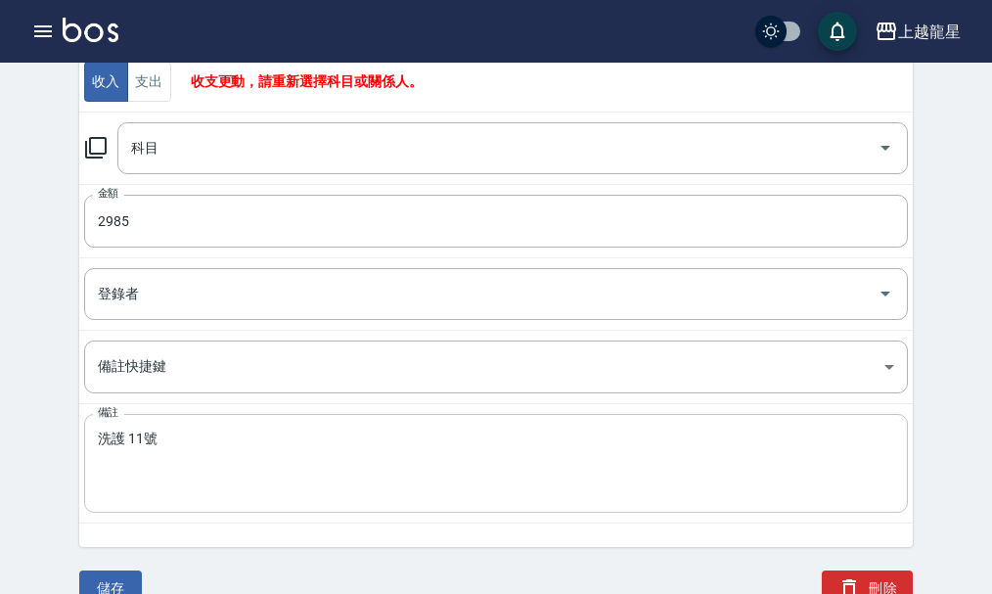
scroll to position [246, 0]
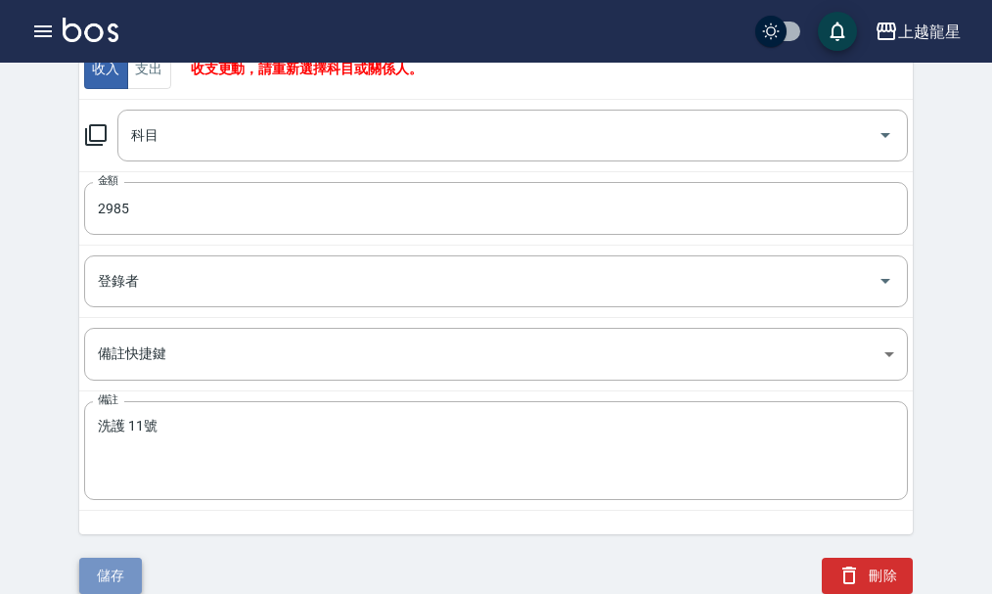
click at [114, 572] on button "儲存" at bounding box center [110, 575] width 63 height 36
click at [884, 572] on button "刪除" at bounding box center [866, 575] width 91 height 36
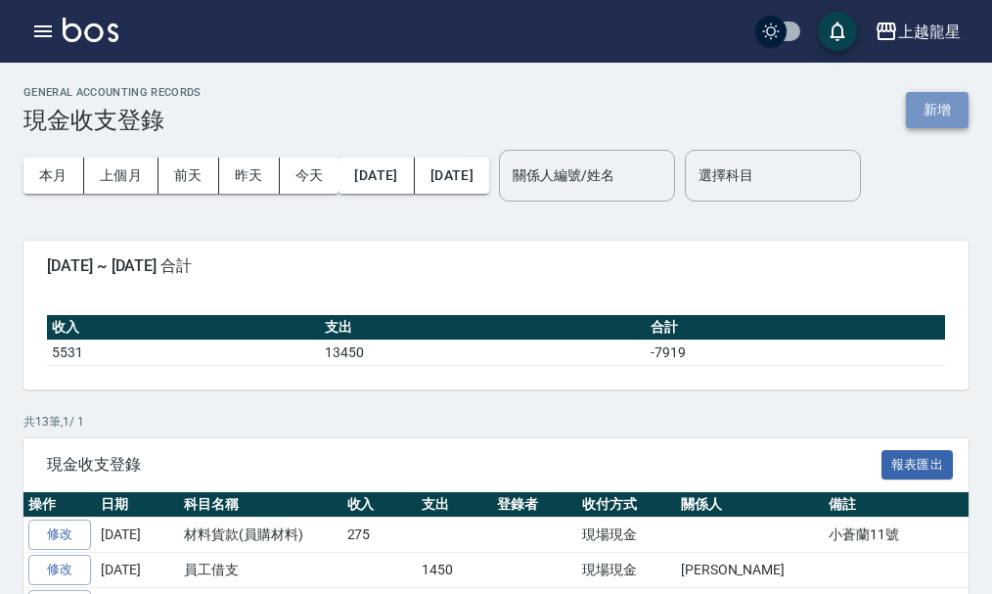
click at [958, 106] on button "新增" at bounding box center [937, 110] width 63 height 36
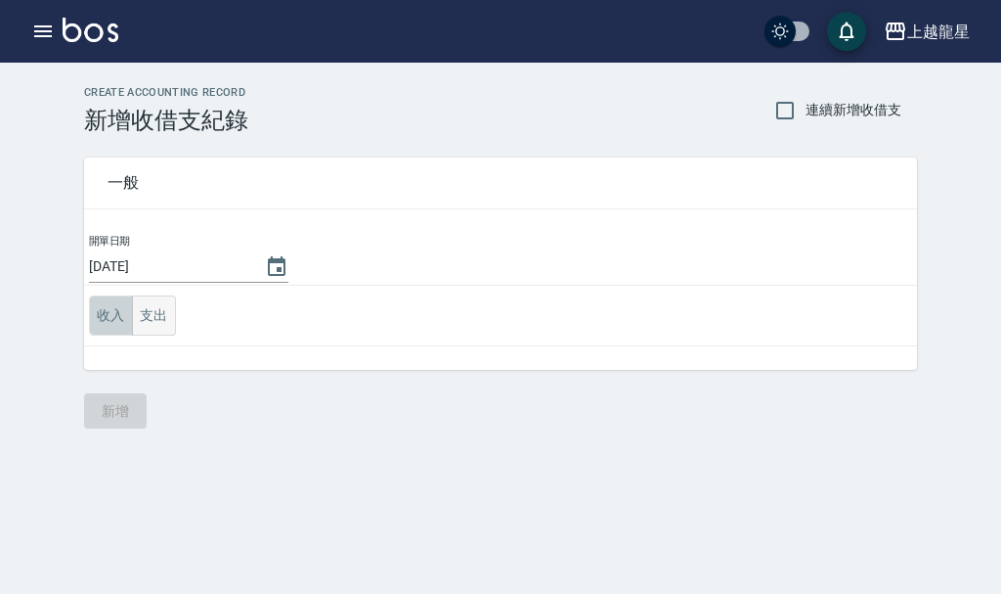
drag, startPoint x: 116, startPoint y: 310, endPoint x: 126, endPoint y: 301, distance: 13.2
click at [115, 310] on button "收入" at bounding box center [111, 315] width 44 height 40
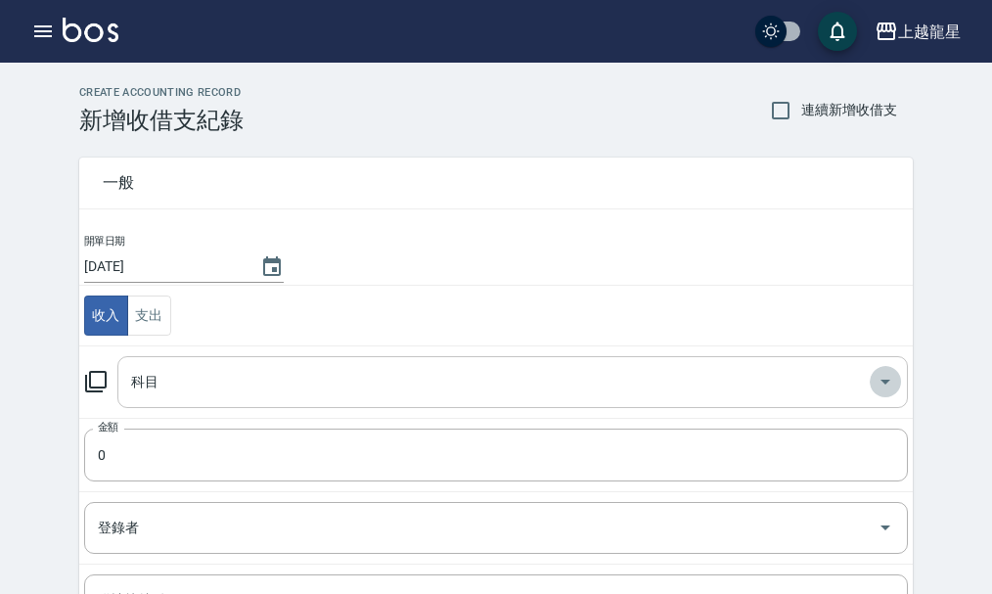
click at [893, 378] on icon "Open" at bounding box center [884, 381] width 23 height 23
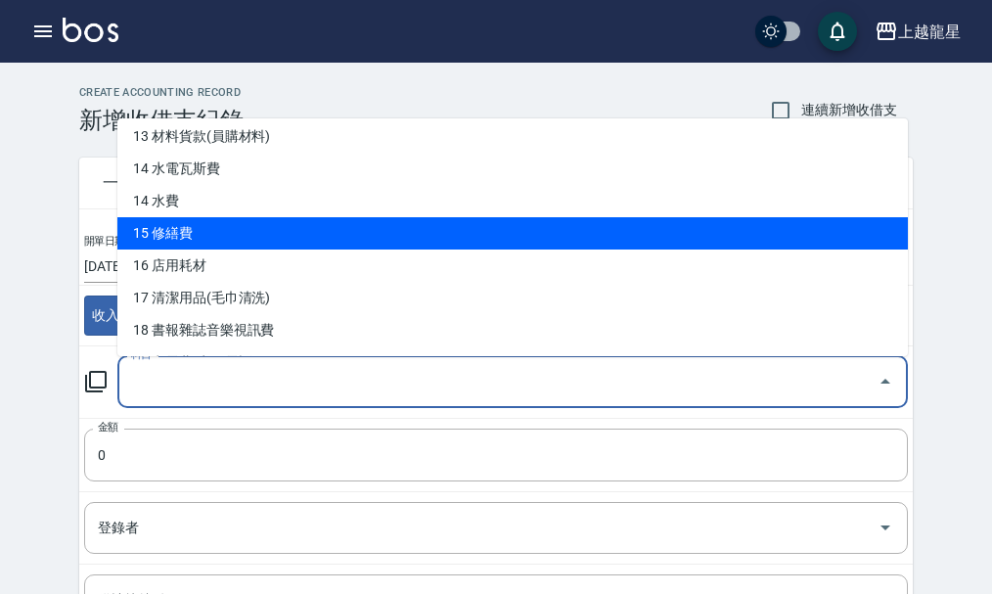
scroll to position [391, 0]
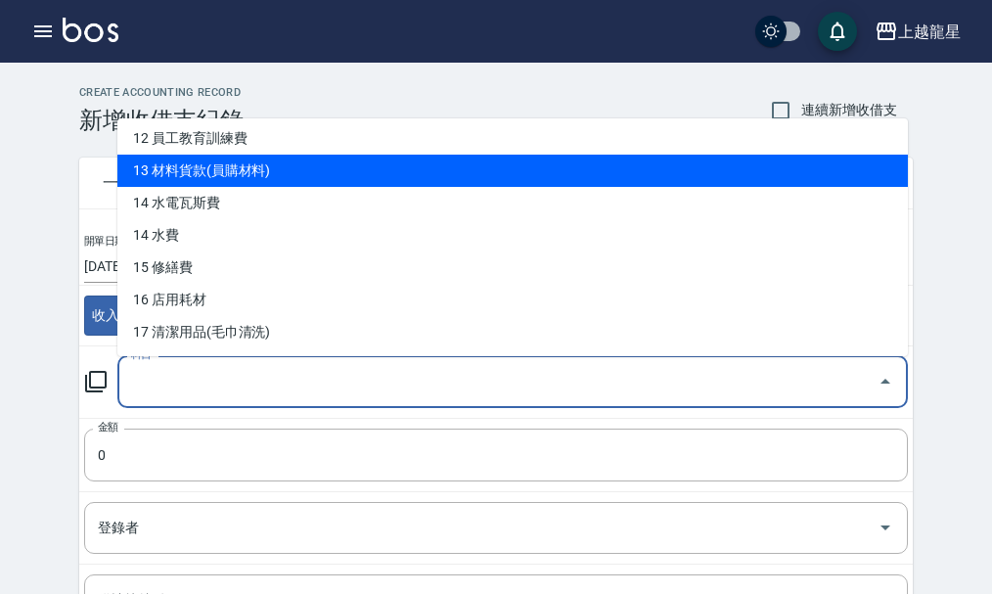
click at [305, 174] on li "13 材料貨款(員購材料)" at bounding box center [512, 171] width 790 height 32
type input "13 材料貨款(員購材料)"
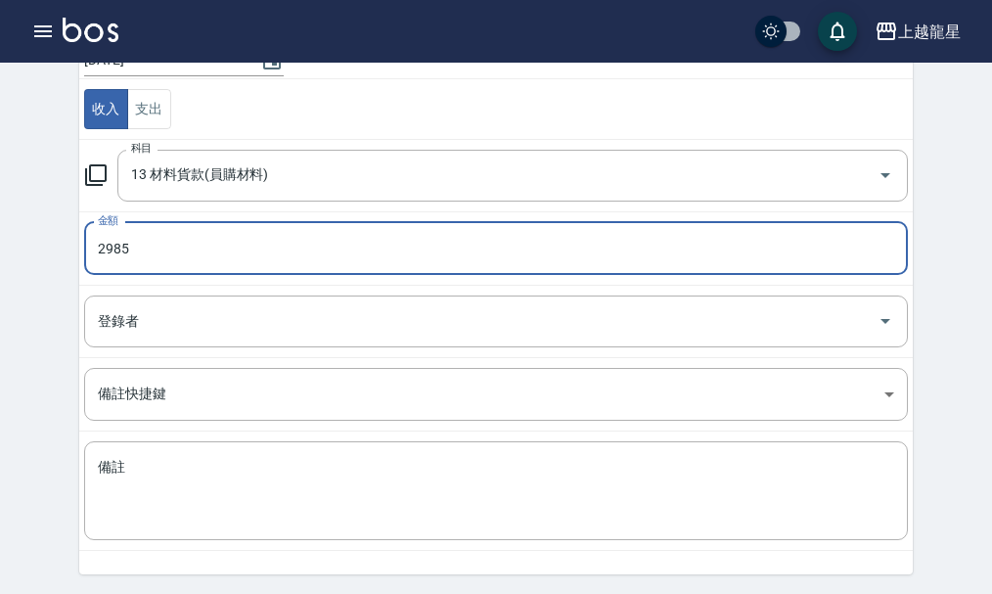
scroll to position [270, 0]
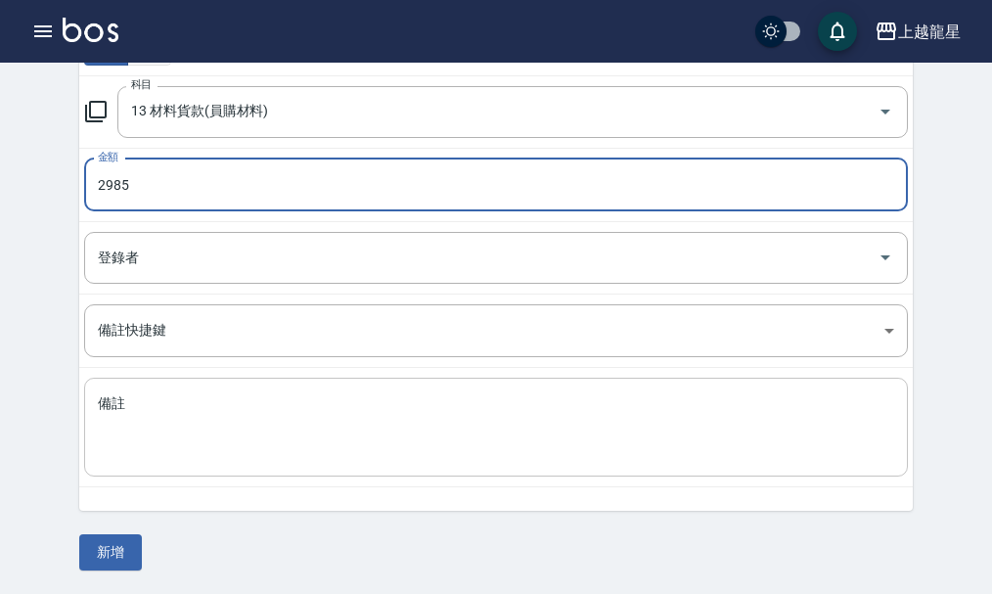
type input "2985"
click at [134, 428] on textarea "備註" at bounding box center [496, 427] width 796 height 66
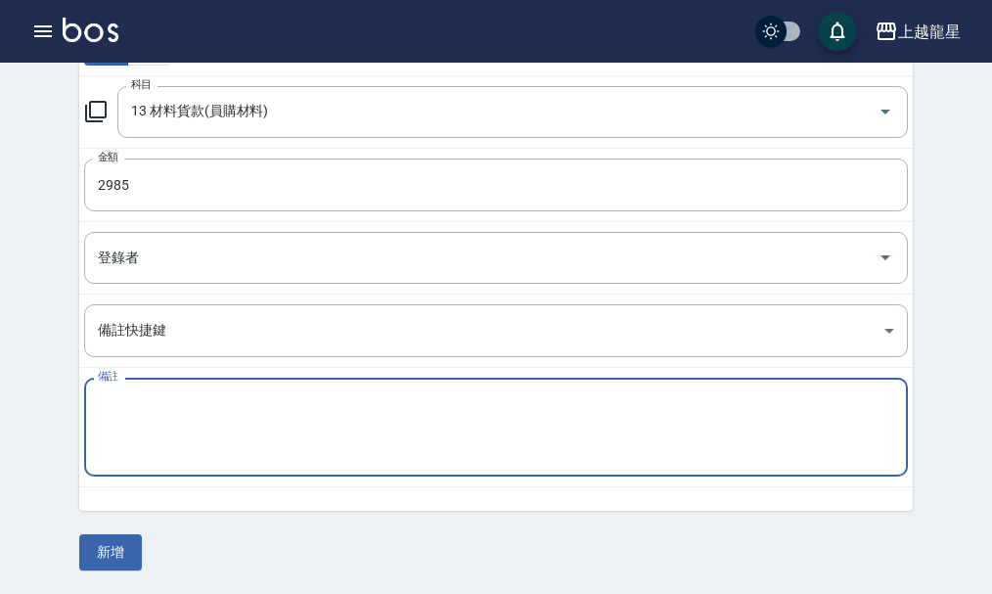
type textarea "V"
type textarea "洗護 11號"
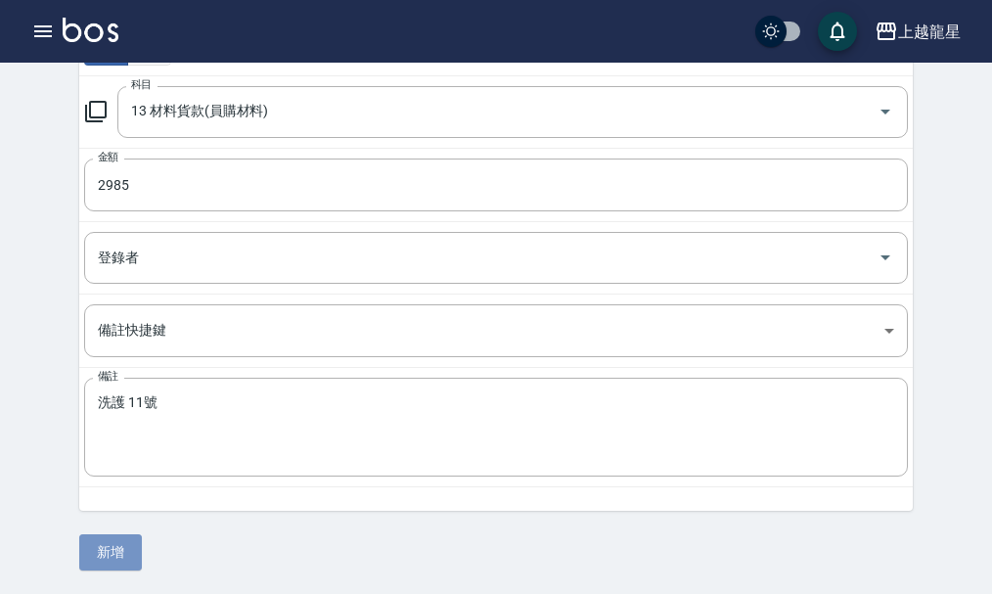
click at [129, 542] on button "新增" at bounding box center [110, 552] width 63 height 36
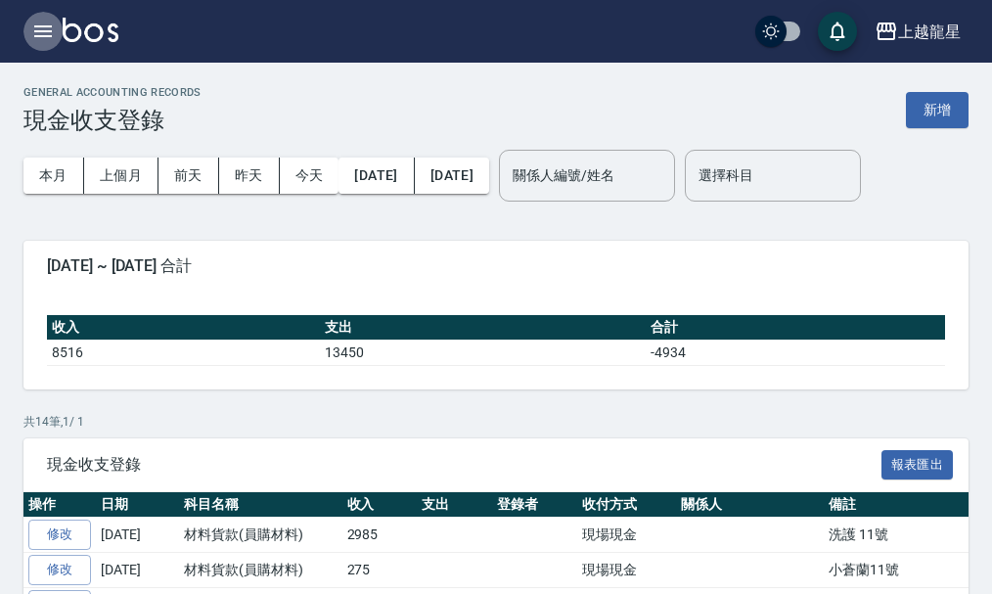
click at [38, 32] on icon "button" at bounding box center [43, 31] width 18 height 12
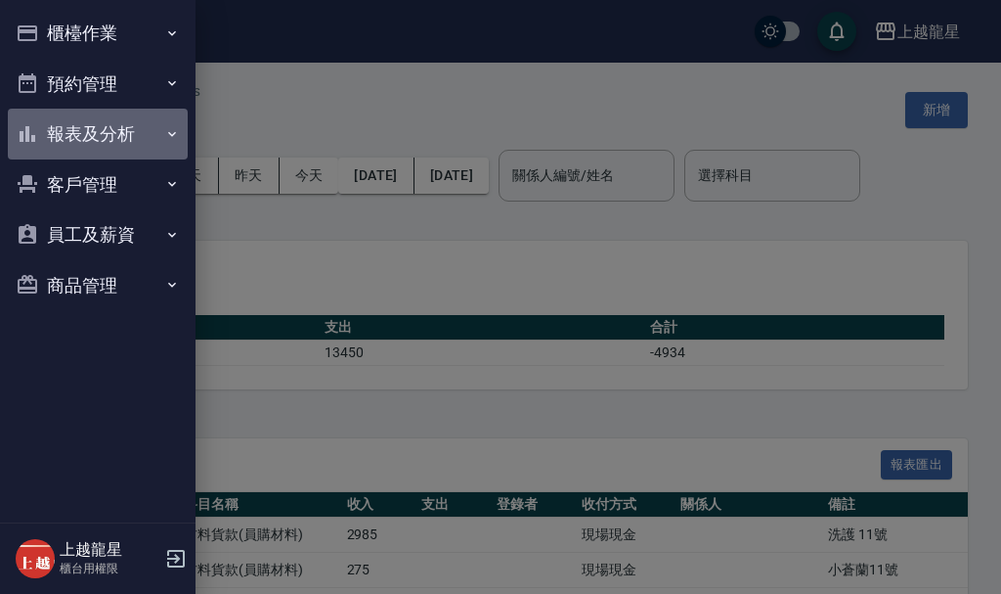
click at [108, 140] on button "報表及分析" at bounding box center [98, 134] width 180 height 51
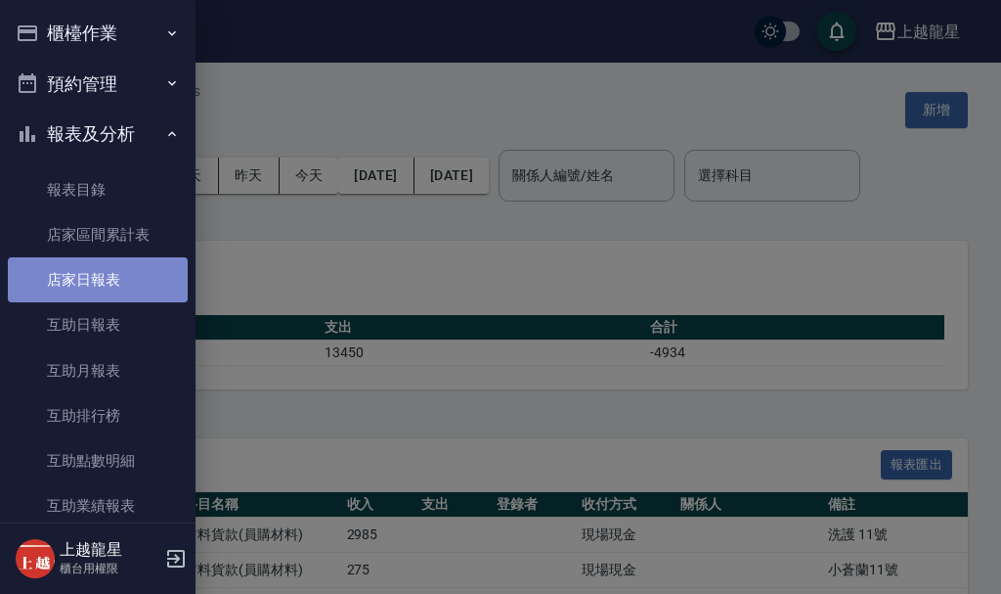
click at [149, 282] on link "店家日報表" at bounding box center [98, 279] width 180 height 45
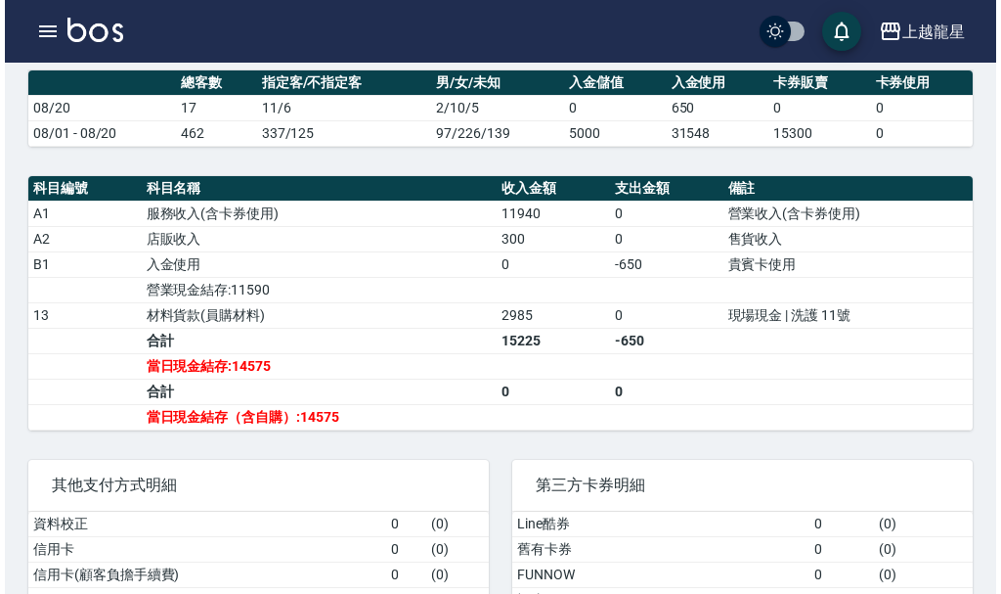
scroll to position [587, 0]
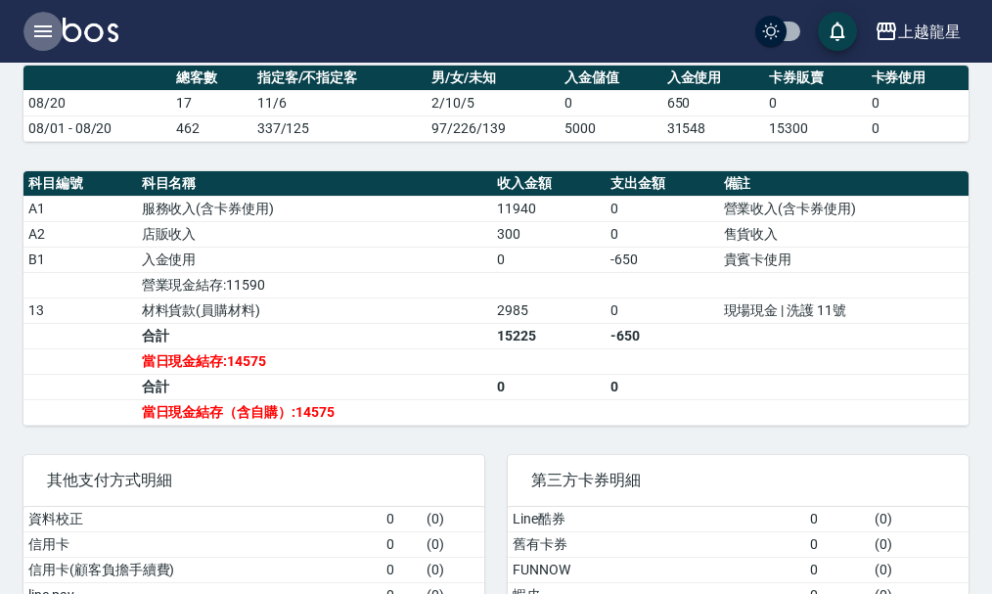
click at [30, 28] on button "button" at bounding box center [42, 31] width 39 height 39
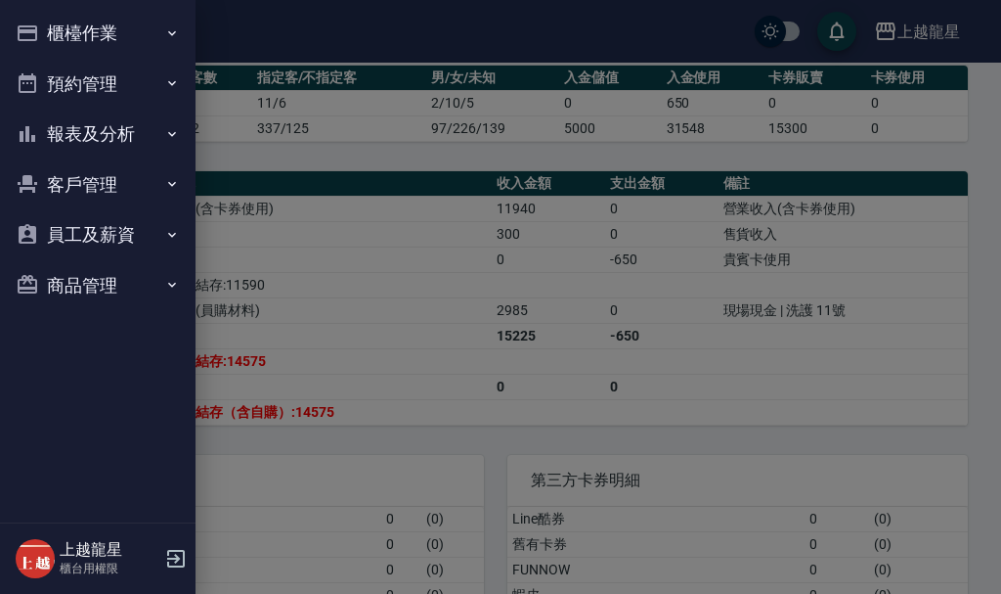
click at [53, 27] on button "櫃檯作業" at bounding box center [98, 33] width 180 height 51
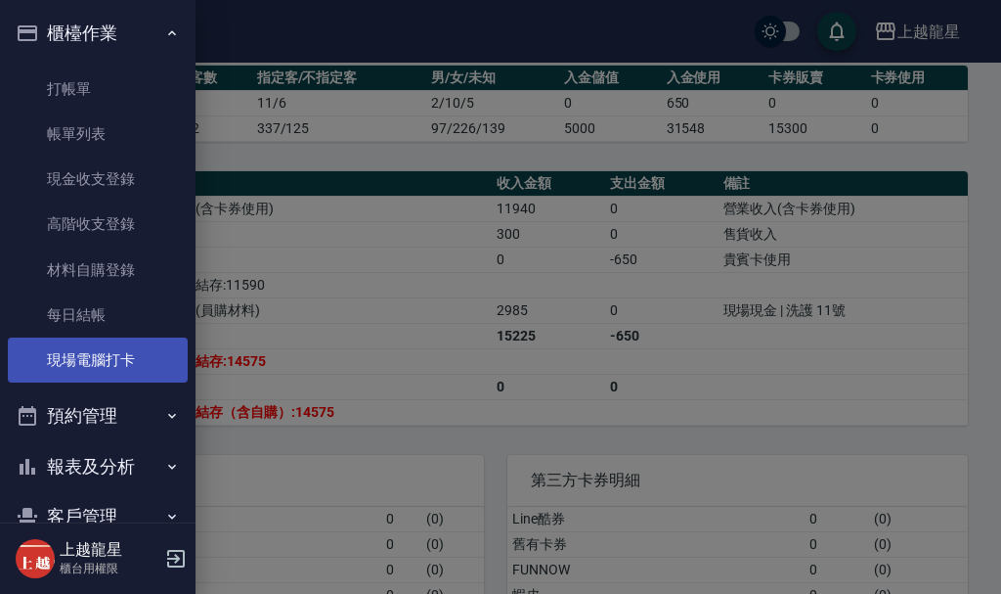
click at [115, 364] on link "現場電腦打卡" at bounding box center [98, 359] width 180 height 45
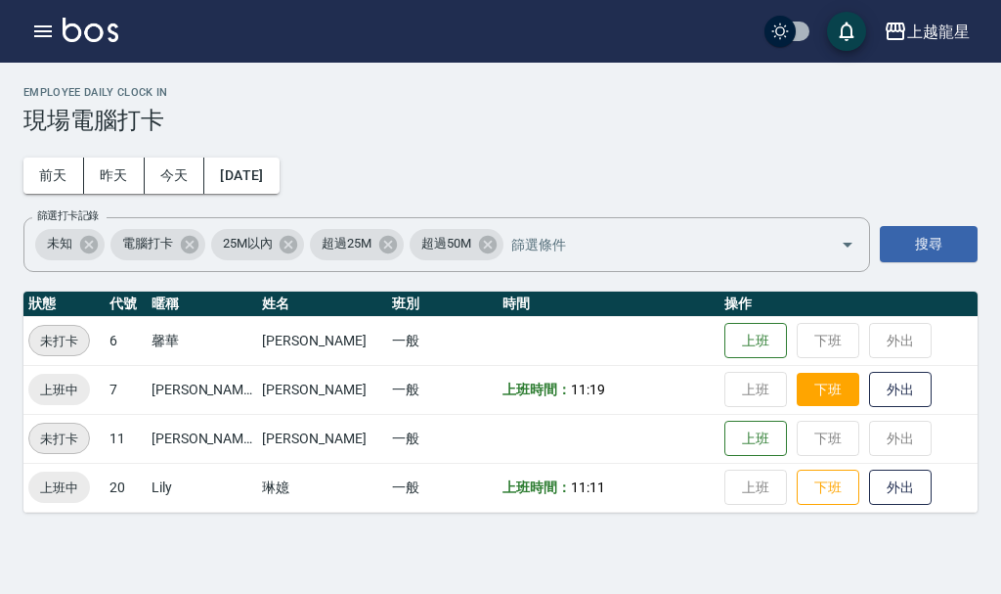
click at [813, 385] on button "下班" at bounding box center [828, 390] width 63 height 34
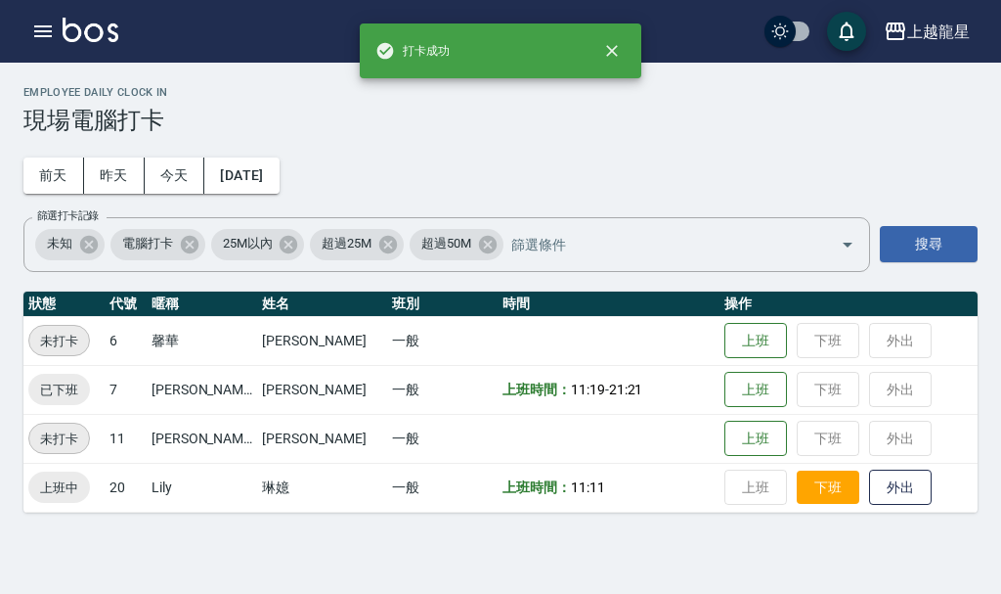
click at [802, 498] on button "下班" at bounding box center [828, 487] width 63 height 34
